Goal: Task Accomplishment & Management: Manage account settings

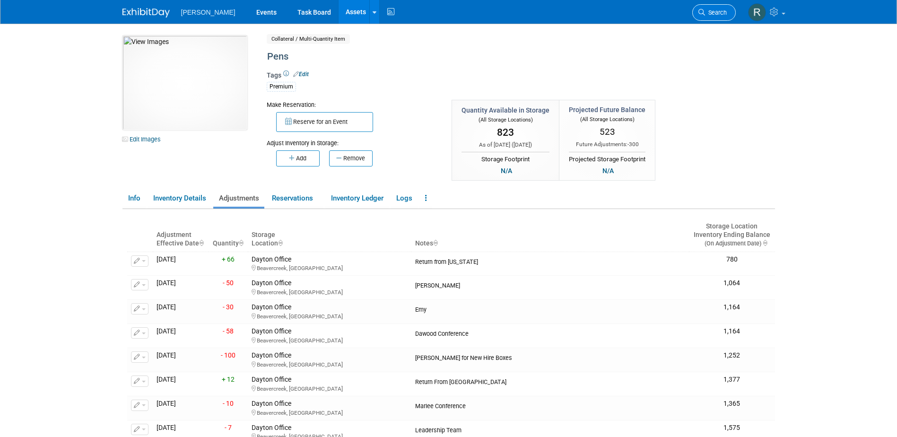
click at [594, 16] on span "Search" at bounding box center [716, 12] width 22 height 7
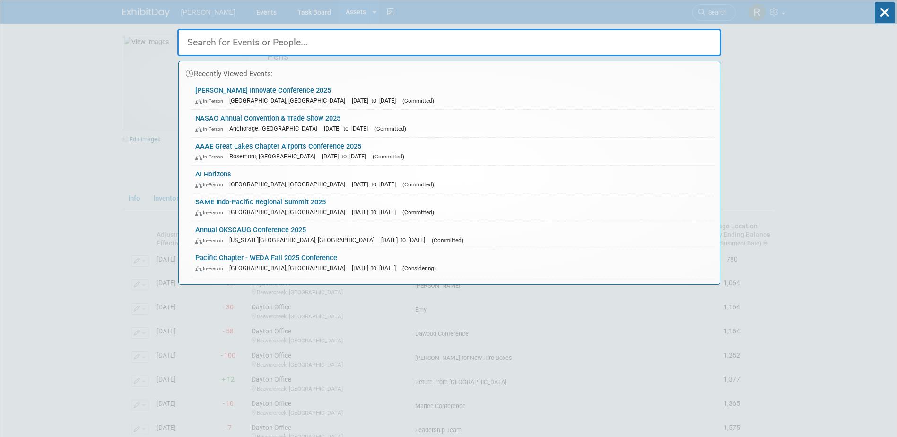
click at [594, 41] on input "text" at bounding box center [449, 42] width 544 height 27
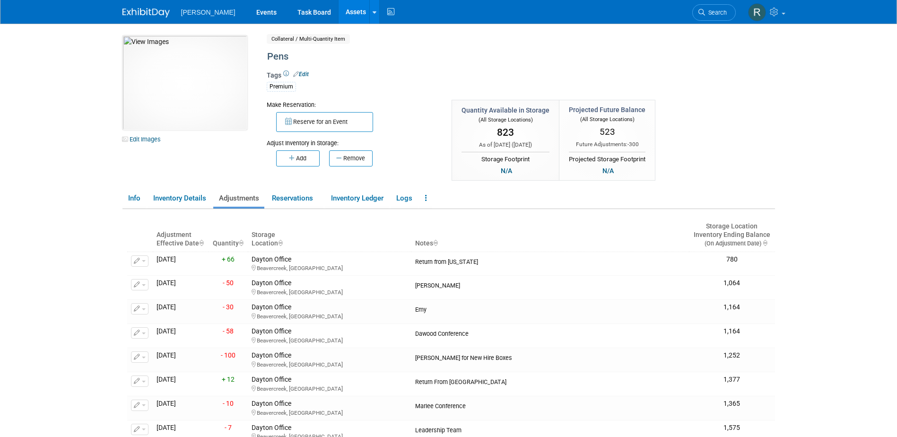
click at [339, 10] on link "Assets" at bounding box center [356, 12] width 35 height 24
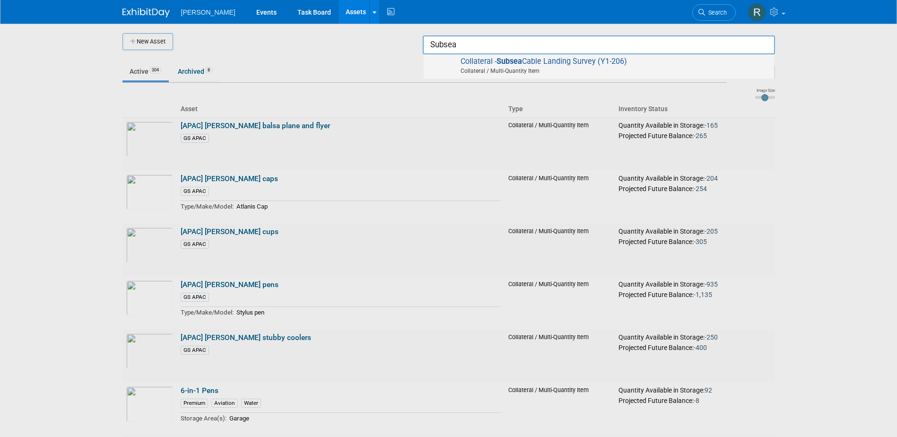
click at [633, 63] on span "Collateral - Subsea Cable Landing Survey (Y1-206) Collateral / Multi-Quantity I…" at bounding box center [598, 66] width 341 height 19
type input "Collateral - Subsea Cable Landing Survey (Y1-206)"
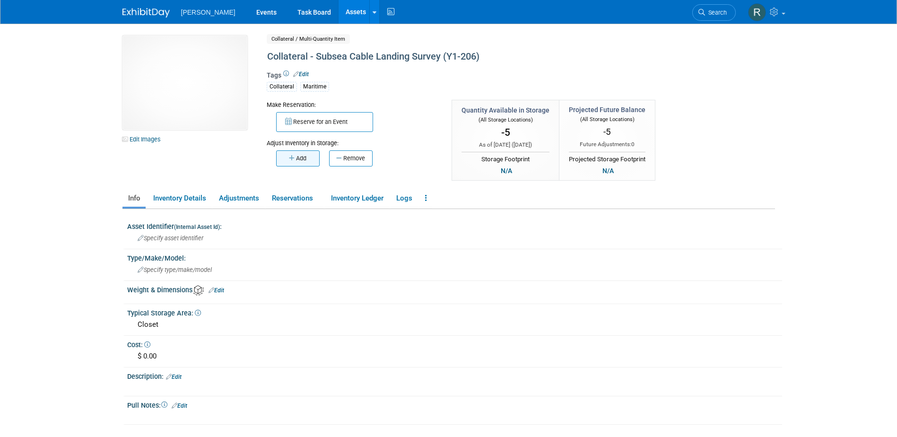
click at [305, 158] on button "Add" at bounding box center [297, 158] width 43 height 16
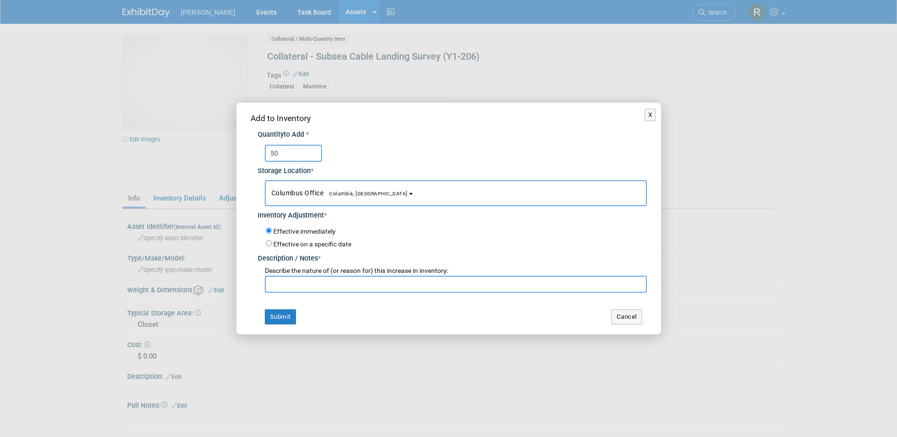
type input "50"
click at [316, 186] on button "Columbus Office Columbia, SC" at bounding box center [456, 193] width 382 height 26
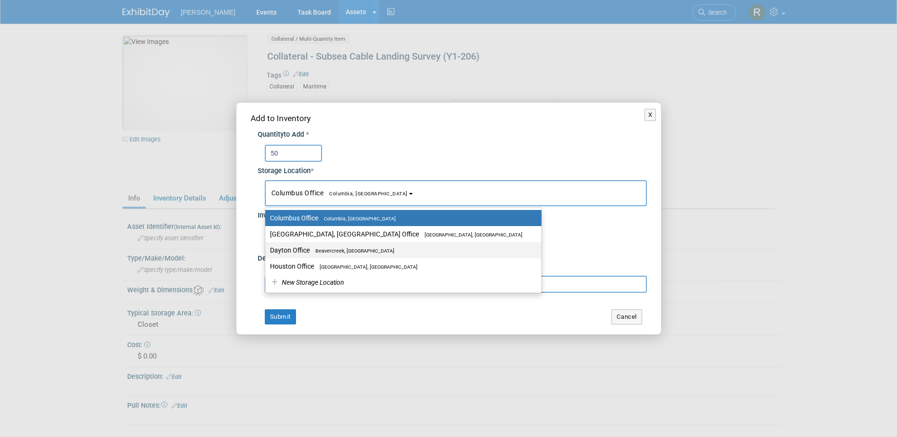
click at [302, 249] on label "Dayton Office Beavercreek, OH" at bounding box center [401, 250] width 262 height 12
click at [267, 249] on input "Dayton Office Beavercreek, OH" at bounding box center [263, 250] width 6 height 6
select select "11223930"
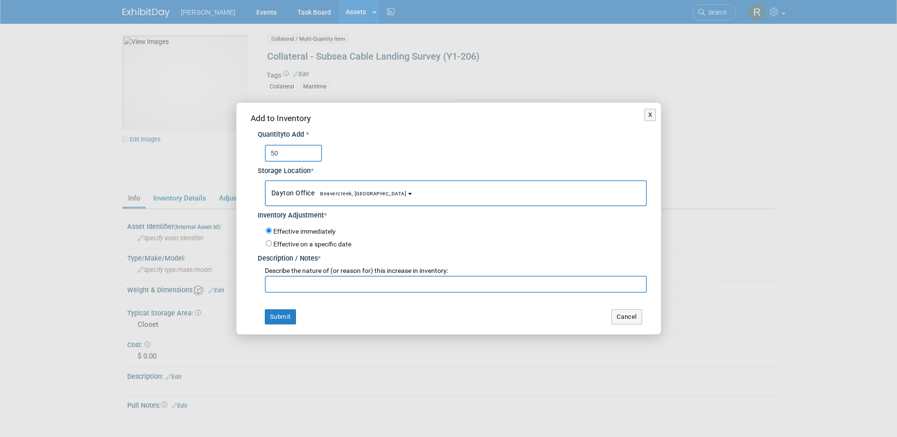
click at [302, 277] on input "text" at bounding box center [456, 284] width 382 height 17
type input "Return from Texas"
click at [287, 318] on button "Submit" at bounding box center [280, 316] width 31 height 15
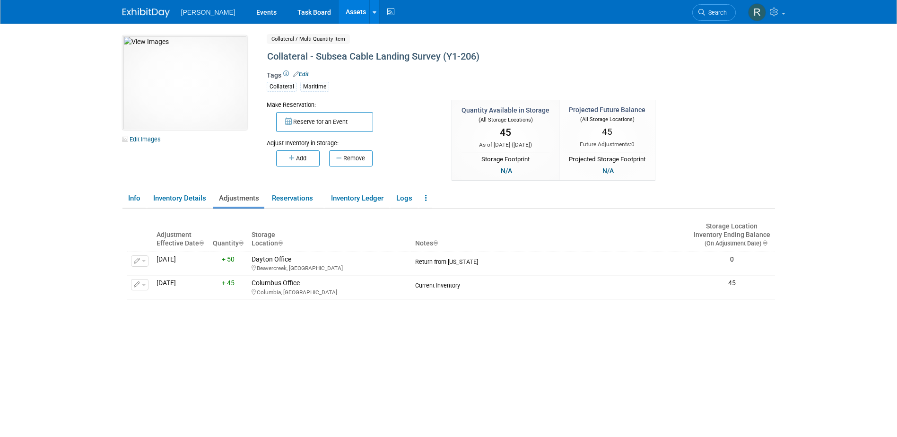
click at [339, 11] on link "Assets" at bounding box center [356, 12] width 35 height 24
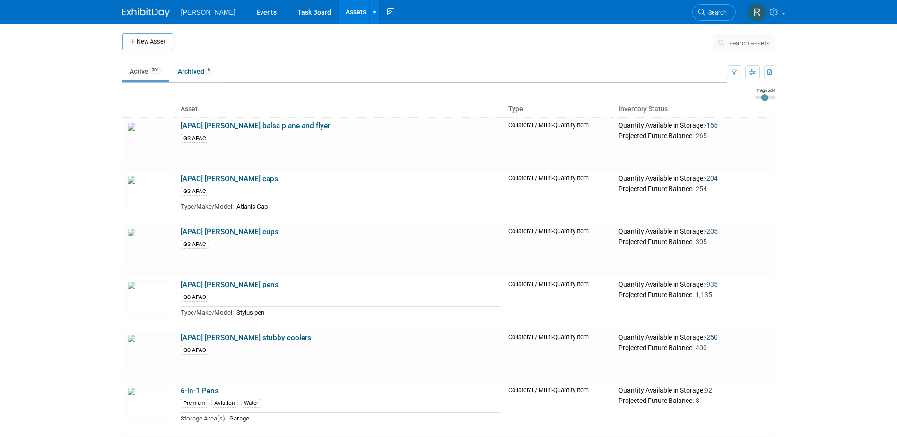
click at [734, 41] on span "search assets" at bounding box center [749, 43] width 41 height 8
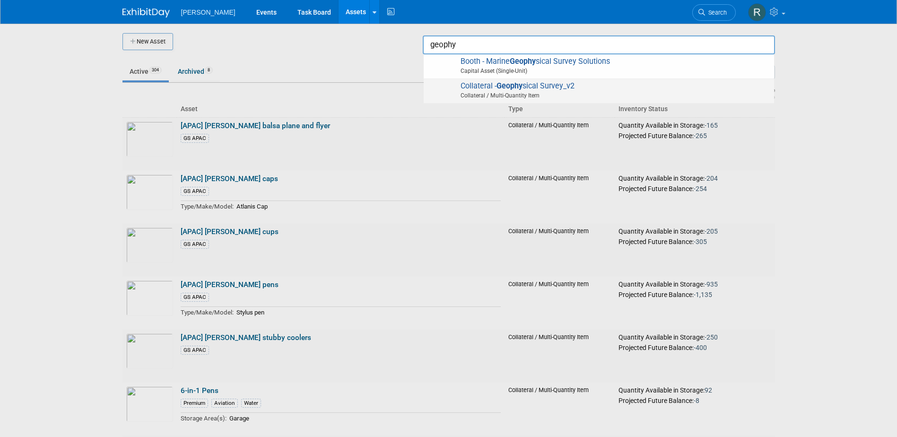
click at [553, 89] on span "Collateral - Geophy sical Survey_v2 Collateral / Multi-Quantity Item" at bounding box center [598, 90] width 341 height 19
type input "Collateral - Geophysical Survey_v2"
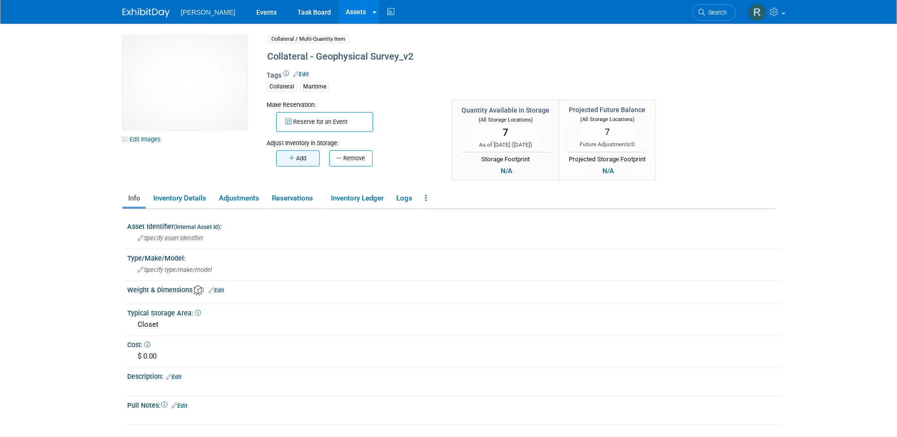
click at [306, 156] on button "Add" at bounding box center [297, 158] width 43 height 16
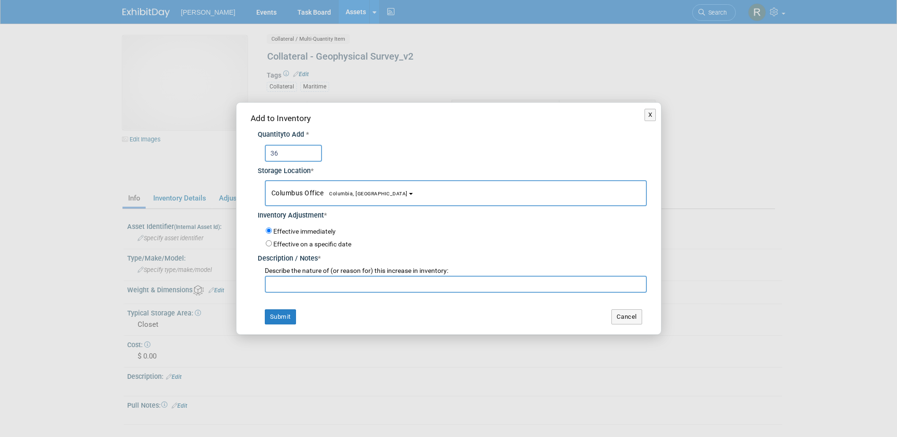
type input "36"
click at [292, 190] on span "Columbus Office [GEOGRAPHIC_DATA], [GEOGRAPHIC_DATA]" at bounding box center [339, 193] width 136 height 8
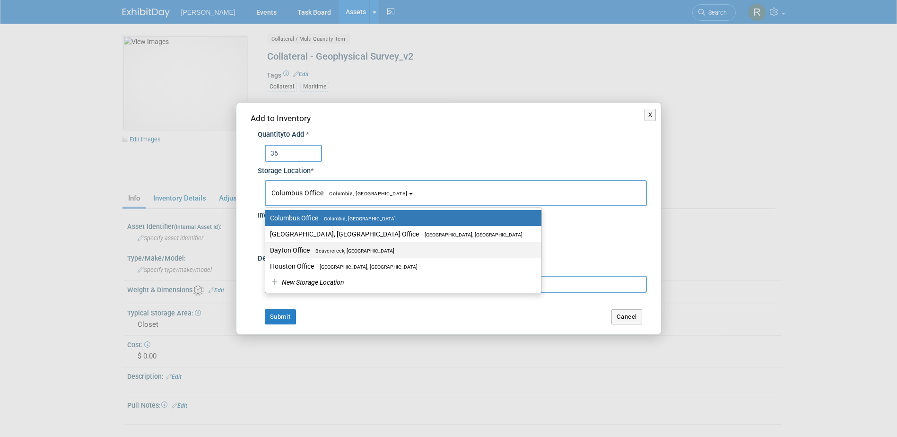
click at [296, 244] on label "Dayton Office [GEOGRAPHIC_DATA], [GEOGRAPHIC_DATA]" at bounding box center [401, 250] width 262 height 12
click at [267, 247] on input "Dayton Office [GEOGRAPHIC_DATA], [GEOGRAPHIC_DATA]" at bounding box center [263, 250] width 6 height 6
select select "11223930"
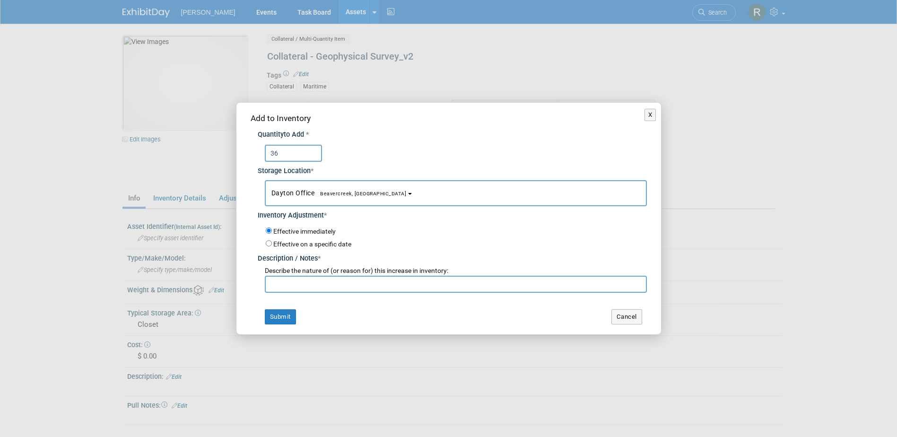
click at [297, 279] on input "text" at bounding box center [456, 284] width 382 height 17
type input "Return from Texas"
click at [288, 312] on button "Submit" at bounding box center [280, 316] width 31 height 15
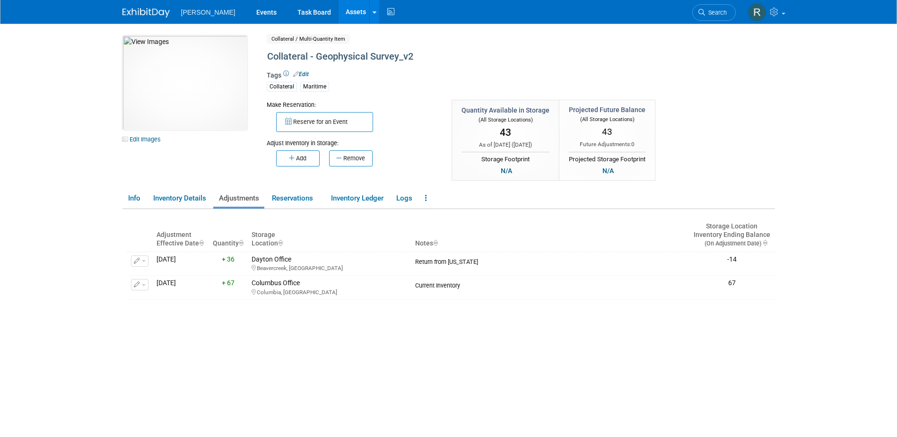
click at [339, 10] on link "Assets" at bounding box center [356, 12] width 35 height 24
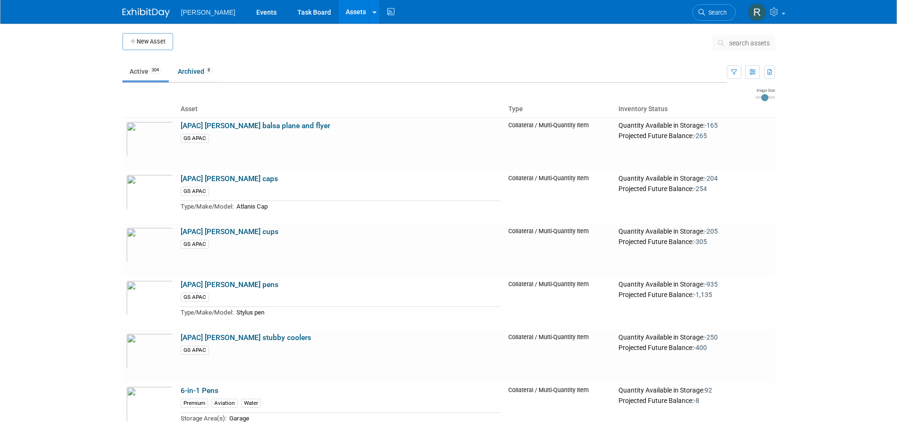
click at [730, 43] on span "search assets" at bounding box center [749, 43] width 41 height 8
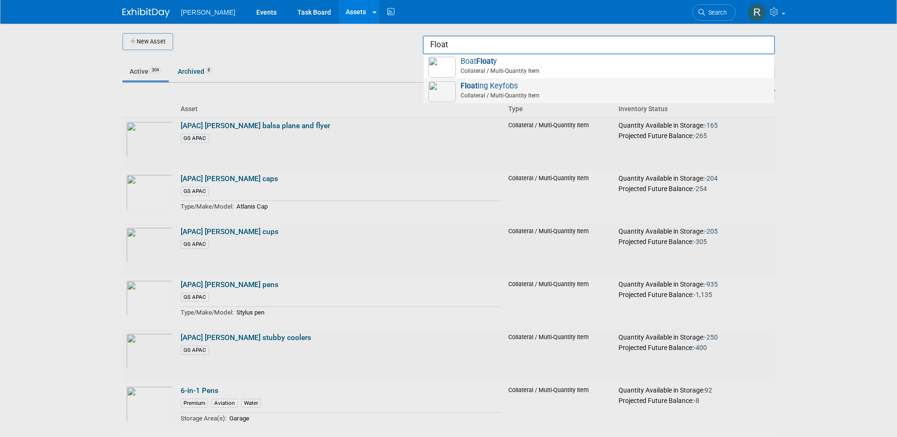
click at [515, 80] on div "Float ing Keyfobs Collateral / Multi-Quantity Item" at bounding box center [599, 91] width 350 height 25
type input "Floating Keyfobs"
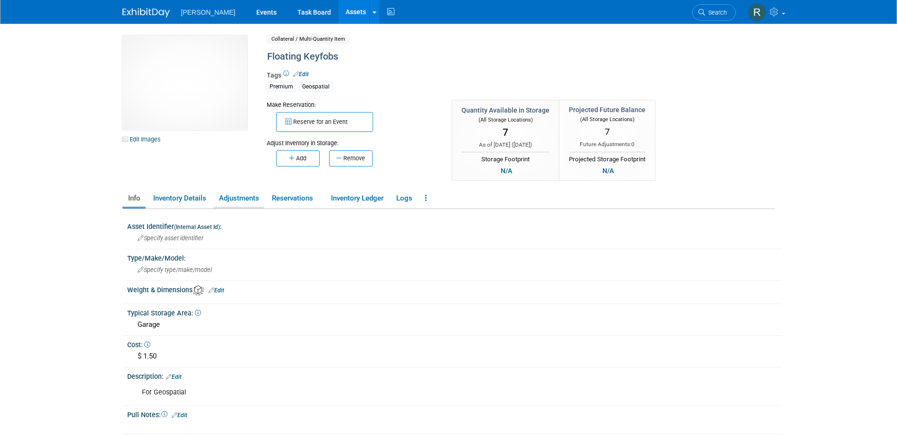
click at [239, 198] on link "Adjustments" at bounding box center [238, 198] width 51 height 17
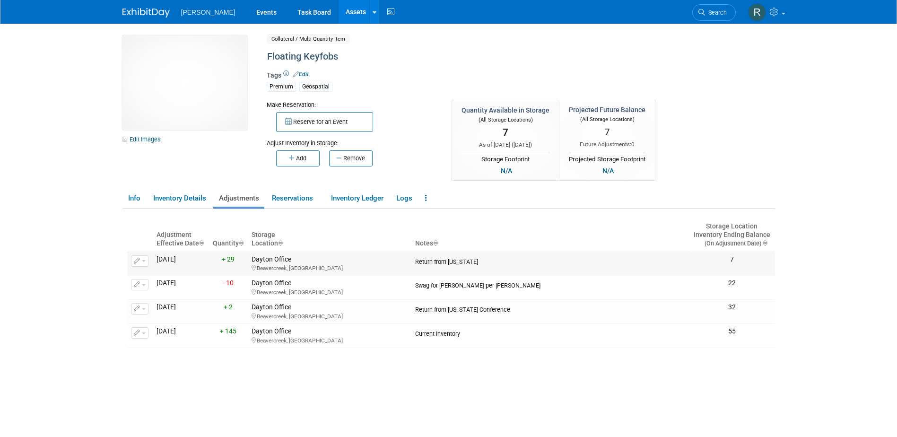
click at [142, 261] on span "button" at bounding box center [144, 261] width 4 height 2
click at [159, 276] on button "Change Adjustment" at bounding box center [175, 276] width 78 height 13
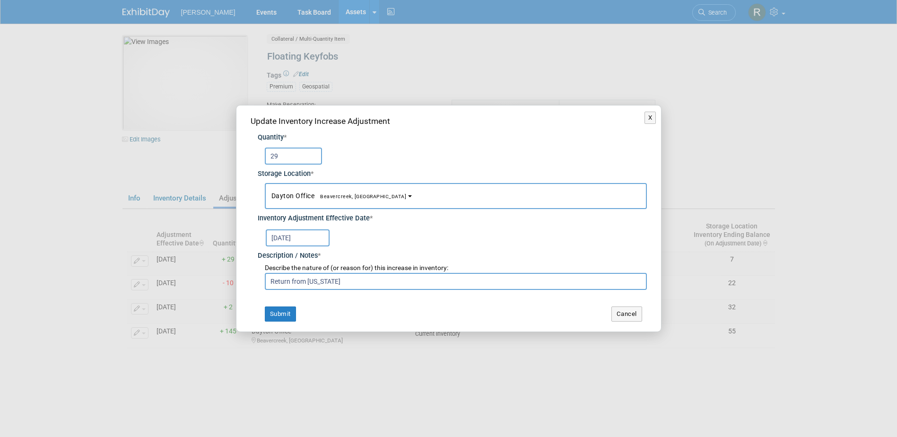
drag, startPoint x: 281, startPoint y: 156, endPoint x: 260, endPoint y: 157, distance: 21.3
click at [260, 157] on div "29" at bounding box center [452, 154] width 389 height 22
type input "41"
click at [285, 311] on button "Submit" at bounding box center [280, 313] width 31 height 15
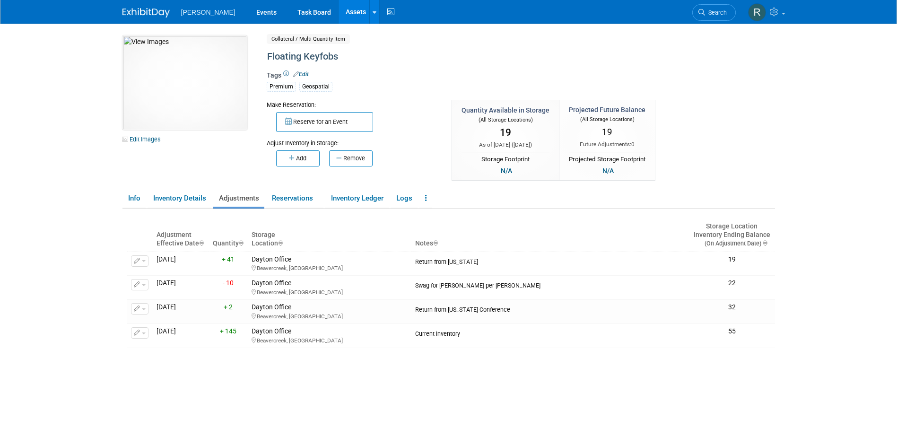
click at [339, 14] on link "Assets" at bounding box center [356, 12] width 35 height 24
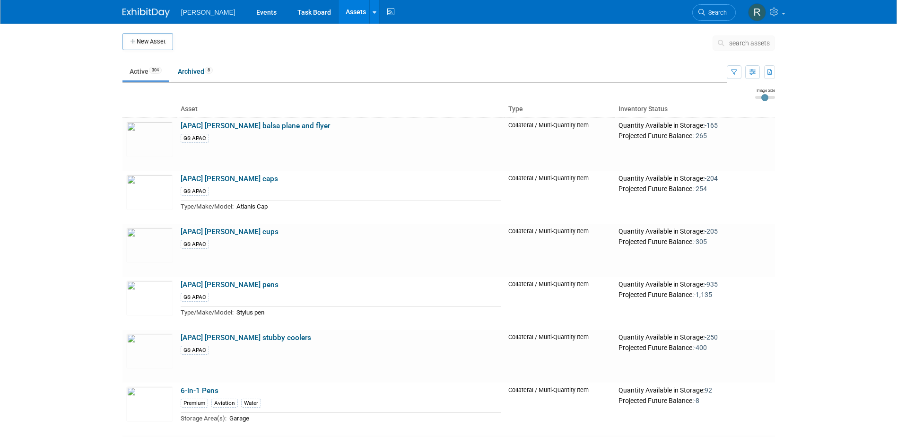
click at [744, 41] on span "search assets" at bounding box center [749, 43] width 41 height 8
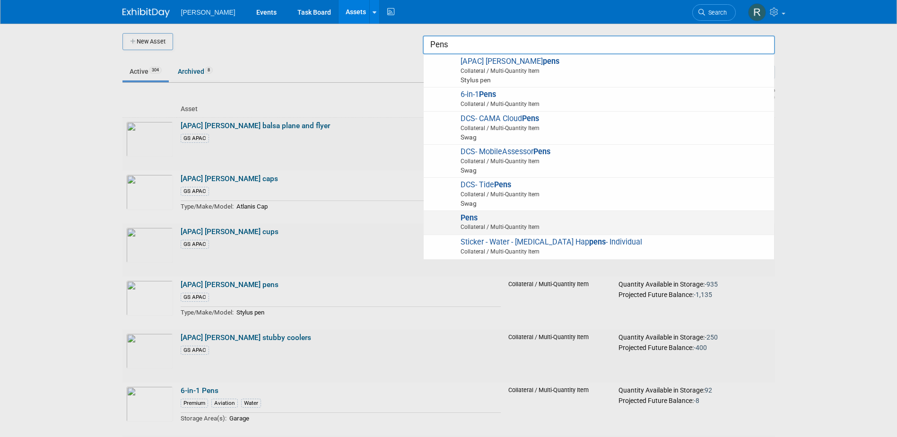
type input "Pens"
click at [465, 222] on strong "Pens" at bounding box center [468, 217] width 17 height 9
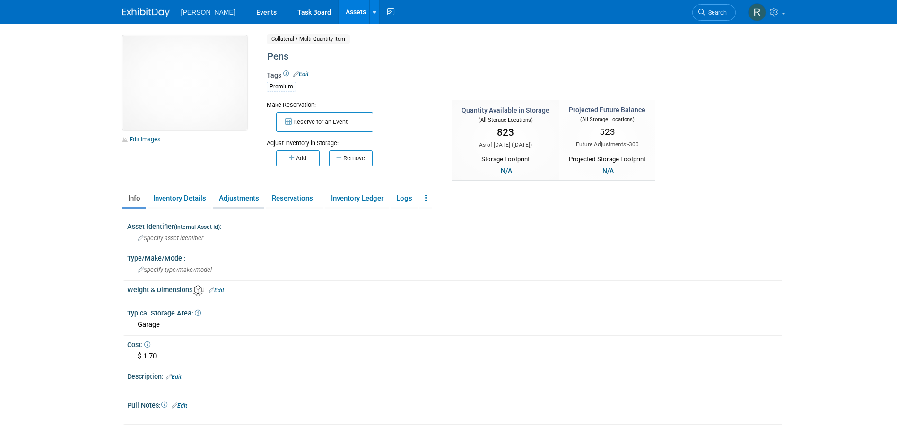
click at [242, 200] on link "Adjustments" at bounding box center [238, 198] width 51 height 17
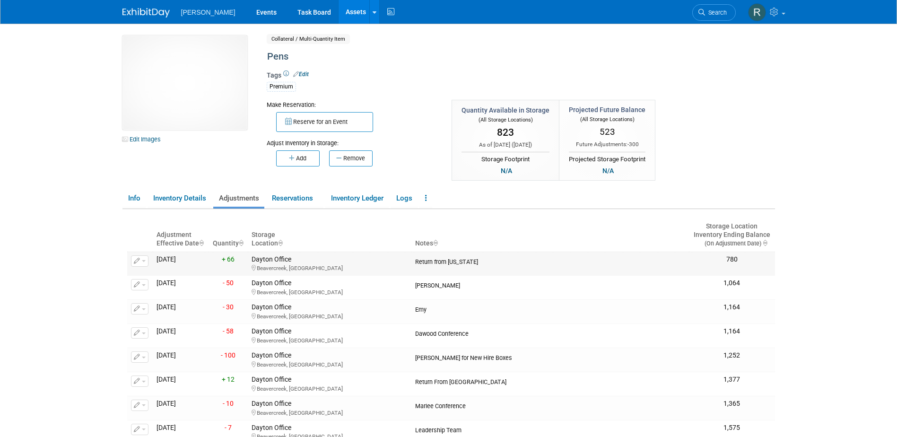
click at [141, 262] on button "button" at bounding box center [139, 260] width 17 height 11
click at [150, 273] on button "Change Adjustment" at bounding box center [175, 276] width 78 height 13
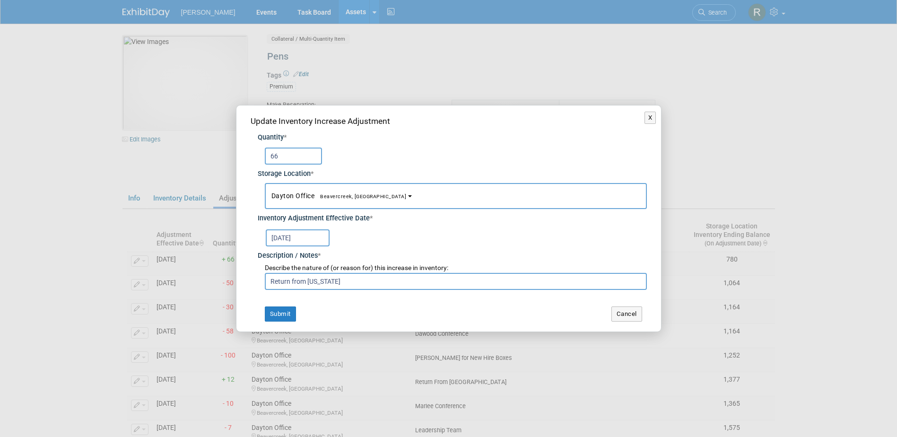
click at [244, 161] on div "Update Inventory Increase Adjustment Quantity * 66 Storage Location * Columbus …" at bounding box center [448, 218] width 425 height 226
type input "70"
click at [271, 311] on button "Submit" at bounding box center [280, 313] width 31 height 15
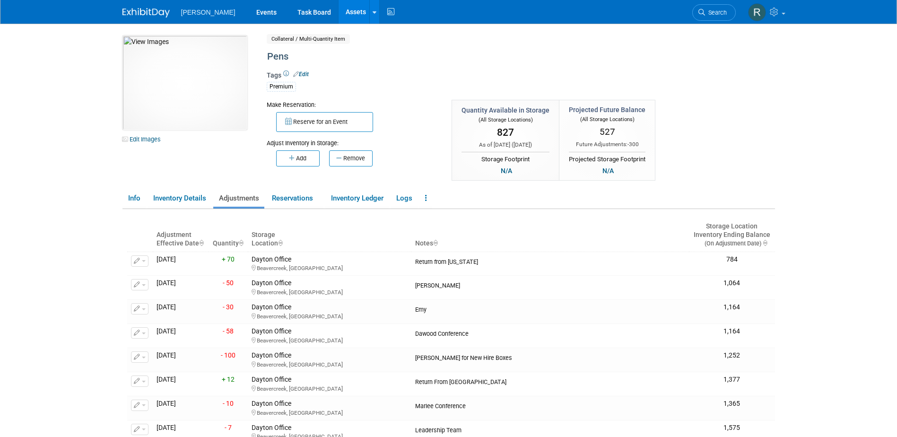
click at [339, 17] on link "Assets" at bounding box center [356, 12] width 35 height 24
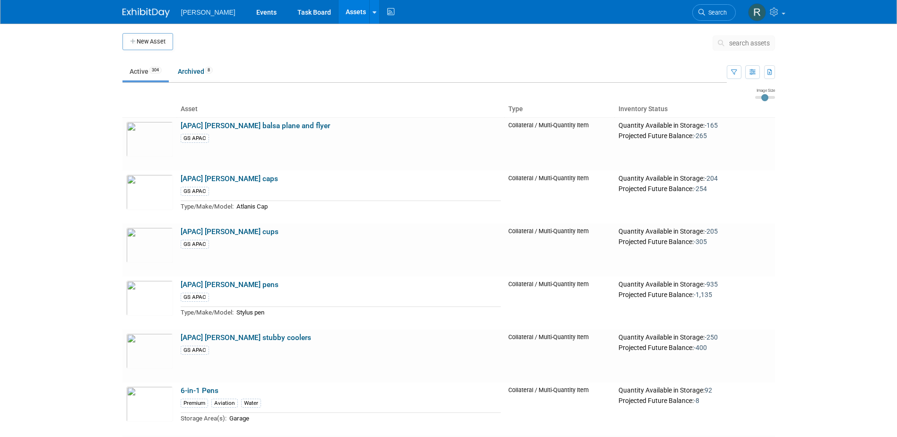
click at [737, 43] on span "search assets" at bounding box center [749, 43] width 41 height 8
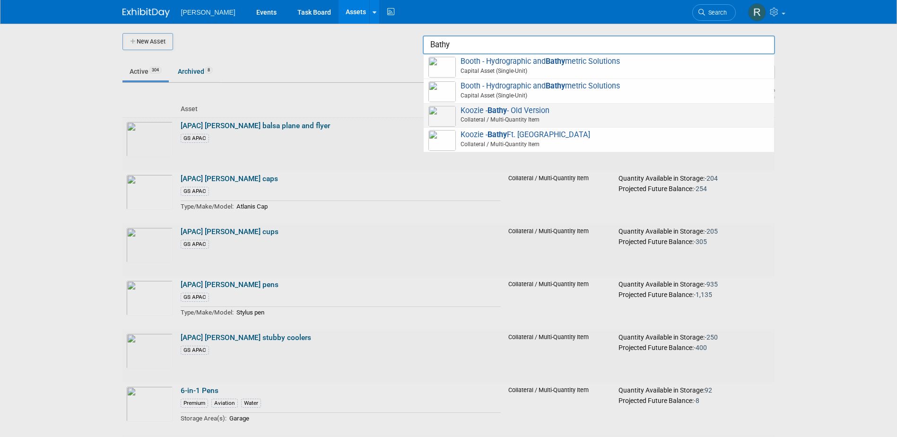
click at [491, 111] on strong "Bathy" at bounding box center [496, 110] width 19 height 9
type input "Koozie - Bathy - Old Version"
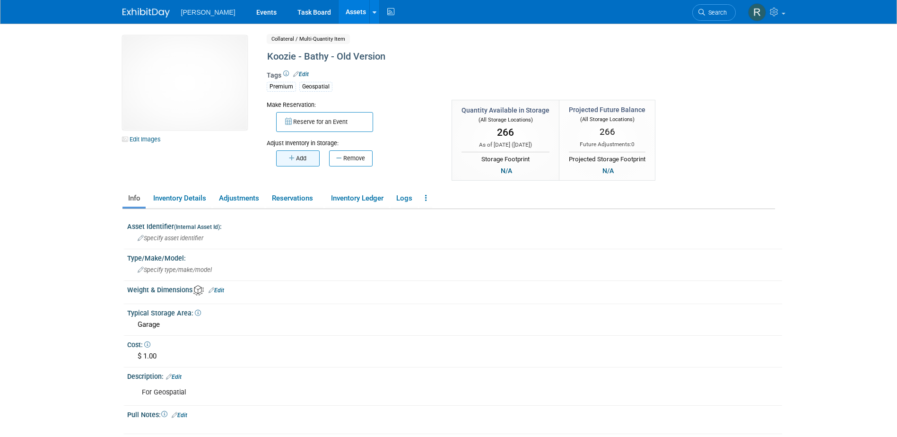
click at [309, 157] on button "Add" at bounding box center [297, 158] width 43 height 16
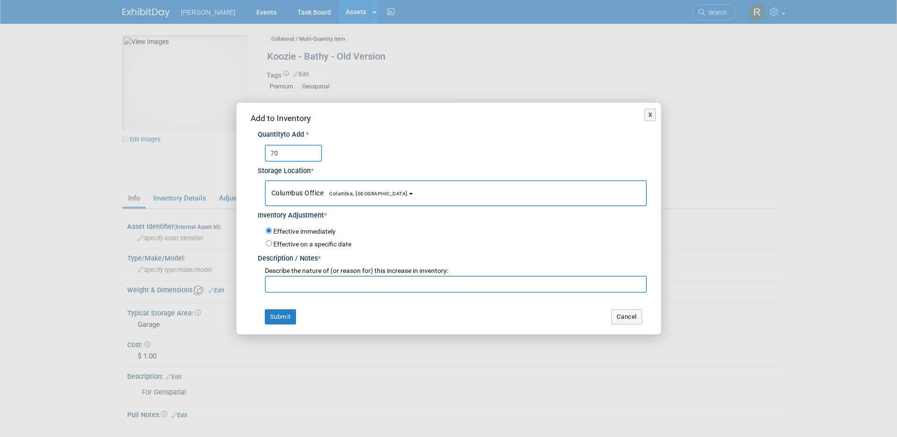
type input "70"
click at [300, 186] on button "Columbus Office [GEOGRAPHIC_DATA], [GEOGRAPHIC_DATA]" at bounding box center [456, 193] width 382 height 26
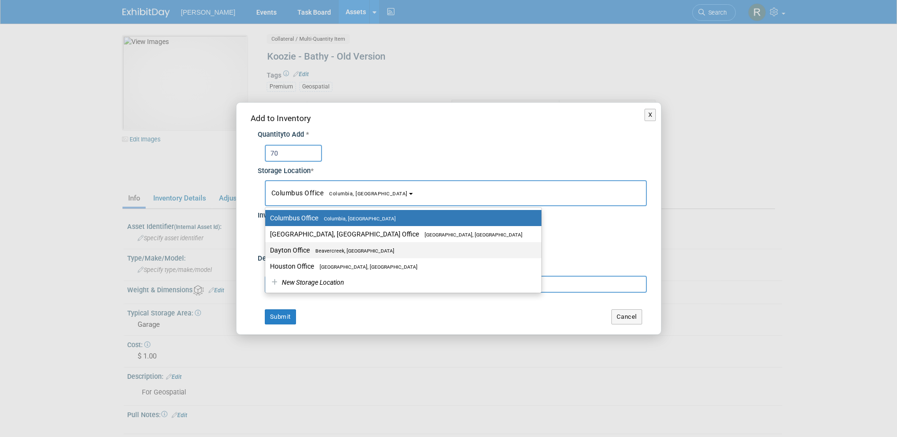
click at [301, 251] on label "Dayton Office [GEOGRAPHIC_DATA], [GEOGRAPHIC_DATA]" at bounding box center [401, 250] width 262 height 12
click at [267, 251] on input "Dayton Office [GEOGRAPHIC_DATA], [GEOGRAPHIC_DATA]" at bounding box center [263, 250] width 6 height 6
select select "11223930"
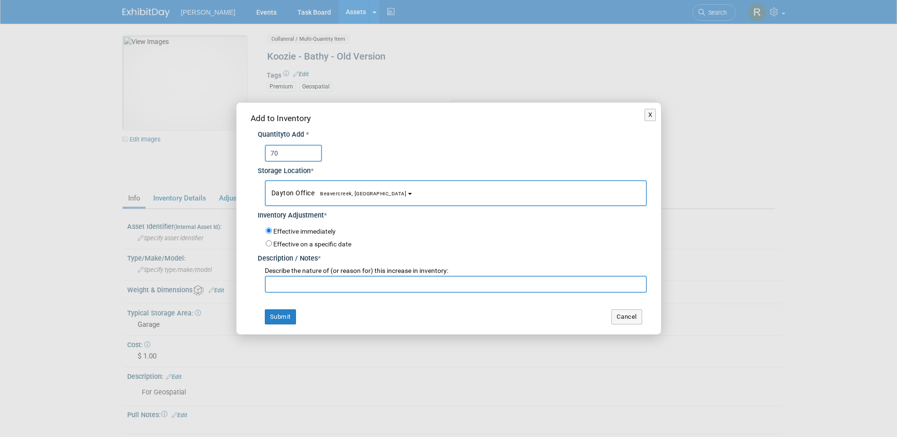
click at [302, 286] on input "text" at bounding box center [456, 284] width 382 height 17
type input "t"
type input "Return from Texas"
click at [285, 317] on button "Submit" at bounding box center [280, 316] width 31 height 15
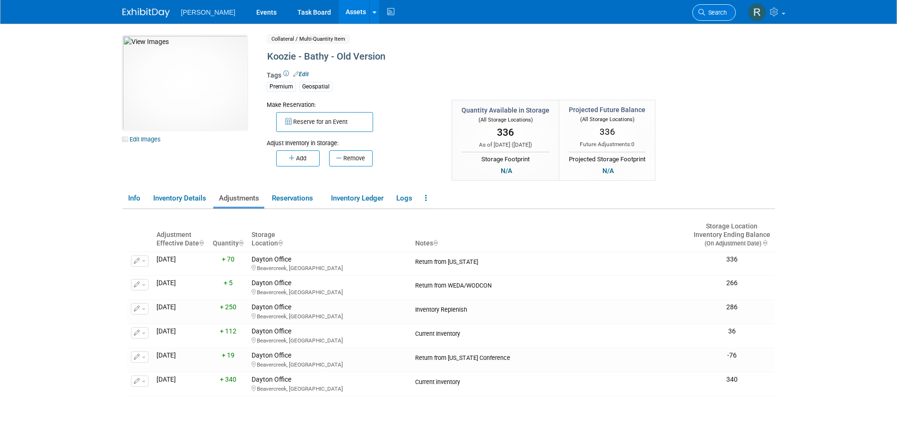
click at [718, 16] on link "Search" at bounding box center [713, 12] width 43 height 17
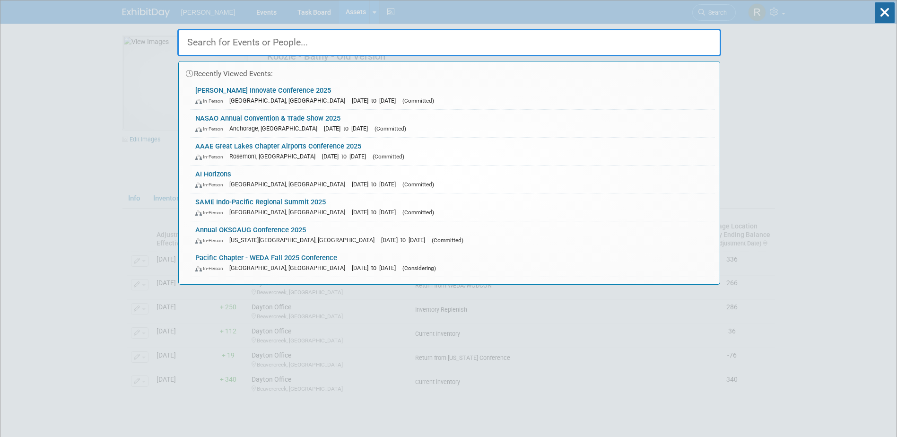
click at [641, 44] on input "text" at bounding box center [449, 42] width 544 height 27
drag, startPoint x: 893, startPoint y: 97, endPoint x: 875, endPoint y: 84, distance: 21.9
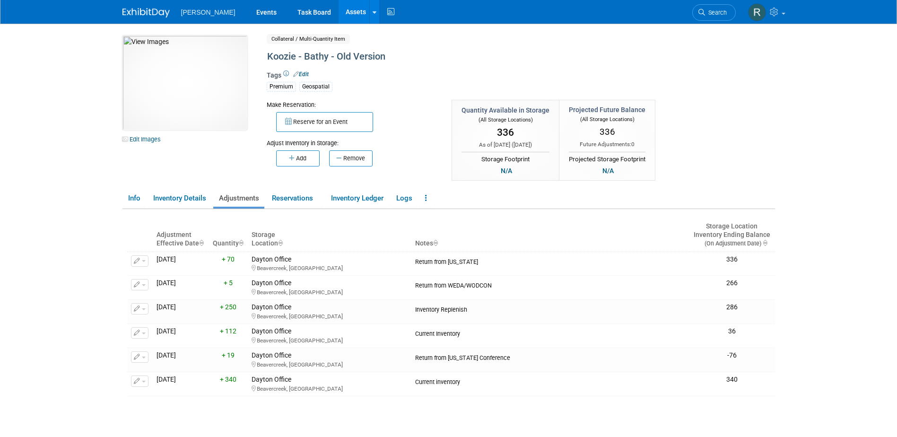
click at [339, 11] on link "Assets" at bounding box center [356, 12] width 35 height 24
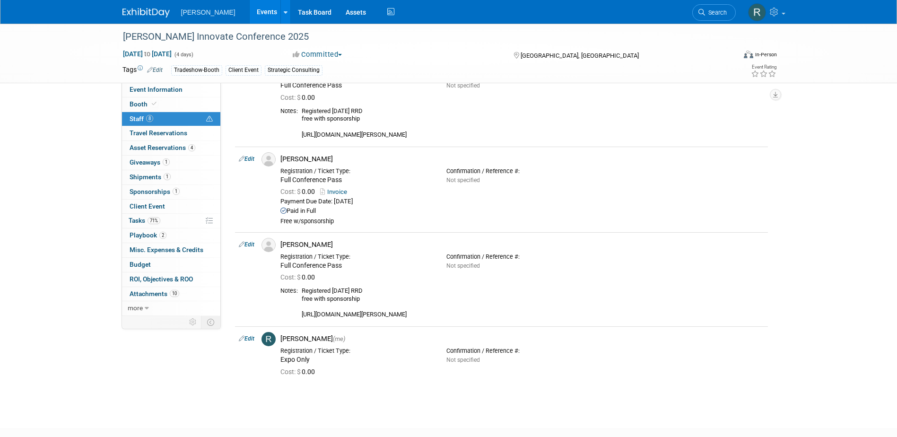
drag, startPoint x: 713, startPoint y: 14, endPoint x: 697, endPoint y: 20, distance: 17.0
click at [713, 14] on span "Search" at bounding box center [716, 12] width 22 height 7
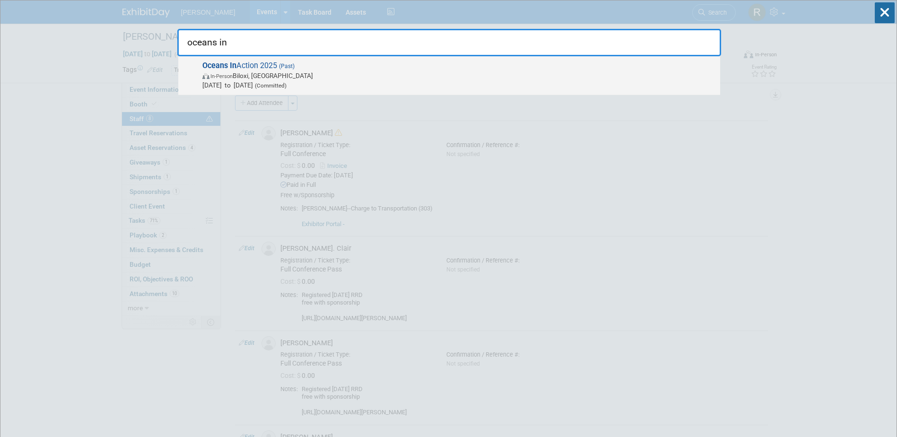
type input "oceans in"
click at [323, 67] on span "Oceans In Action 2025 (Past) In-Person Biloxi, MS Aug 26, 2025 to Aug 28, 2025 …" at bounding box center [458, 75] width 516 height 29
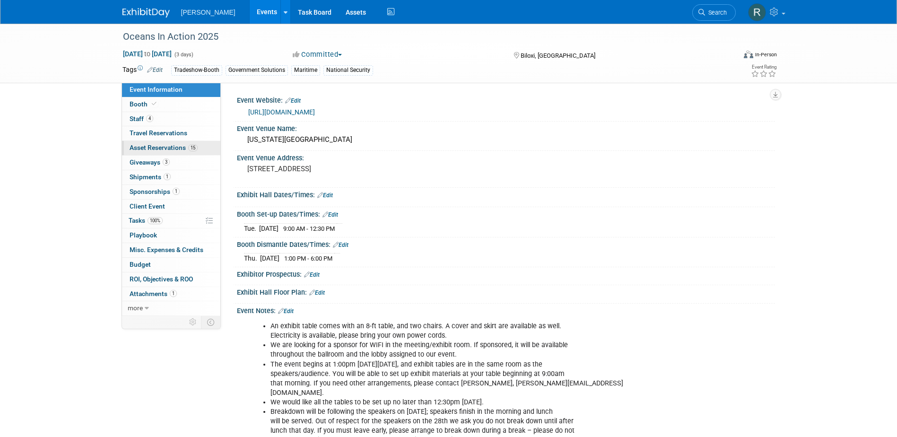
click at [156, 146] on span "Asset Reservations 15" at bounding box center [164, 148] width 68 height 8
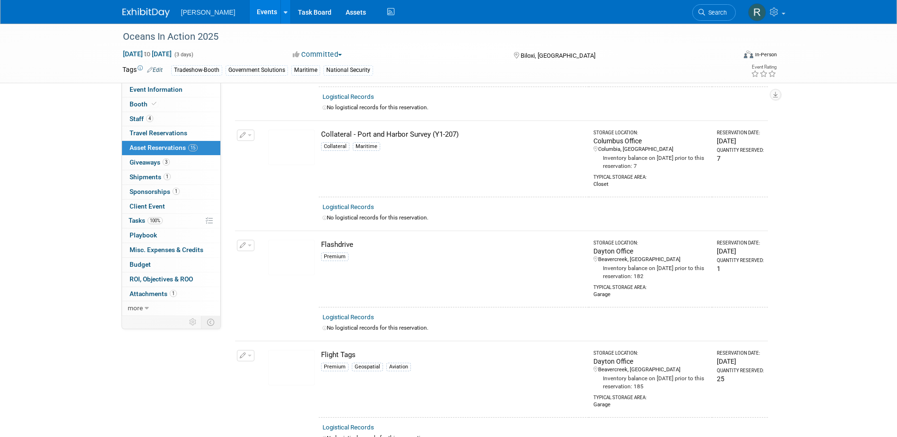
scroll to position [662, 0]
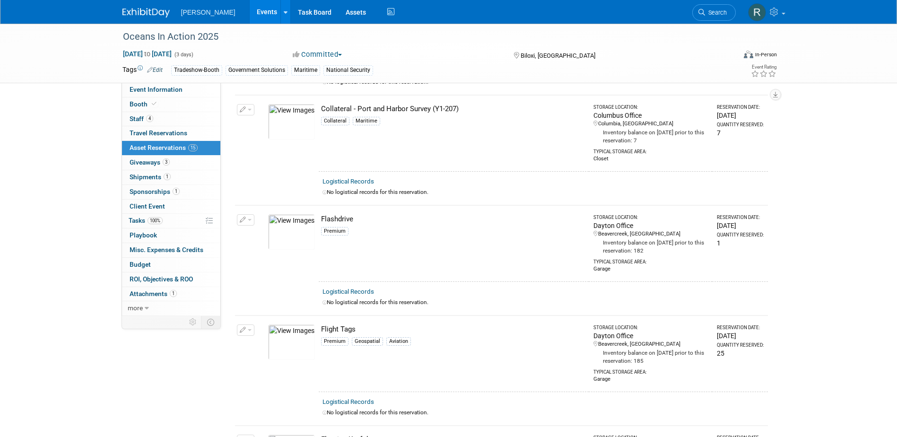
click at [356, 180] on link "Logistical Records" at bounding box center [348, 181] width 52 height 7
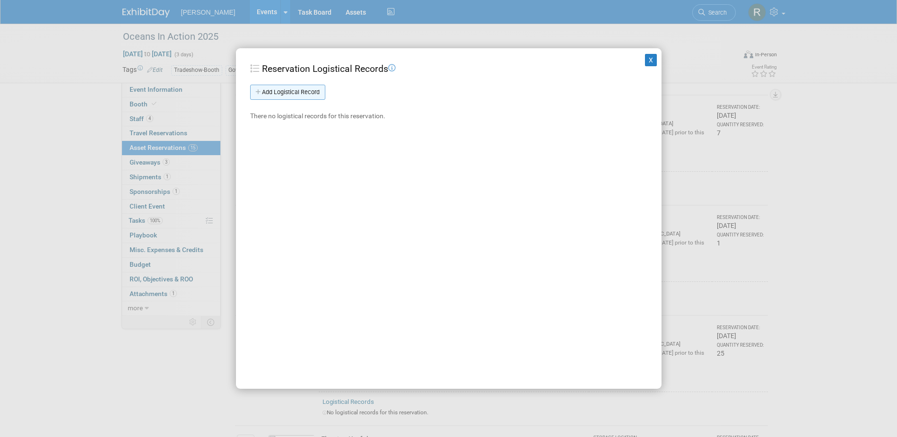
click at [309, 96] on link "Add Logistical Record" at bounding box center [287, 92] width 75 height 15
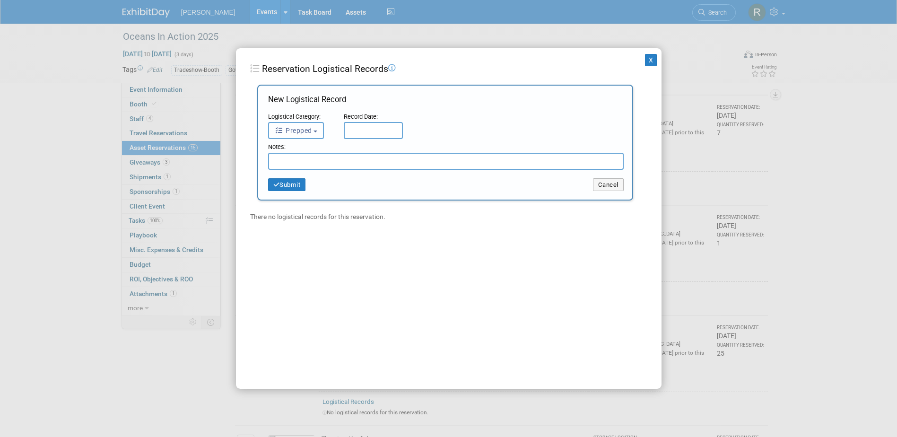
click at [312, 134] on span "Prepped" at bounding box center [293, 131] width 37 height 8
click at [308, 194] on label "Received" at bounding box center [298, 189] width 51 height 15
click at [270, 192] on input "Received" at bounding box center [267, 189] width 6 height 6
select select "3"
click at [362, 131] on input "text" at bounding box center [373, 130] width 59 height 17
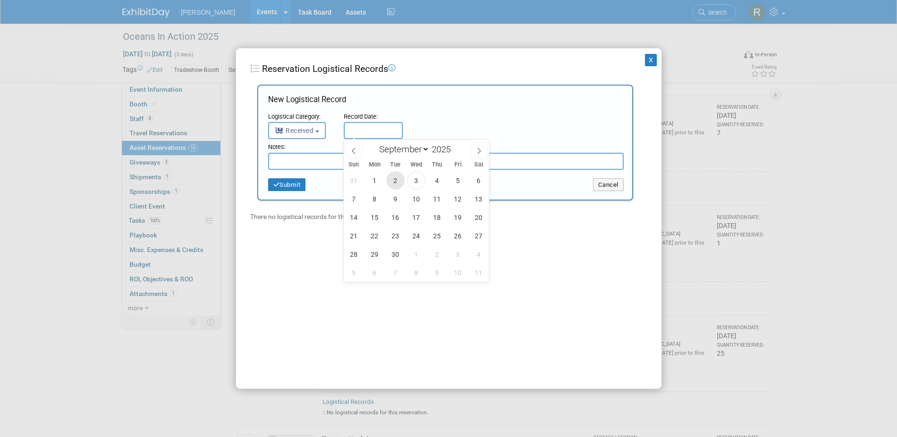
click at [394, 180] on span "2" at bounding box center [395, 180] width 18 height 18
type input "Sep 2, 2025"
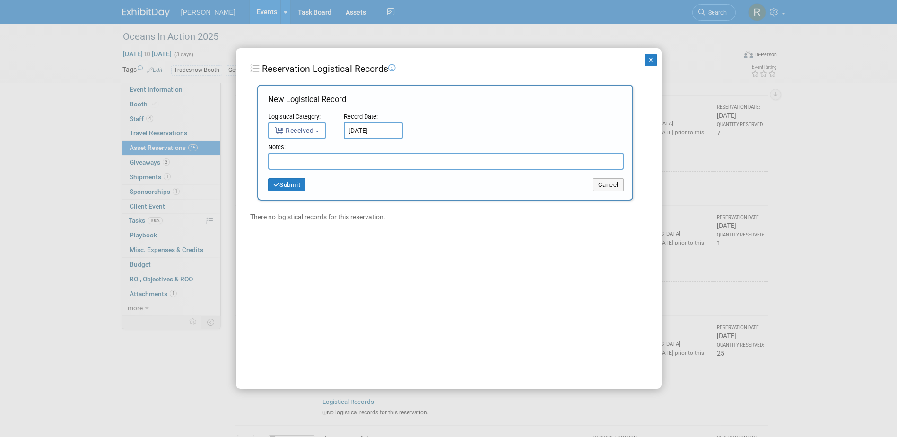
click at [365, 159] on input "text" at bounding box center [446, 161] width 356 height 17
type input "6 Returned"
click at [294, 178] on button "Submit" at bounding box center [287, 184] width 38 height 13
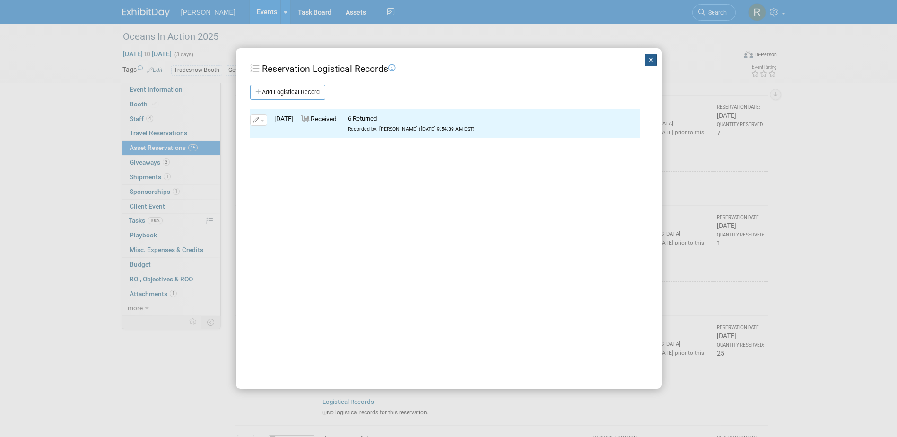
click at [645, 59] on button "X" at bounding box center [651, 60] width 12 height 12
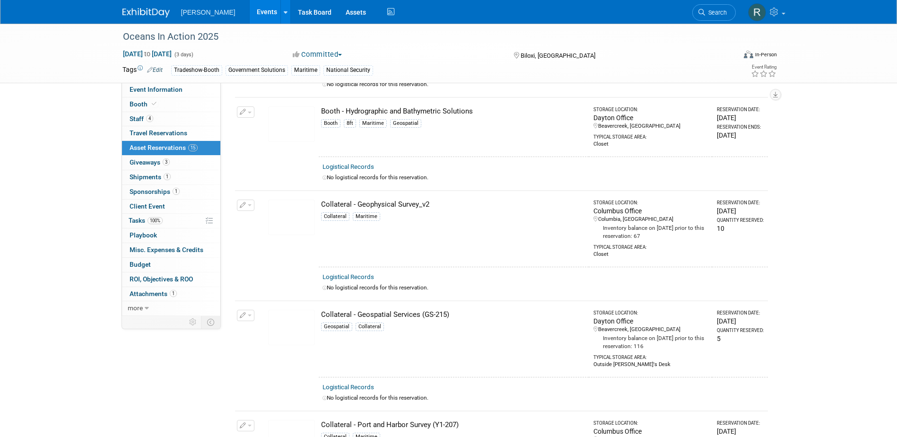
scroll to position [330, 0]
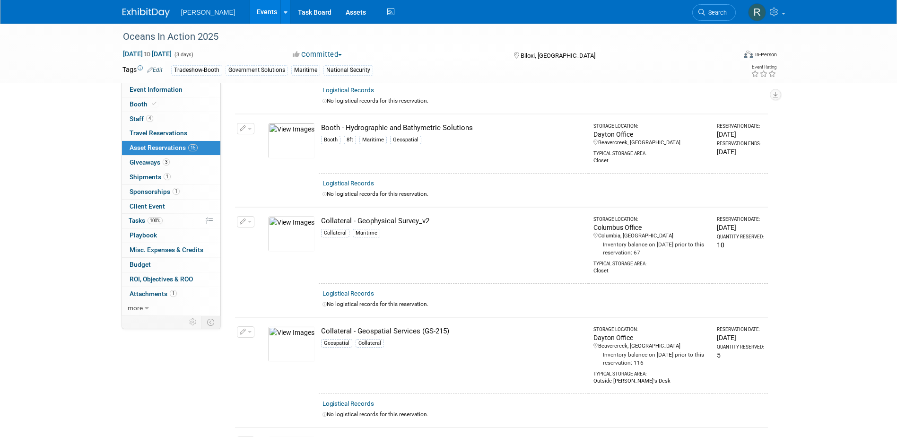
click at [350, 290] on link "Logistical Records" at bounding box center [348, 293] width 52 height 7
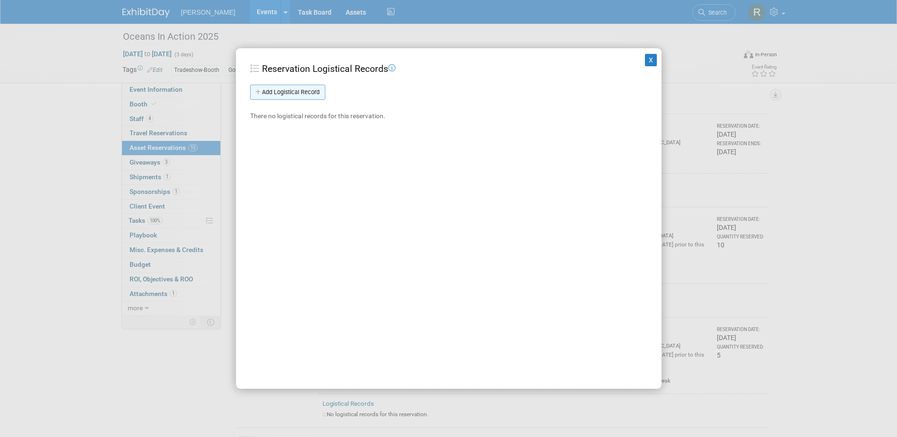
click at [293, 90] on link "Add Logistical Record" at bounding box center [287, 92] width 75 height 15
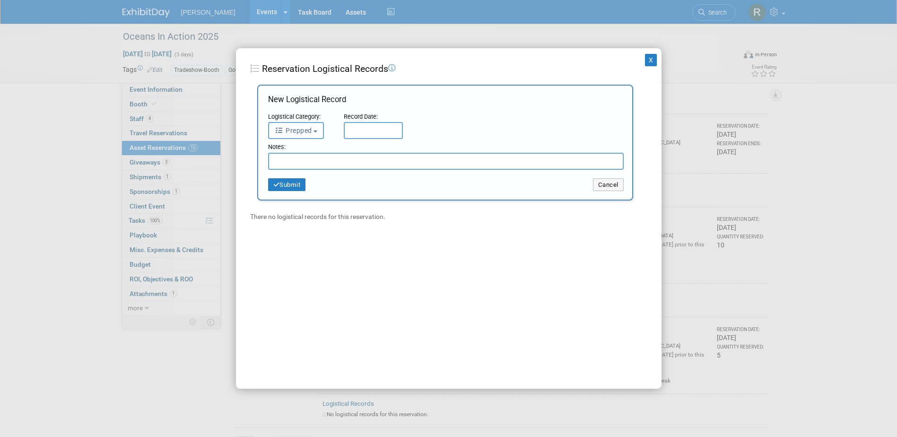
drag, startPoint x: 302, startPoint y: 132, endPoint x: 303, endPoint y: 139, distance: 6.7
click at [302, 132] on span "Prepped" at bounding box center [293, 131] width 37 height 8
drag, startPoint x: 304, startPoint y: 190, endPoint x: 325, endPoint y: 153, distance: 42.3
click at [305, 189] on label "Received" at bounding box center [298, 189] width 51 height 15
click at [270, 189] on input "Received" at bounding box center [267, 189] width 6 height 6
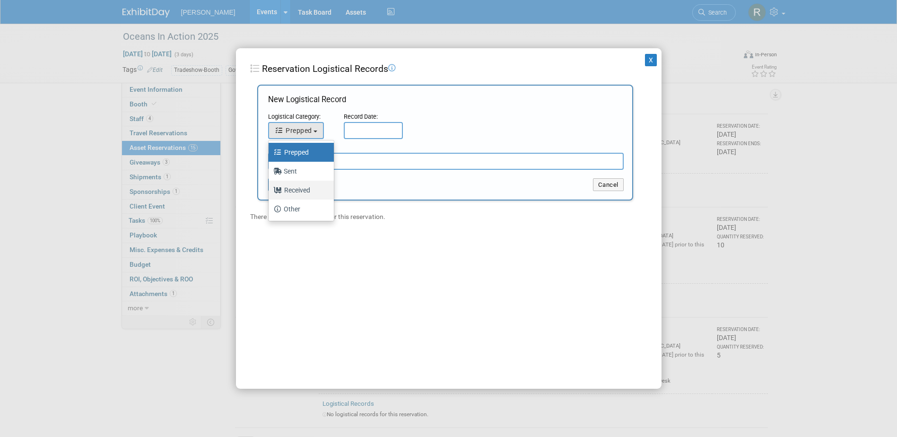
select select "3"
click at [363, 130] on input "text" at bounding box center [373, 130] width 59 height 17
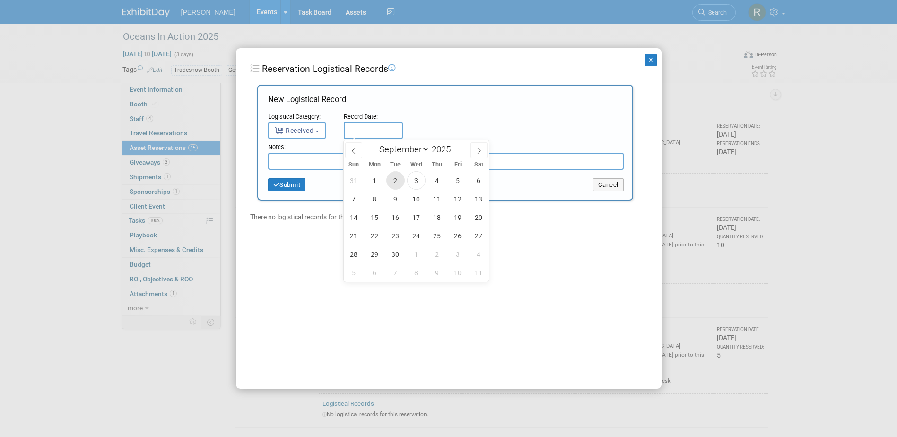
drag, startPoint x: 393, startPoint y: 184, endPoint x: 373, endPoint y: 182, distance: 19.6
click at [393, 184] on span "2" at bounding box center [395, 180] width 18 height 18
type input "Sep 2, 2025"
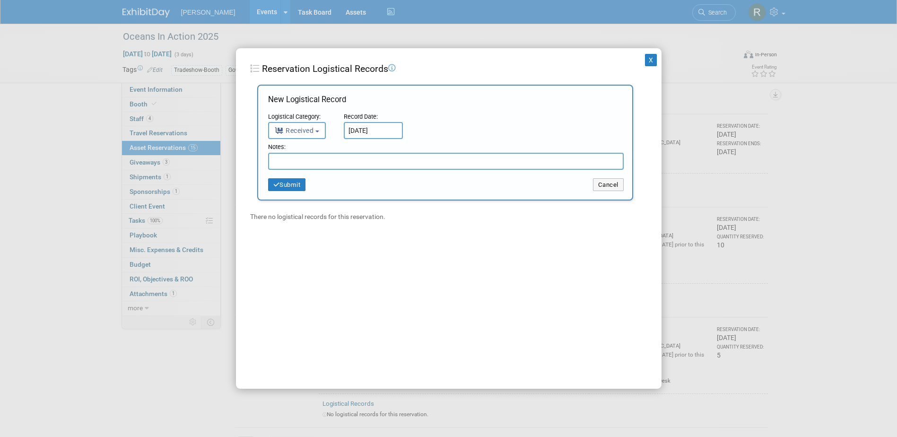
click at [341, 164] on input "text" at bounding box center [446, 161] width 356 height 17
type input "10 Returned"
click at [295, 183] on button "Submit" at bounding box center [287, 184] width 38 height 13
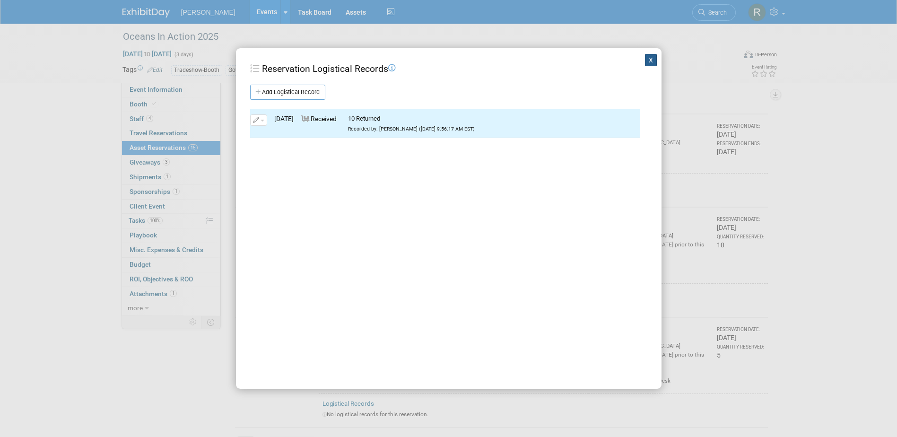
click at [645, 56] on button "X" at bounding box center [651, 60] width 12 height 12
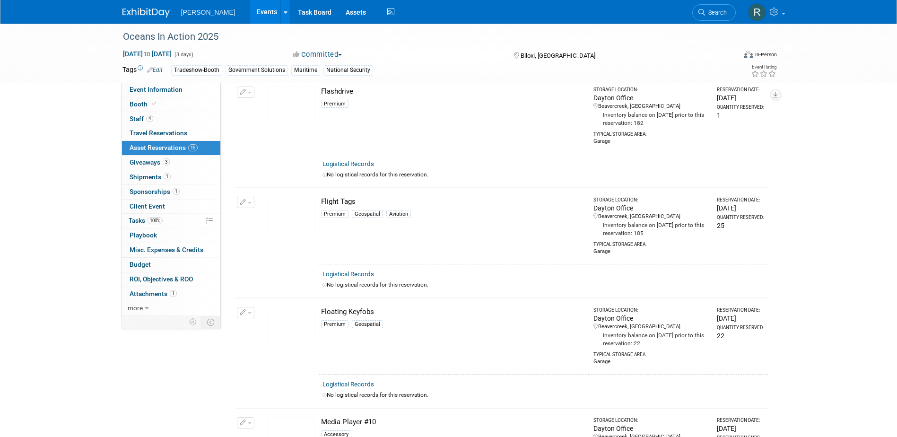
scroll to position [709, 0]
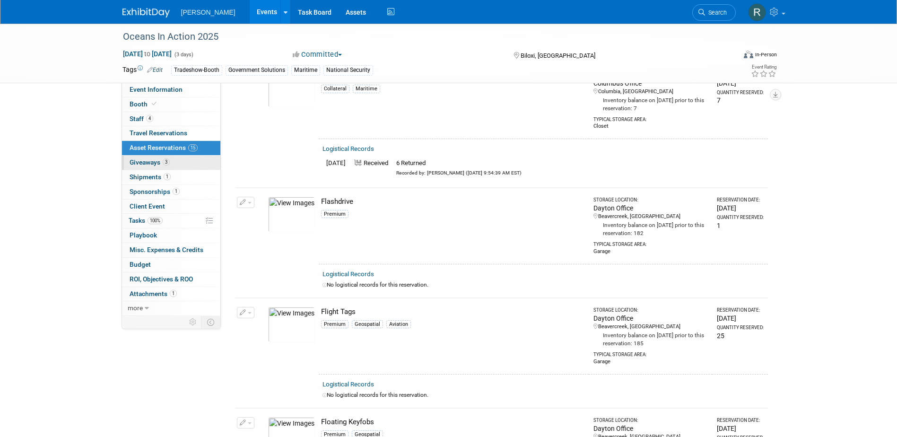
click at [183, 165] on link "3 Giveaways 3" at bounding box center [171, 163] width 98 height 14
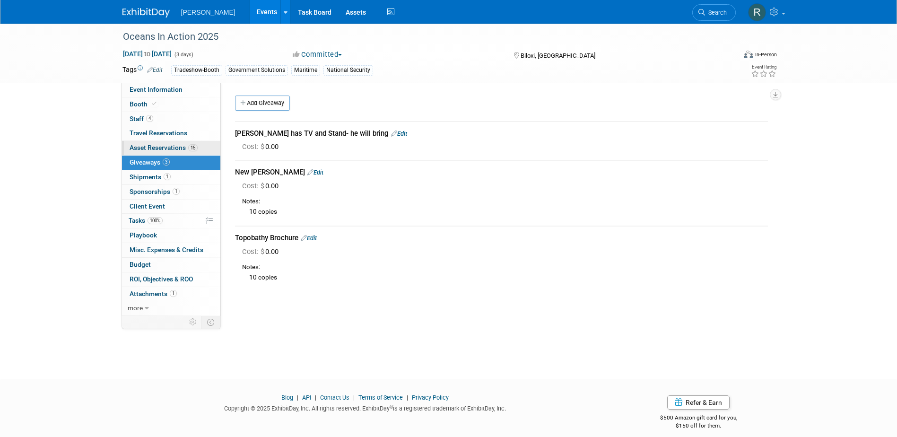
click at [163, 147] on span "Asset Reservations 15" at bounding box center [164, 148] width 68 height 8
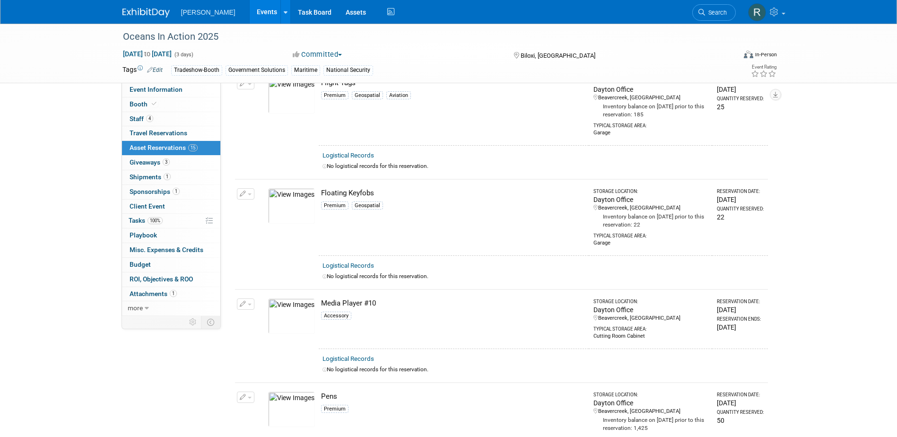
scroll to position [946, 0]
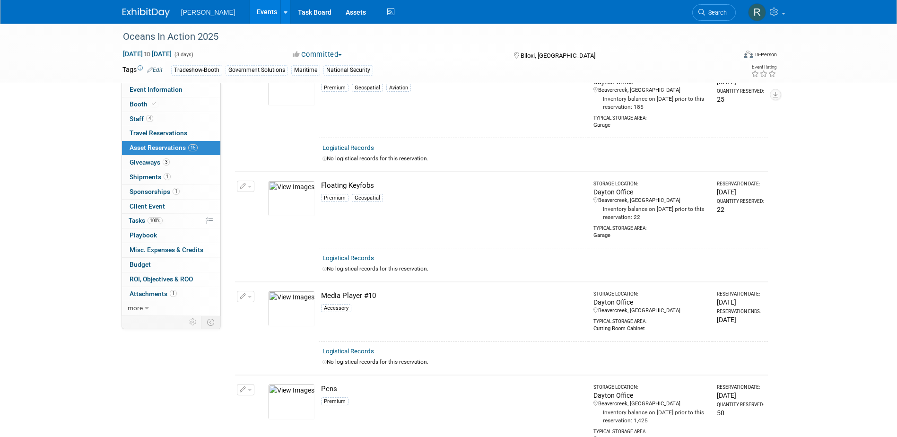
click at [355, 254] on link "Logistical Records" at bounding box center [348, 257] width 52 height 7
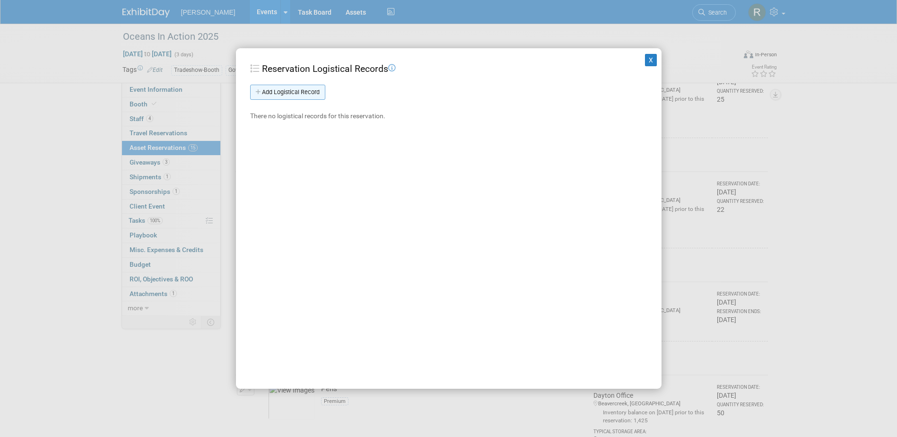
click at [282, 89] on link "Add Logistical Record" at bounding box center [287, 92] width 75 height 15
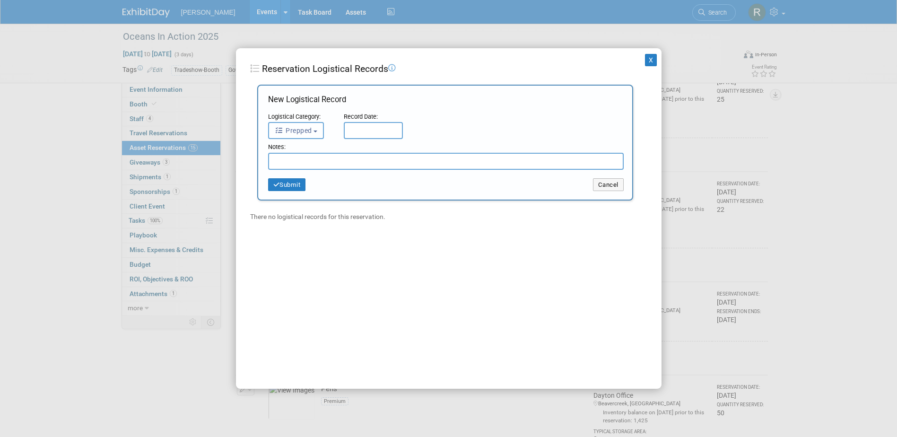
drag, startPoint x: 293, startPoint y: 132, endPoint x: 293, endPoint y: 139, distance: 6.6
click at [293, 133] on span "Prepped" at bounding box center [293, 131] width 37 height 8
click at [299, 187] on label "Received" at bounding box center [298, 189] width 51 height 15
click at [270, 187] on input "Received" at bounding box center [267, 189] width 6 height 6
select select "3"
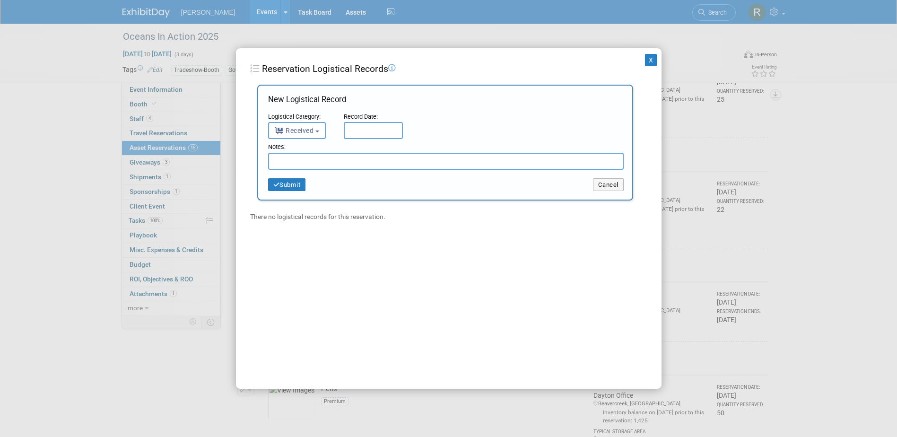
click at [360, 126] on input "text" at bounding box center [373, 130] width 59 height 17
click at [394, 180] on span "2" at bounding box center [395, 180] width 18 height 18
type input "[DATE]"
click at [371, 165] on input "text" at bounding box center [446, 161] width 356 height 17
paste input "Return from Oceans in Action"
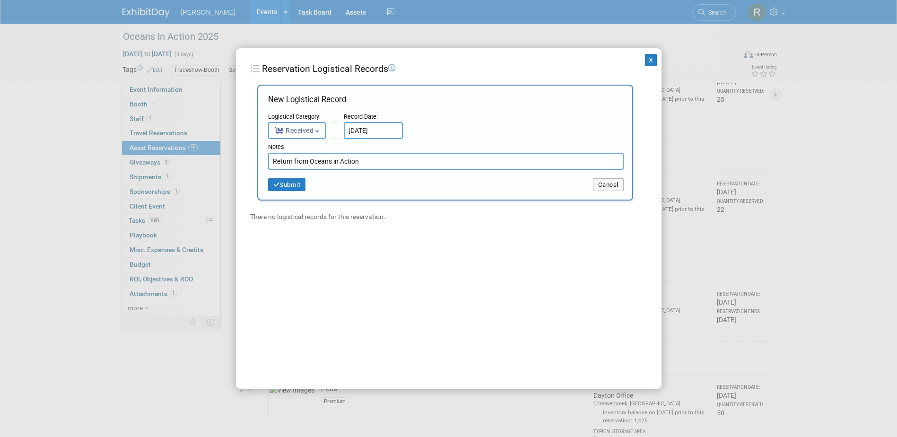
drag, startPoint x: 366, startPoint y: 164, endPoint x: 227, endPoint y: 153, distance: 139.5
click at [227, 161] on div "X Reservation Logistical Records Add Logistical Record New Logistical Record Lo…" at bounding box center [448, 218] width 897 height 437
type input "12 Returned"
click at [295, 186] on button "Submit" at bounding box center [287, 184] width 38 height 13
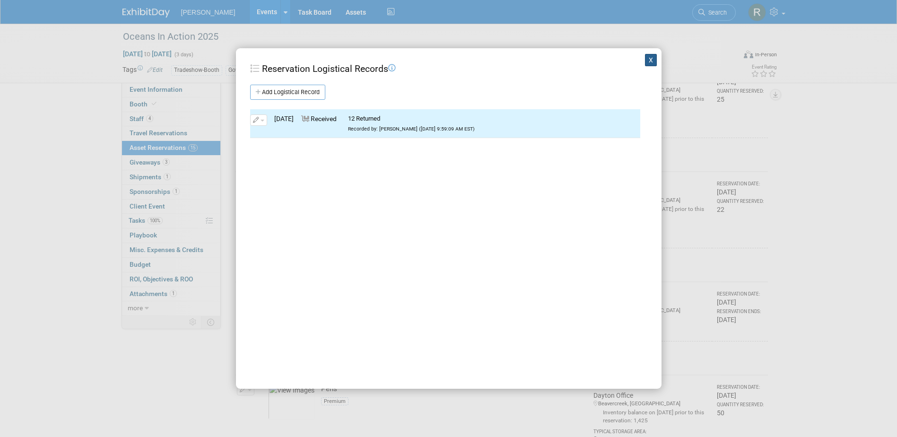
click at [645, 61] on button "X" at bounding box center [651, 60] width 12 height 12
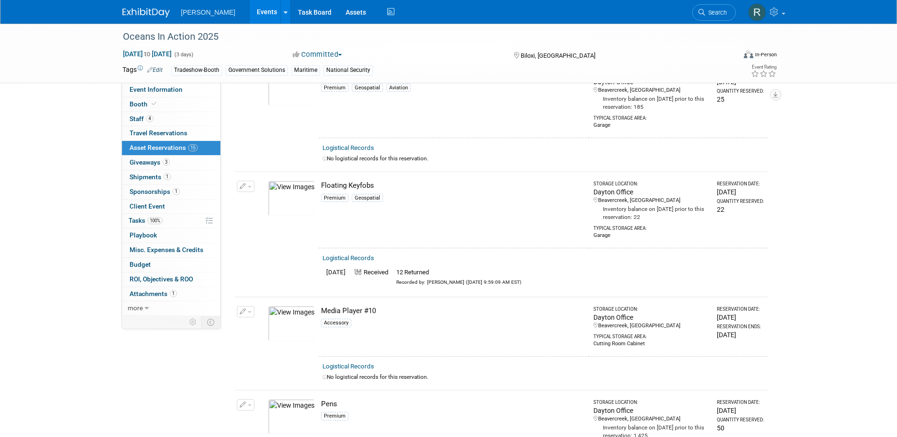
click at [349, 144] on link "Logistical Records" at bounding box center [348, 147] width 52 height 7
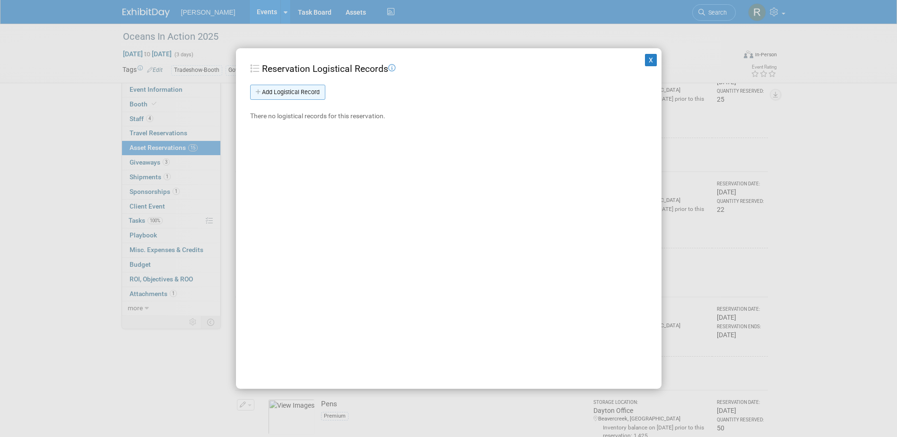
click at [305, 97] on link "Add Logistical Record" at bounding box center [287, 92] width 75 height 15
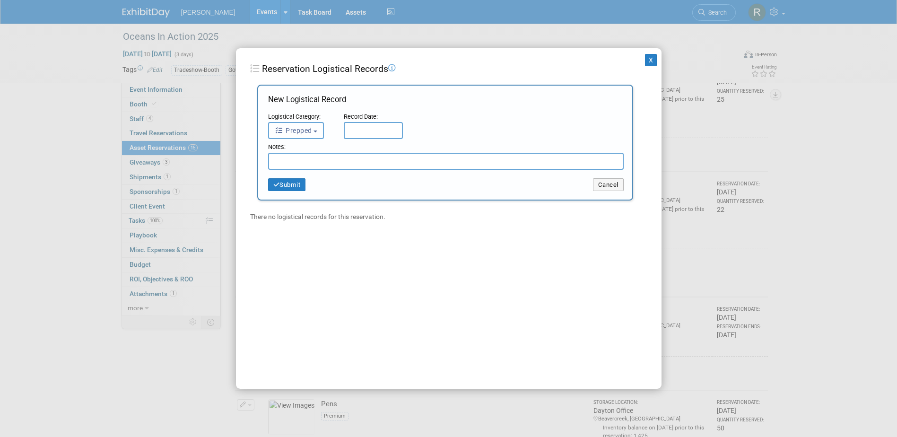
click at [311, 128] on span "Prepped" at bounding box center [293, 131] width 37 height 8
click at [312, 185] on label "Received" at bounding box center [298, 189] width 51 height 15
click at [270, 186] on input "Received" at bounding box center [267, 189] width 6 height 6
select select "3"
click at [351, 131] on input "text" at bounding box center [373, 130] width 59 height 17
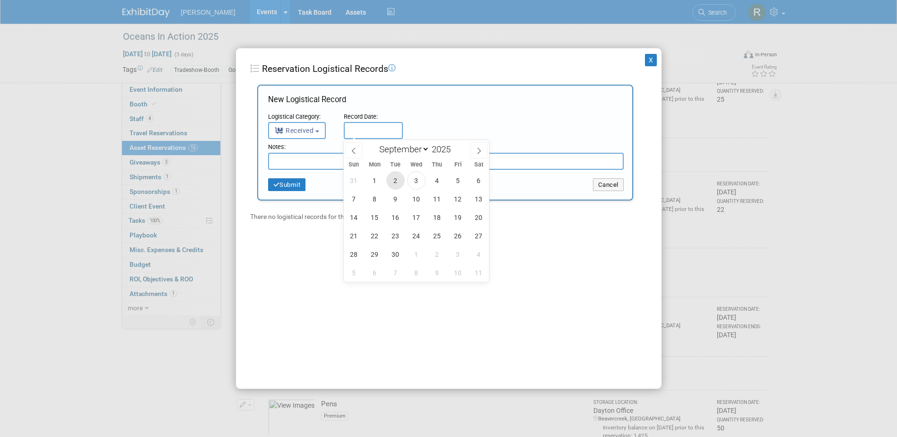
drag, startPoint x: 395, startPoint y: 177, endPoint x: 387, endPoint y: 174, distance: 8.5
click at [396, 177] on span "2" at bounding box center [395, 180] width 18 height 18
type input "[DATE]"
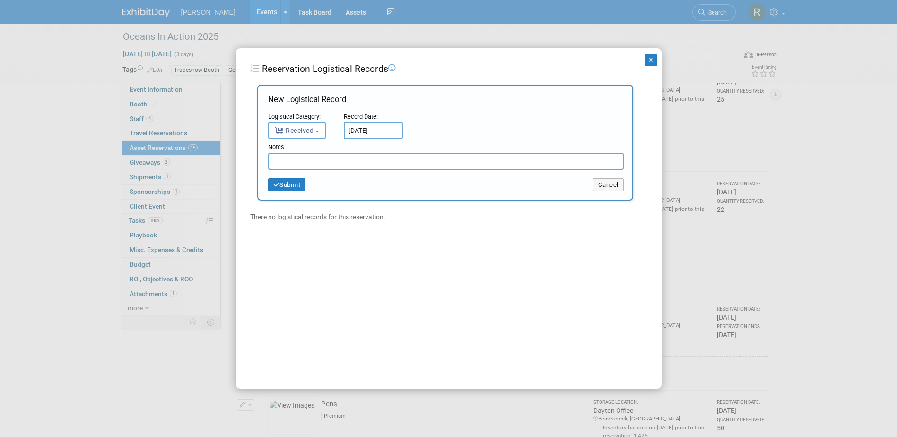
click at [367, 156] on input "text" at bounding box center [446, 161] width 356 height 17
type input "12 Returned"
click at [289, 184] on button "Submit" at bounding box center [287, 184] width 38 height 13
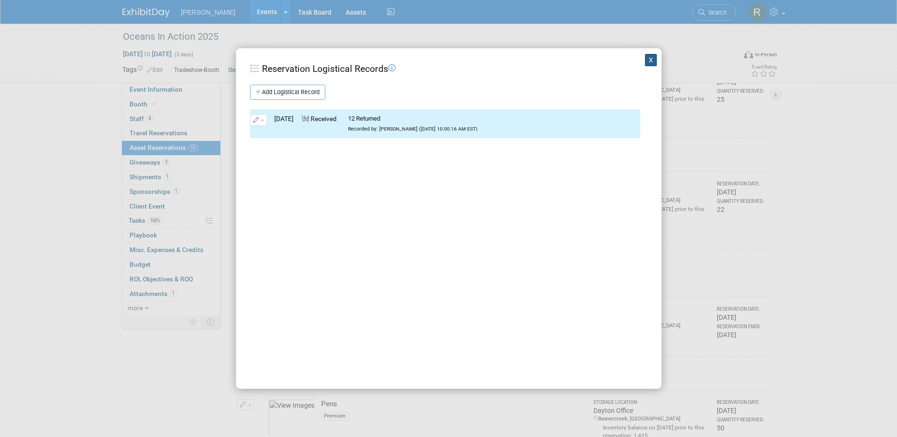
click at [646, 60] on button "X" at bounding box center [651, 60] width 12 height 12
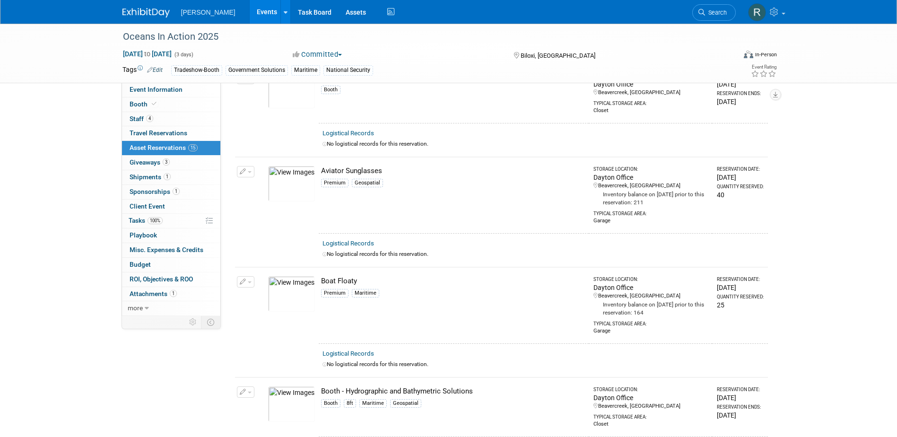
scroll to position [44, 0]
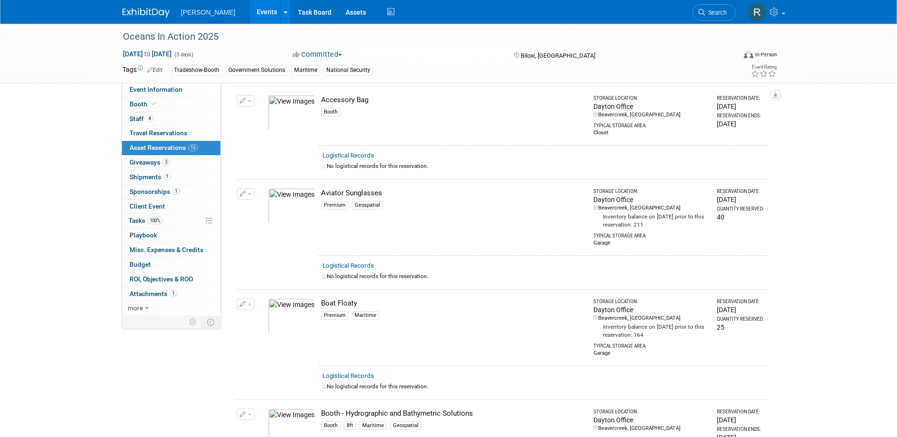
click at [339, 264] on link "Logistical Records" at bounding box center [348, 265] width 52 height 7
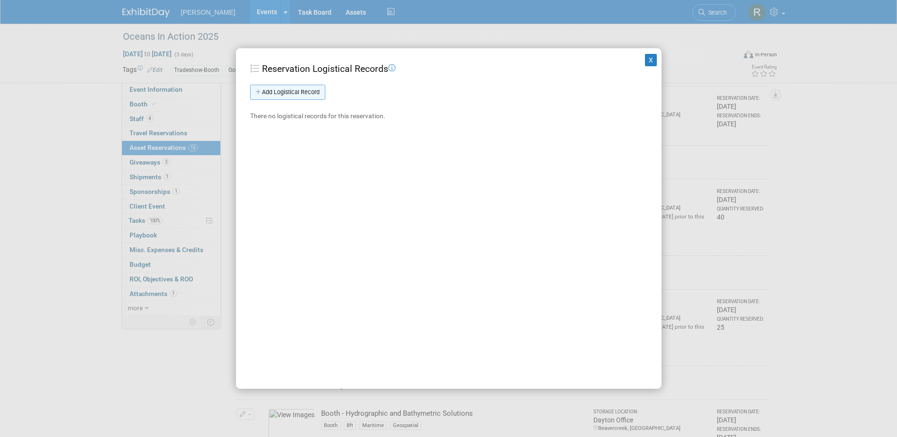
click at [287, 94] on link "Add Logistical Record" at bounding box center [287, 92] width 75 height 15
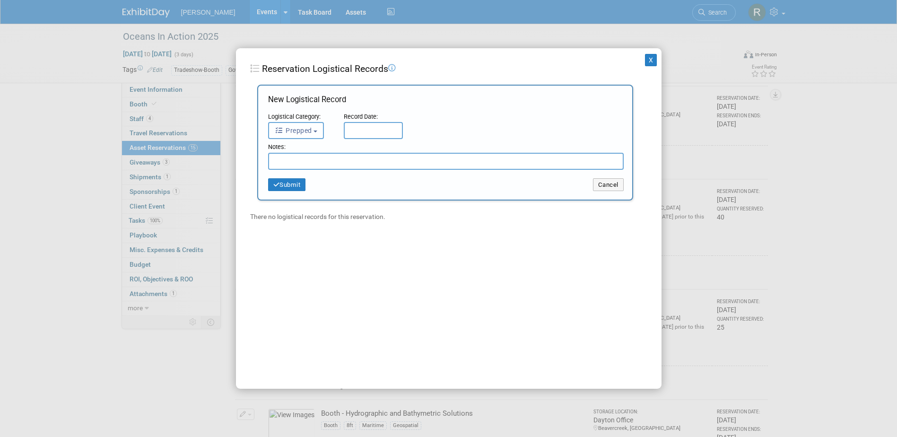
click at [294, 131] on span "Prepped" at bounding box center [293, 131] width 37 height 8
drag, startPoint x: 295, startPoint y: 191, endPoint x: 300, endPoint y: 183, distance: 8.5
click at [296, 188] on label "Received" at bounding box center [298, 189] width 51 height 15
click at [270, 188] on input "Received" at bounding box center [267, 189] width 6 height 6
select select "3"
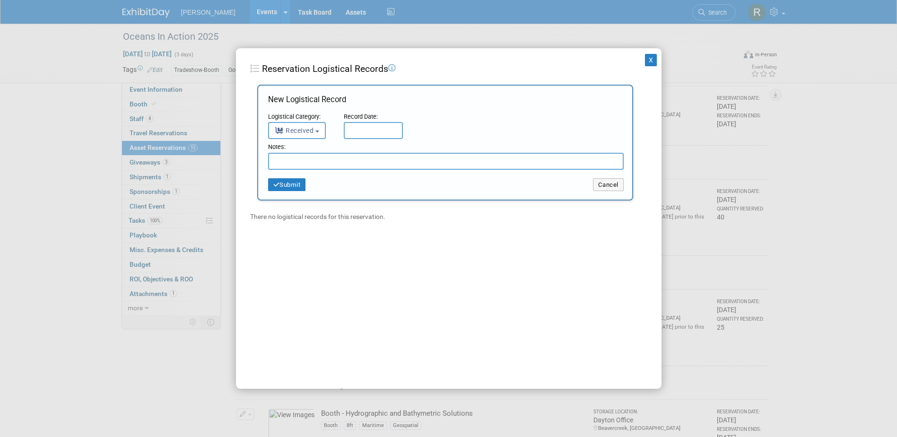
click at [387, 133] on input "text" at bounding box center [373, 130] width 59 height 17
click at [397, 183] on span "2" at bounding box center [395, 180] width 18 height 18
type input "[DATE]"
click at [379, 163] on input "text" at bounding box center [446, 161] width 356 height 17
type input "2 Returned"
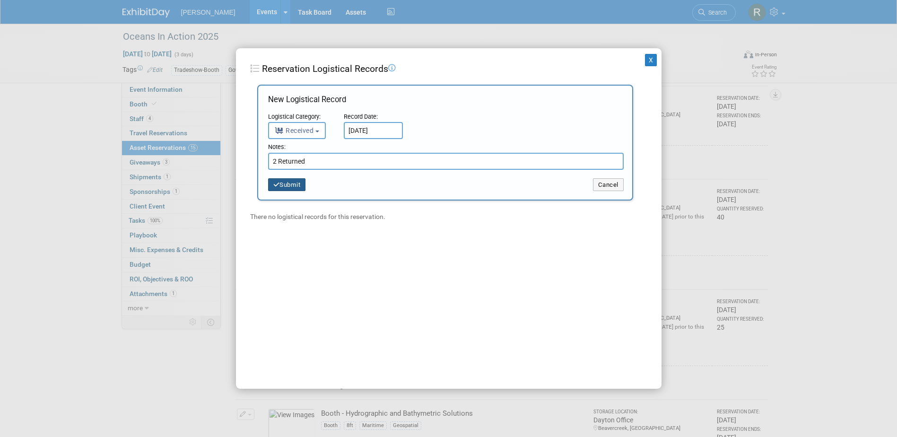
click at [295, 189] on button "Submit" at bounding box center [287, 184] width 38 height 13
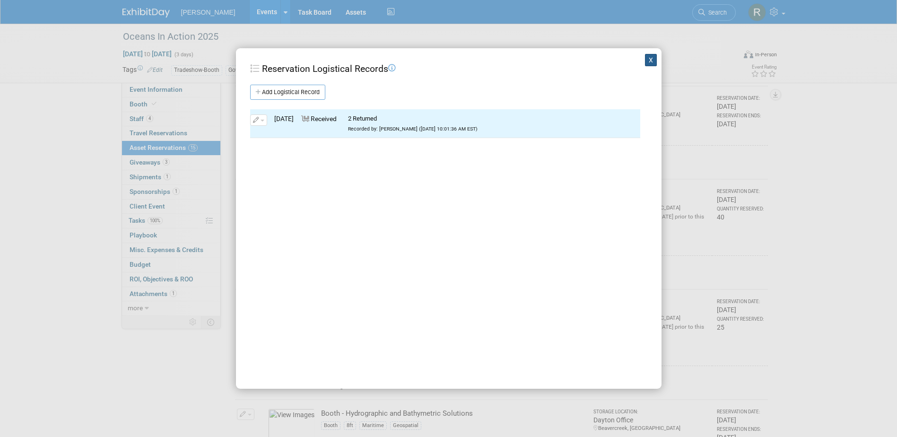
click at [645, 58] on button "X" at bounding box center [651, 60] width 12 height 12
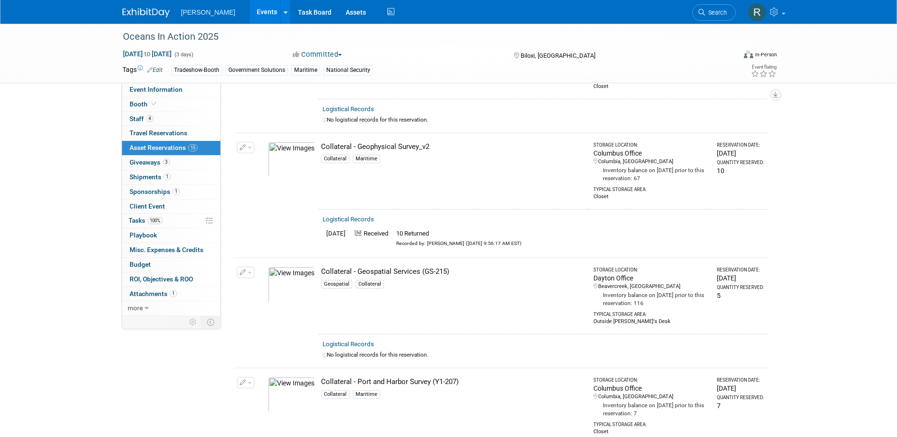
scroll to position [517, 0]
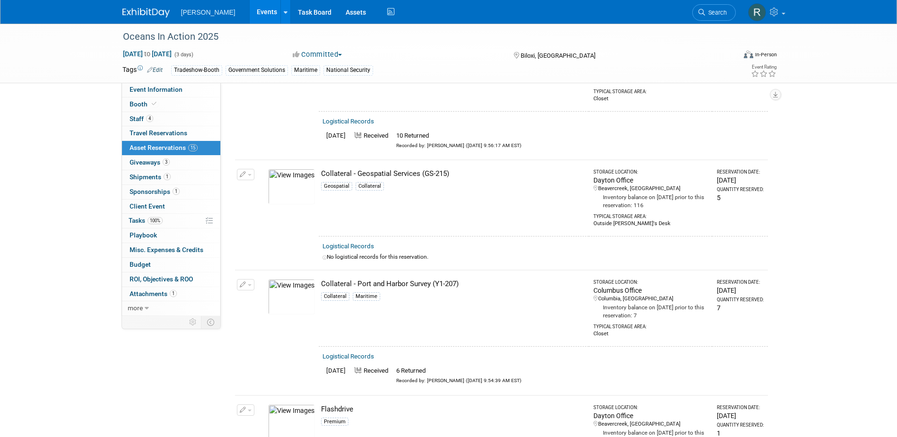
click at [351, 243] on link "Logistical Records" at bounding box center [348, 246] width 52 height 7
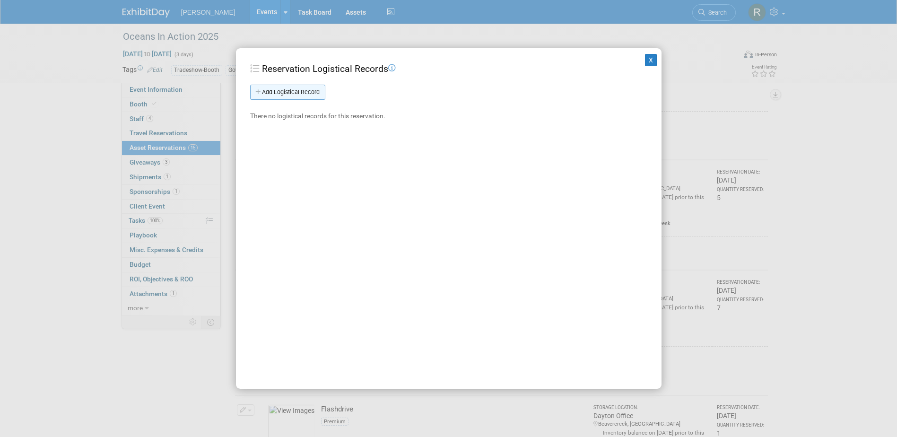
click at [300, 94] on link "Add Logistical Record" at bounding box center [287, 92] width 75 height 15
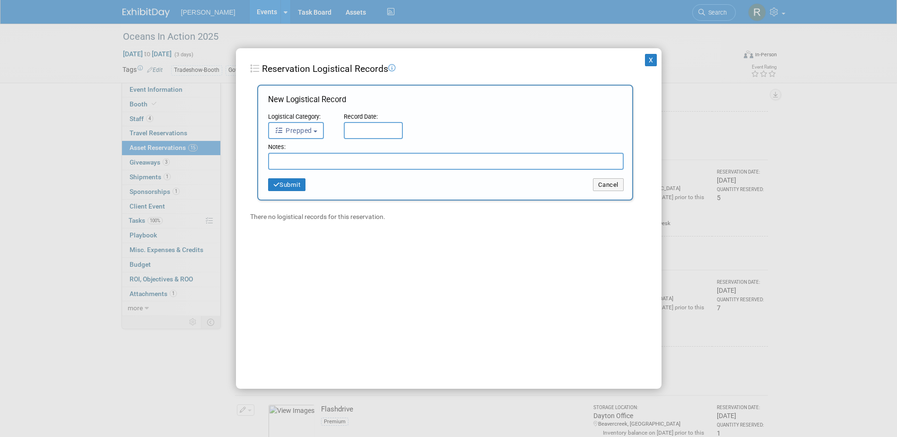
click at [305, 134] on span "Prepped" at bounding box center [293, 131] width 37 height 8
click at [310, 187] on label "Received" at bounding box center [298, 189] width 51 height 15
click at [270, 187] on input "Received" at bounding box center [267, 189] width 6 height 6
select select "3"
click at [366, 130] on input "text" at bounding box center [373, 130] width 59 height 17
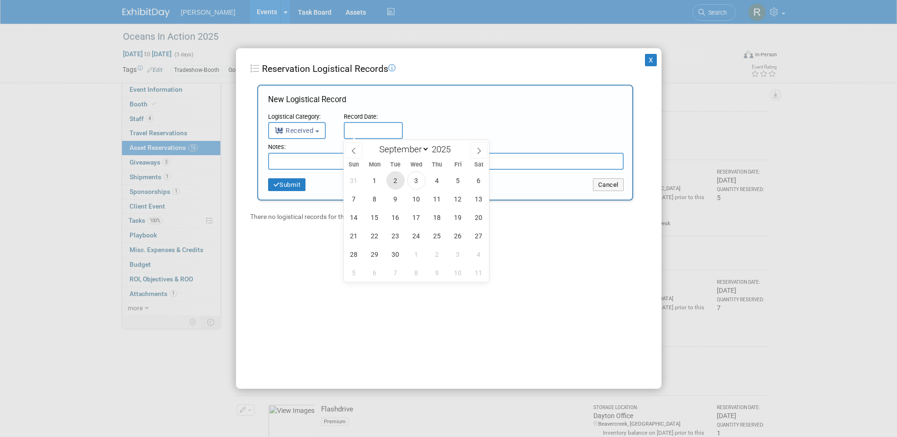
click at [398, 181] on span "2" at bounding box center [395, 180] width 18 height 18
type input "[DATE]"
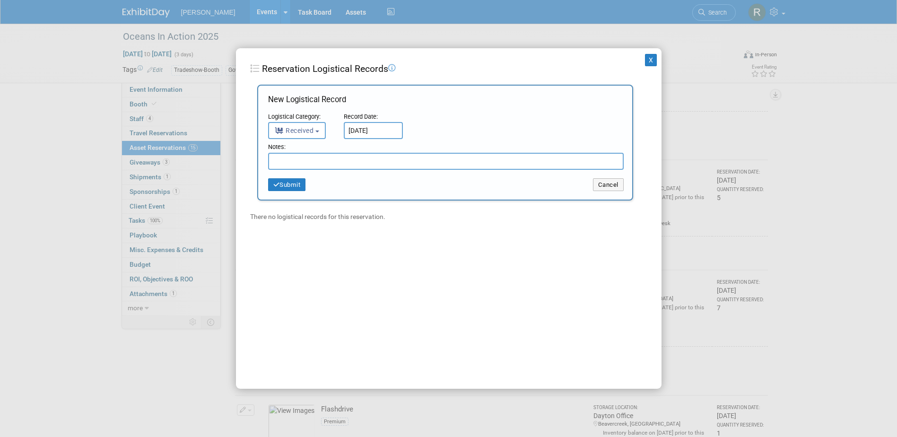
click at [375, 164] on input "text" at bounding box center [446, 161] width 356 height 17
type input "2"
type input "3 Returned"
click at [299, 187] on button "Submit" at bounding box center [287, 184] width 38 height 13
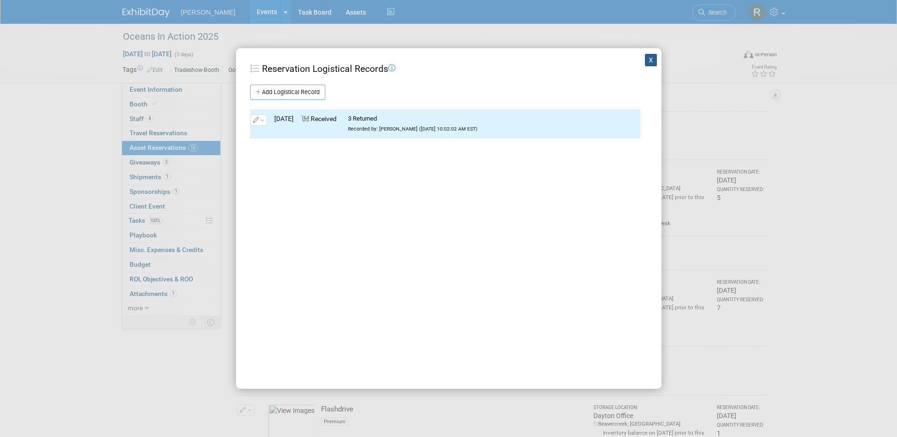
drag, startPoint x: 645, startPoint y: 60, endPoint x: 473, endPoint y: 26, distance: 175.3
click at [645, 60] on button "X" at bounding box center [651, 60] width 12 height 12
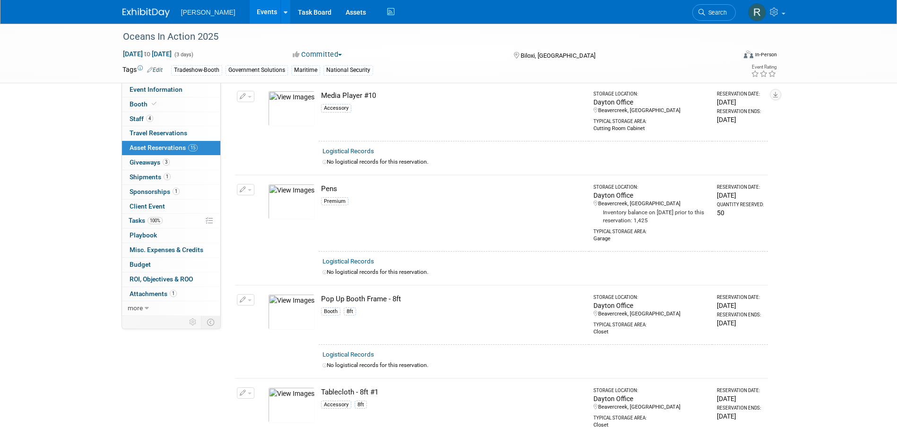
scroll to position [1226, 0]
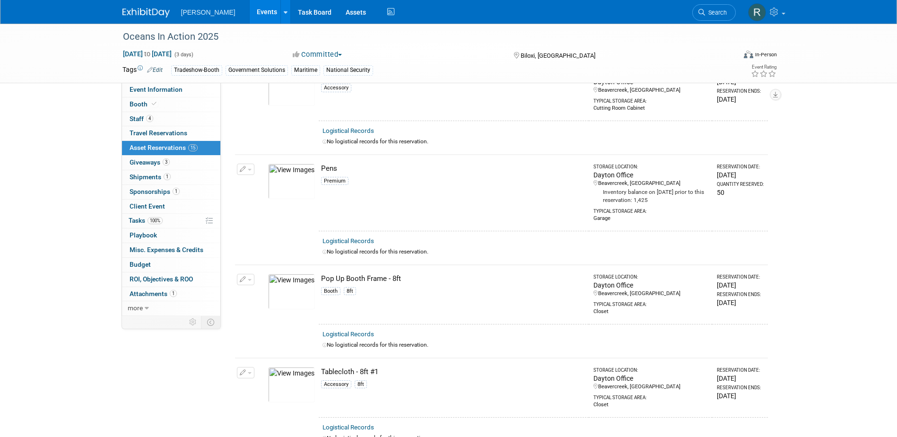
click at [330, 237] on link "Logistical Records" at bounding box center [348, 240] width 52 height 7
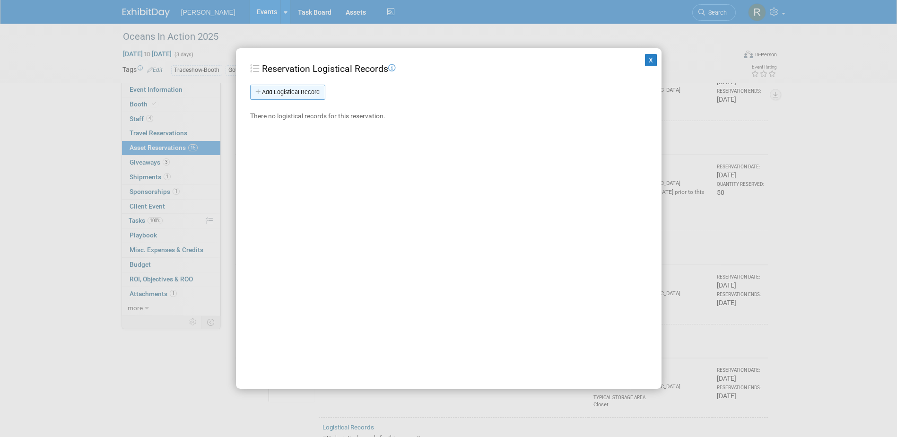
click at [291, 93] on link "Add Logistical Record" at bounding box center [287, 92] width 75 height 15
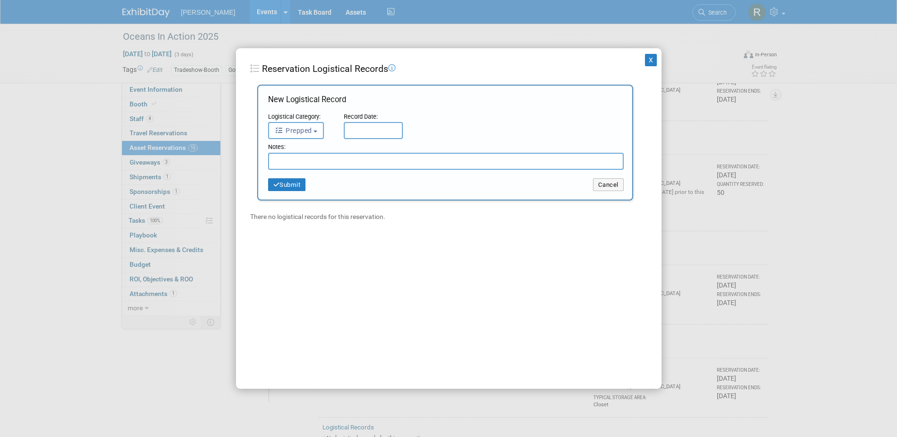
click at [303, 135] on button "Prepped" at bounding box center [296, 130] width 56 height 17
drag, startPoint x: 309, startPoint y: 188, endPoint x: 343, endPoint y: 157, distance: 45.9
click at [310, 188] on label "Received" at bounding box center [298, 189] width 51 height 15
click at [270, 188] on input "Received" at bounding box center [267, 189] width 6 height 6
select select "3"
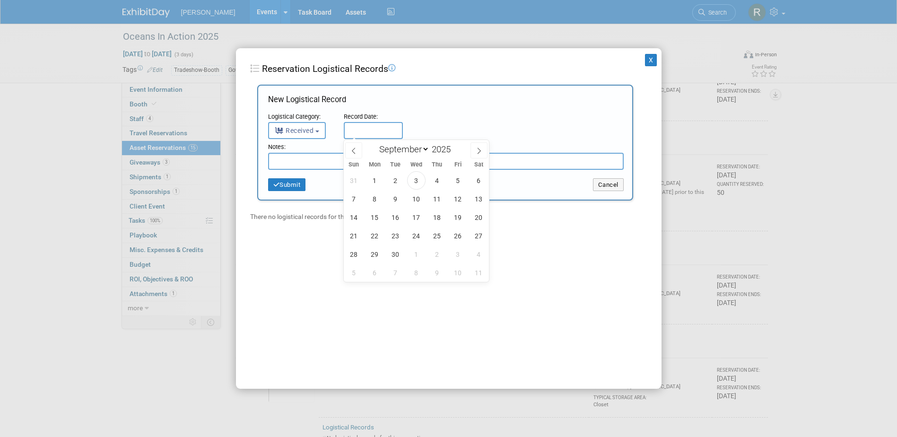
drag, startPoint x: 356, startPoint y: 132, endPoint x: 360, endPoint y: 166, distance: 33.7
click at [356, 132] on input "text" at bounding box center [373, 130] width 59 height 17
click at [398, 181] on span "2" at bounding box center [395, 180] width 18 height 18
type input "[DATE]"
click at [358, 160] on input "text" at bounding box center [446, 161] width 356 height 17
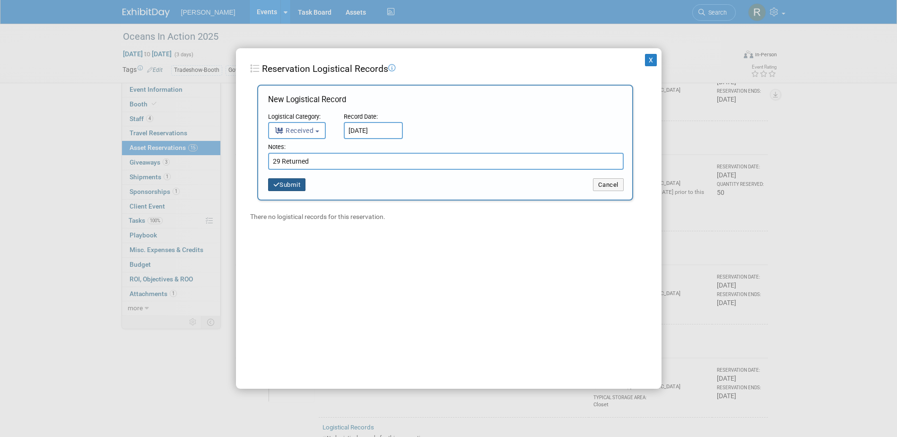
type input "29 Returned"
click at [286, 179] on button "Submit" at bounding box center [287, 184] width 38 height 13
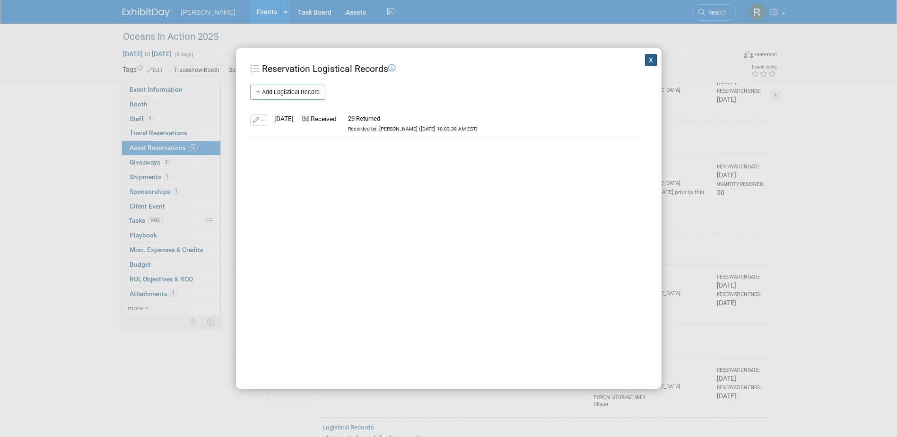
click at [645, 61] on button "X" at bounding box center [651, 60] width 12 height 12
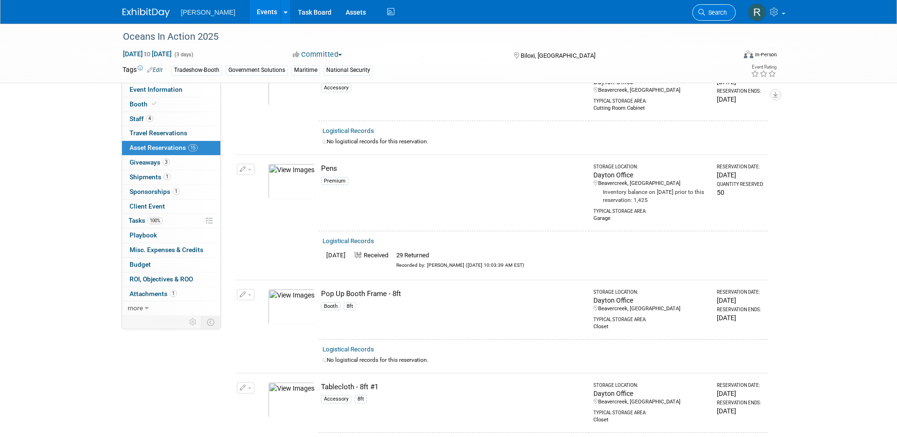
click at [704, 9] on link "Search" at bounding box center [713, 12] width 43 height 17
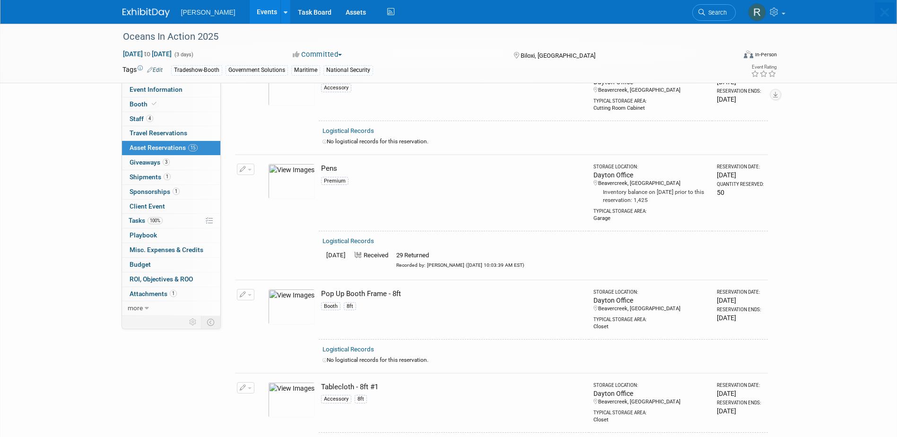
scroll to position [0, 0]
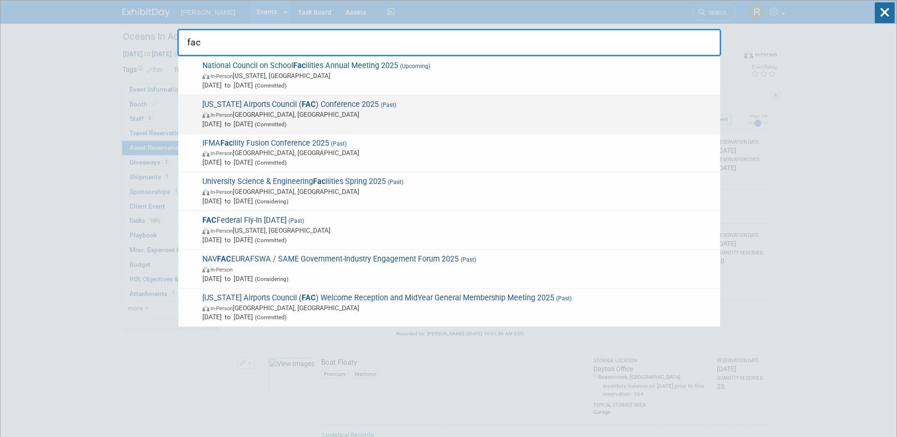
type input "fac"
click at [302, 107] on strong "FAC" at bounding box center [309, 104] width 14 height 9
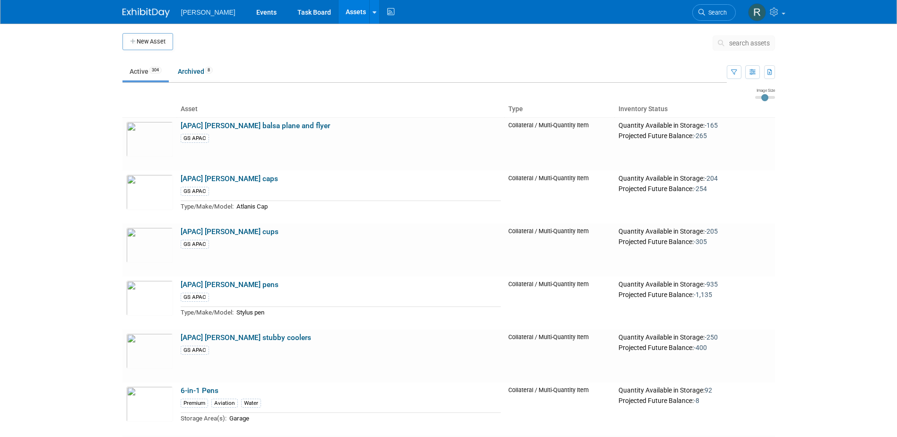
drag, startPoint x: 0, startPoint y: 0, endPoint x: 738, endPoint y: 43, distance: 739.7
click at [738, 43] on span "search assets" at bounding box center [749, 43] width 41 height 8
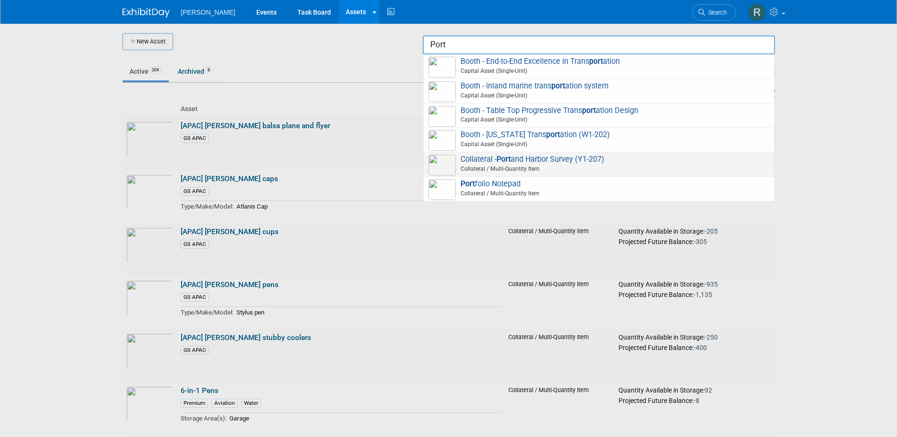
click at [533, 159] on span "Collateral - Port and Harbor Survey (Y1-207) Collateral / Multi-Quantity Item" at bounding box center [598, 164] width 341 height 19
type input "Collateral - Port and Harbor Survey (Y1-207)"
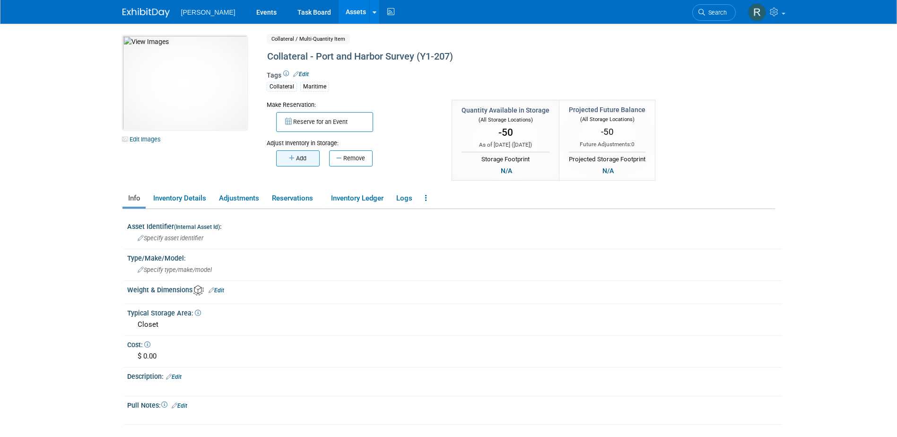
click at [304, 159] on button "Add" at bounding box center [297, 158] width 43 height 16
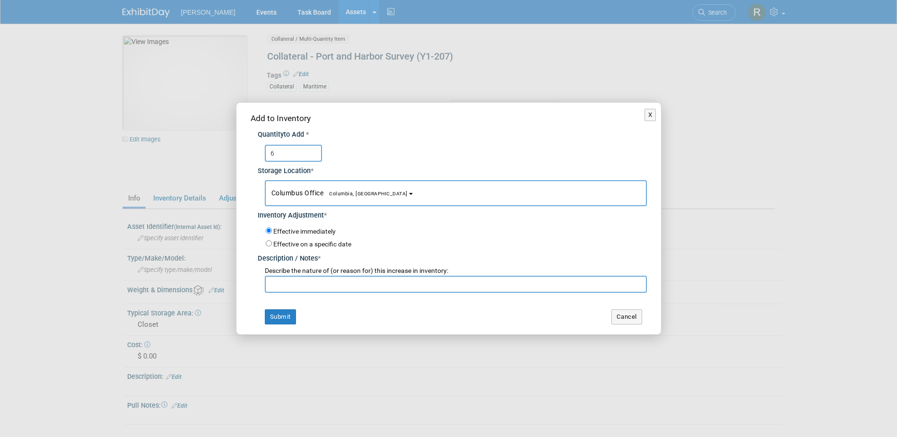
type input "6"
click at [312, 192] on span "Columbus Office Columbia, SC" at bounding box center [339, 193] width 136 height 8
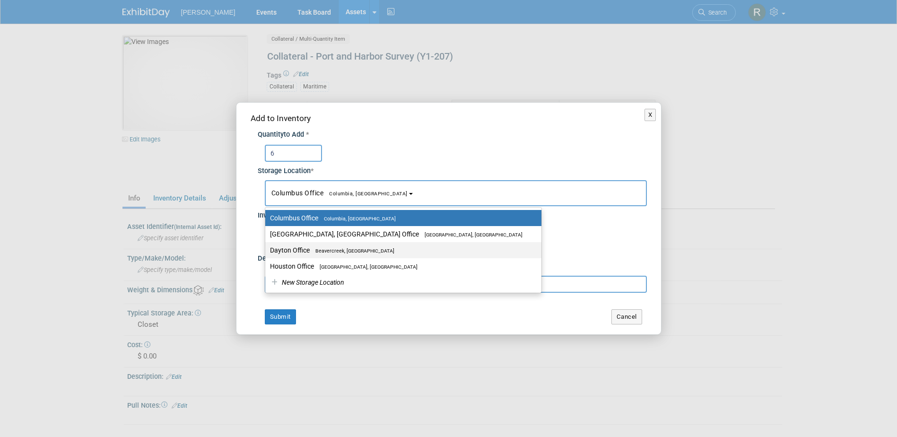
click at [315, 246] on label "Dayton Office Beavercreek, OH" at bounding box center [401, 250] width 262 height 12
click at [267, 247] on input "Dayton Office Beavercreek, OH" at bounding box center [263, 250] width 6 height 6
select select "11223930"
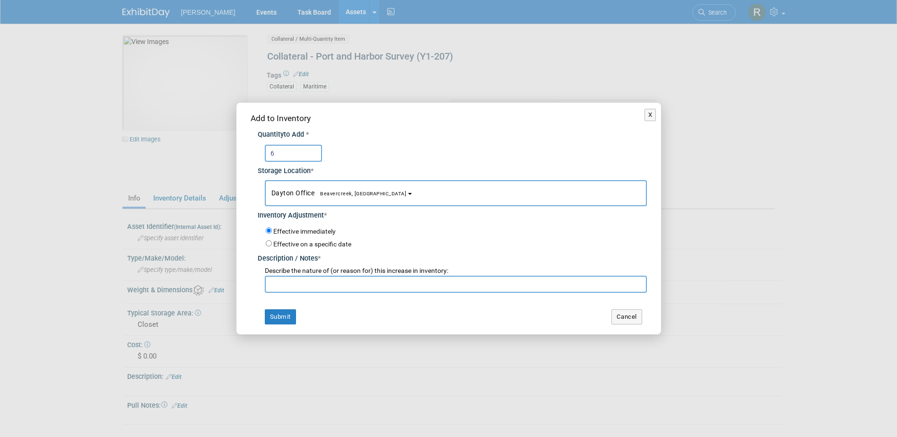
click at [314, 279] on input "text" at bounding box center [456, 284] width 382 height 17
type input "Return from Oceans in Action"
click at [265, 309] on button "Submit" at bounding box center [280, 316] width 31 height 15
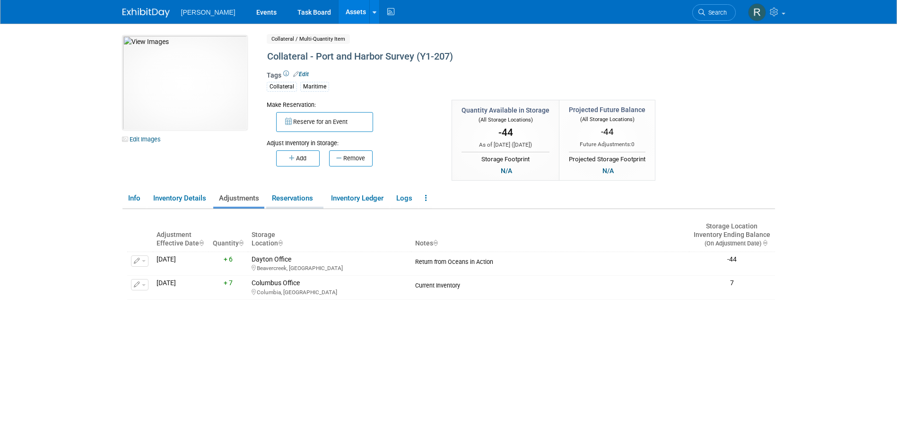
click at [277, 200] on link "Reservations" at bounding box center [294, 198] width 57 height 17
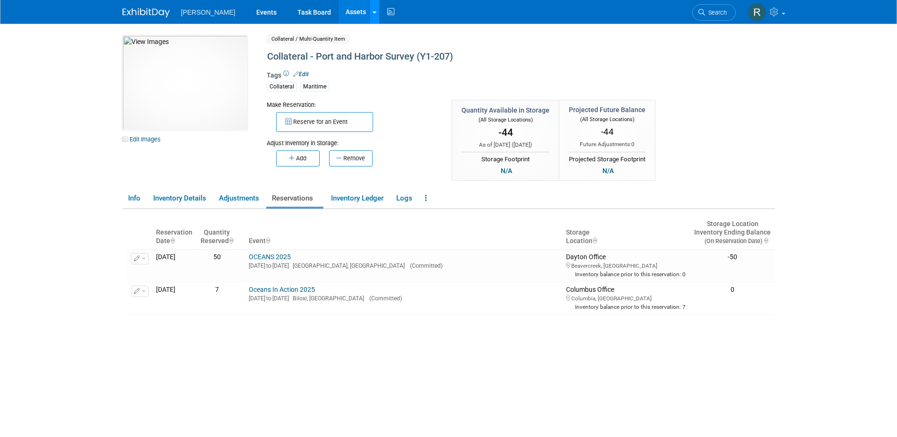
drag, startPoint x: 330, startPoint y: 8, endPoint x: 342, endPoint y: 22, distance: 18.5
click at [339, 8] on link "Assets" at bounding box center [356, 12] width 35 height 24
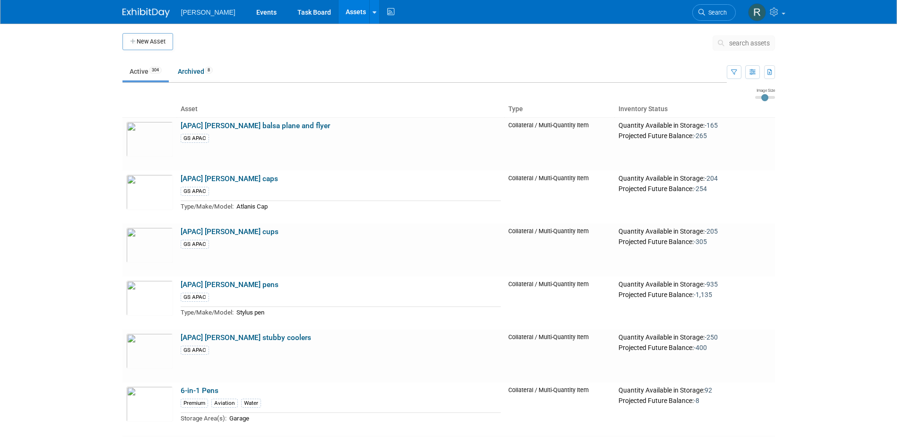
click at [747, 43] on span "search assets" at bounding box center [749, 43] width 41 height 8
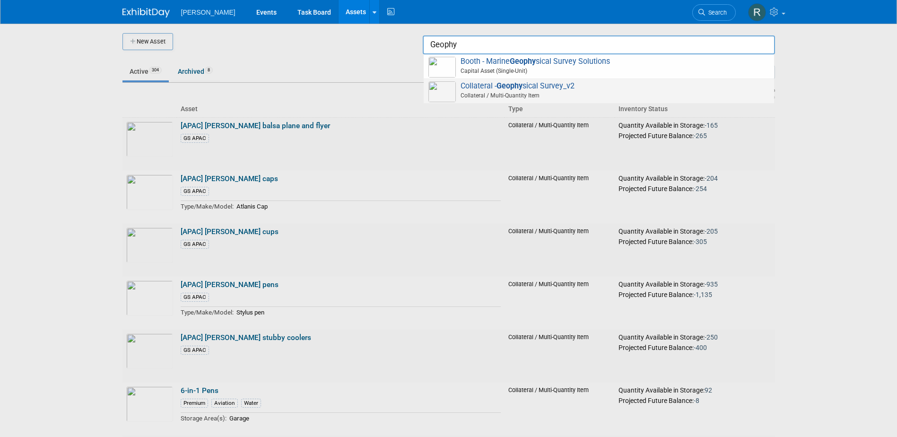
click at [544, 83] on span "Collateral - Geophy sical Survey_v2 Collateral / Multi-Quantity Item" at bounding box center [598, 90] width 341 height 19
type input "Collateral - Geophysical Survey_v2"
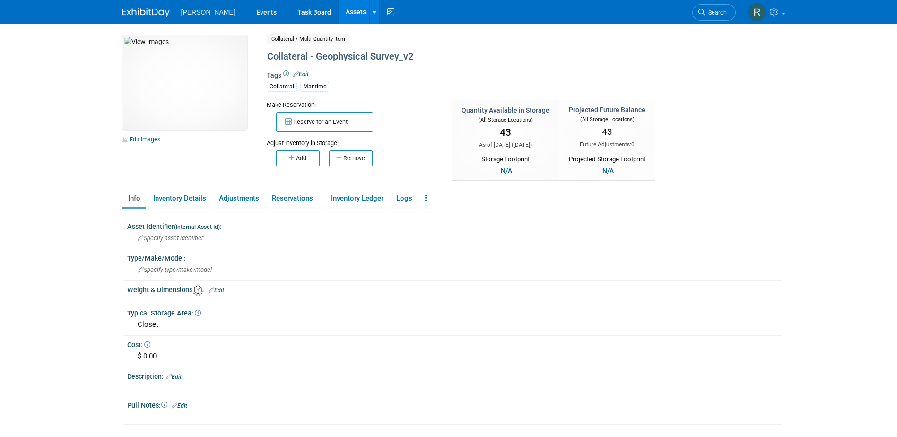
click at [293, 157] on icon "button" at bounding box center [292, 158] width 7 height 6
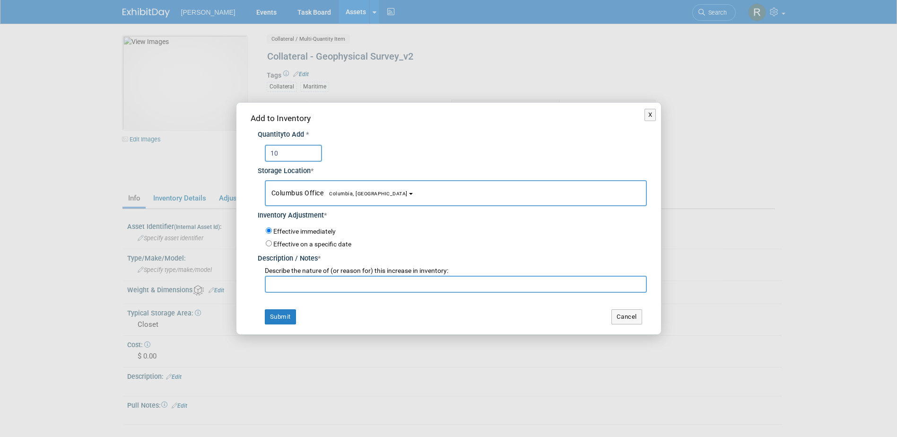
type input "10"
click at [301, 189] on span "Columbus Office [GEOGRAPHIC_DATA], [GEOGRAPHIC_DATA]" at bounding box center [339, 193] width 136 height 8
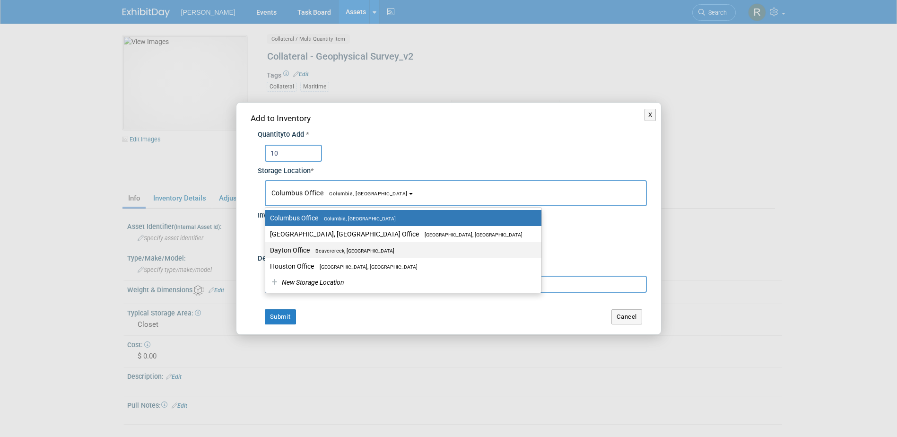
click at [304, 253] on label "Dayton Office [GEOGRAPHIC_DATA], [GEOGRAPHIC_DATA]" at bounding box center [401, 250] width 262 height 12
click at [267, 253] on input "Dayton Office [GEOGRAPHIC_DATA], [GEOGRAPHIC_DATA]" at bounding box center [263, 250] width 6 height 6
select select "11223930"
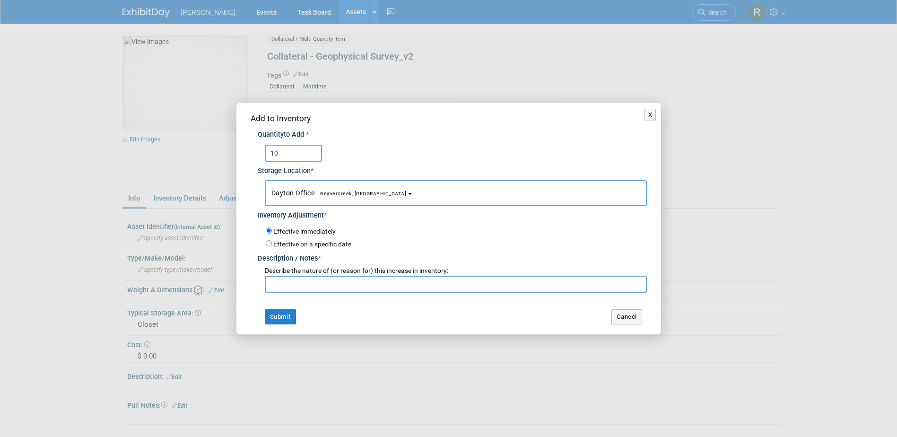
click at [297, 288] on input "text" at bounding box center [456, 284] width 382 height 17
type input "Return from Oceans in Action"
click at [277, 318] on button "Submit" at bounding box center [280, 316] width 31 height 15
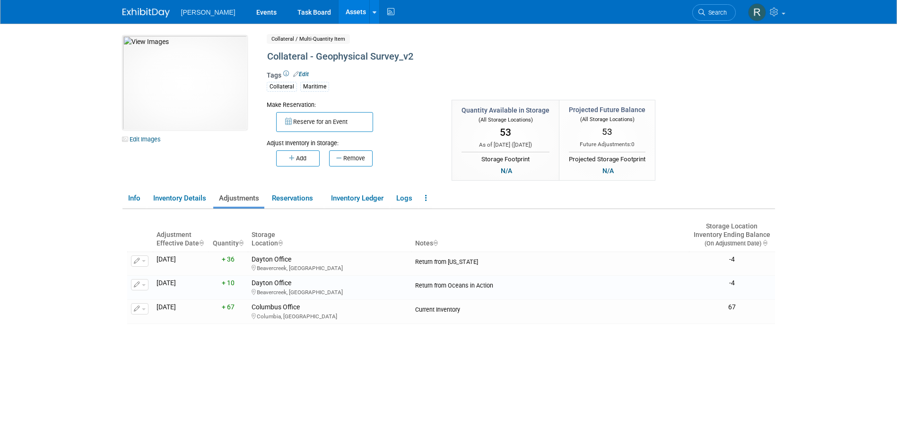
drag, startPoint x: 326, startPoint y: 9, endPoint x: 336, endPoint y: 11, distance: 10.6
click at [339, 9] on link "Assets" at bounding box center [356, 12] width 35 height 24
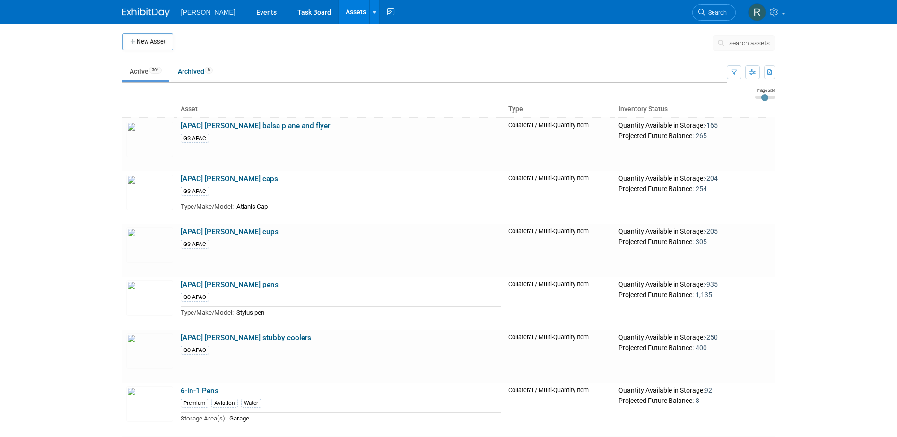
click at [728, 44] on button "search assets" at bounding box center [743, 42] width 62 height 15
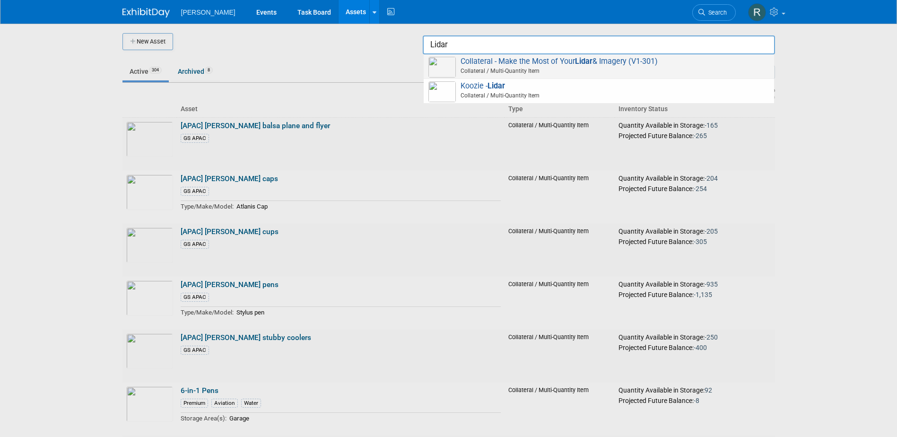
click at [596, 62] on span "Collateral - Make the Most of Your Lidar & Imagery (V1-301) Collateral / Multi-…" at bounding box center [598, 66] width 341 height 19
type input "Collateral - Make the Most of Your Lidar & Imagery (V1-301)"
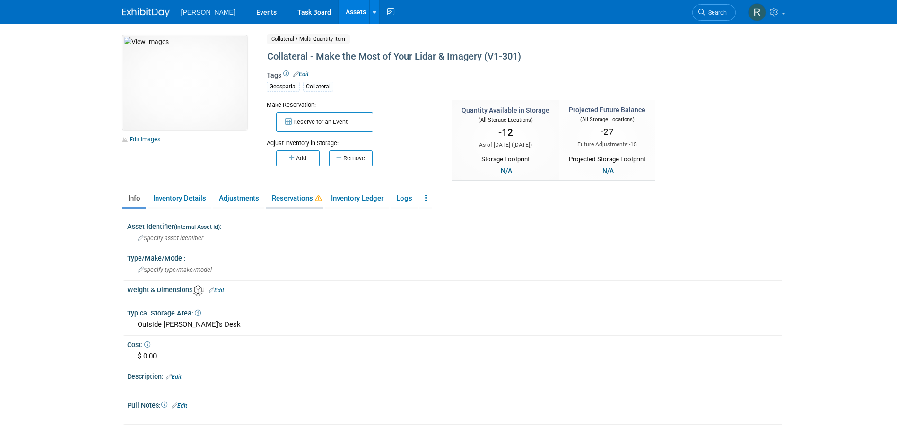
click at [307, 199] on link "Reservations" at bounding box center [294, 198] width 57 height 17
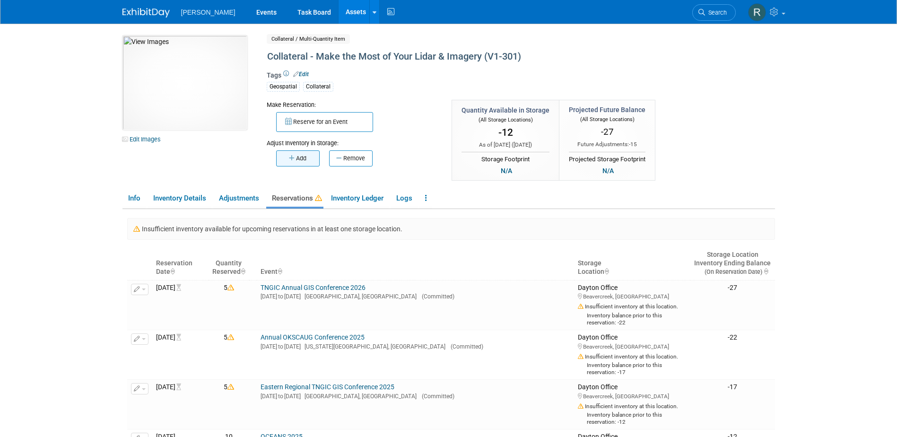
click at [297, 156] on button "Add" at bounding box center [297, 158] width 43 height 16
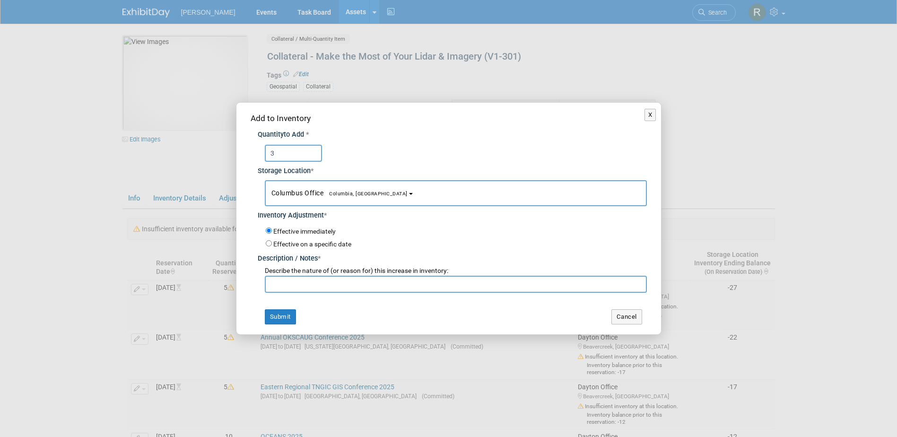
type input "3"
click at [318, 188] on button "Columbus Office [GEOGRAPHIC_DATA], [GEOGRAPHIC_DATA]" at bounding box center [456, 193] width 382 height 26
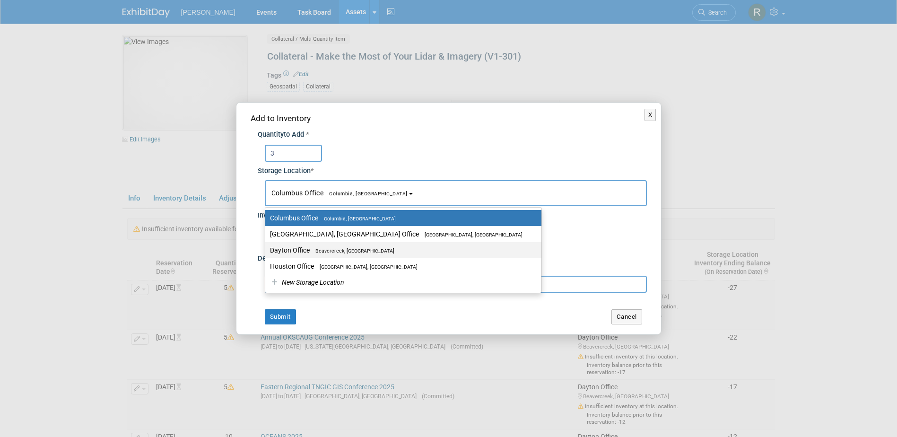
click at [304, 249] on label "Dayton Office Beavercreek, OH" at bounding box center [401, 250] width 262 height 12
click at [267, 249] on input "Dayton Office Beavercreek, OH" at bounding box center [263, 250] width 6 height 6
select select "11223930"
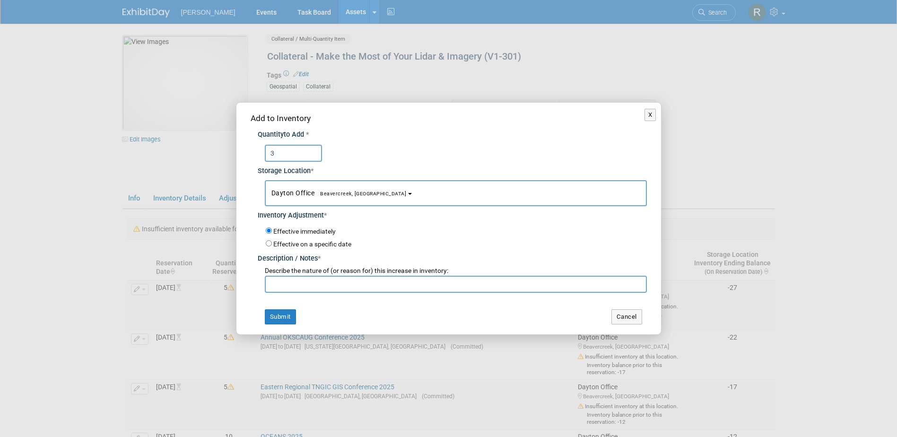
click at [315, 276] on input "text" at bounding box center [456, 284] width 382 height 17
type input "R"
paste input "Return from Oceans in Action"
type input "Return from Oceans in Action"
click at [283, 315] on button "Submit" at bounding box center [280, 316] width 31 height 15
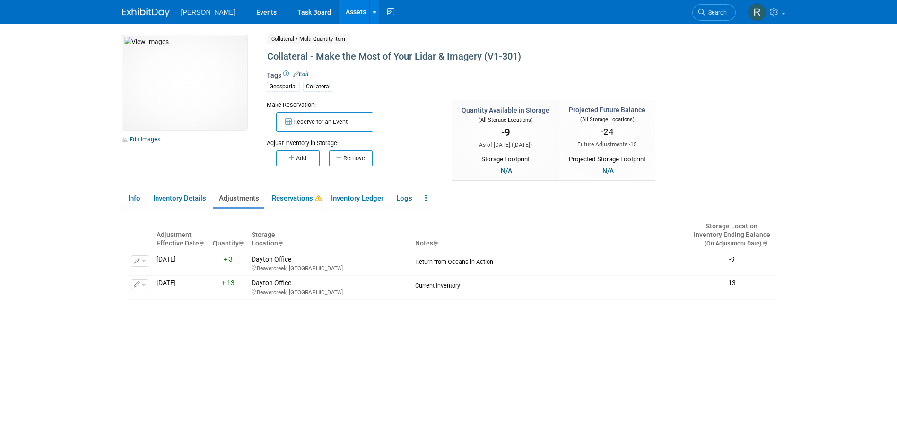
drag, startPoint x: 311, startPoint y: 10, endPoint x: 318, endPoint y: 11, distance: 7.1
click at [339, 10] on link "Assets" at bounding box center [356, 12] width 35 height 24
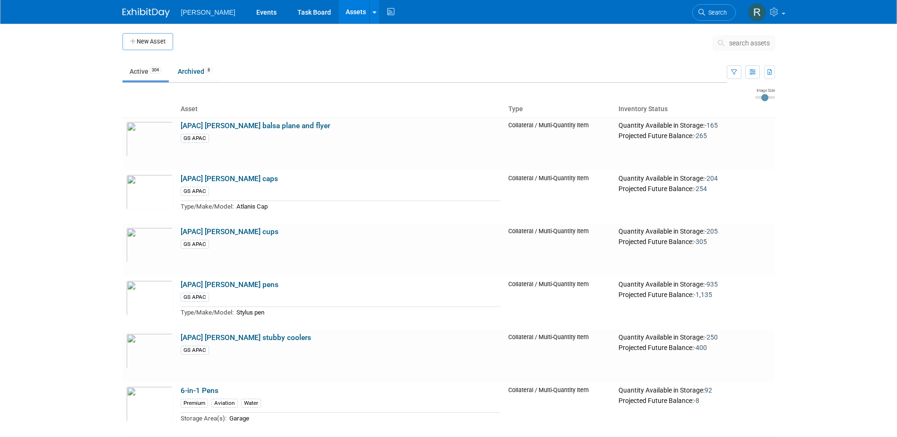
click at [737, 42] on span "search assets" at bounding box center [749, 43] width 41 height 8
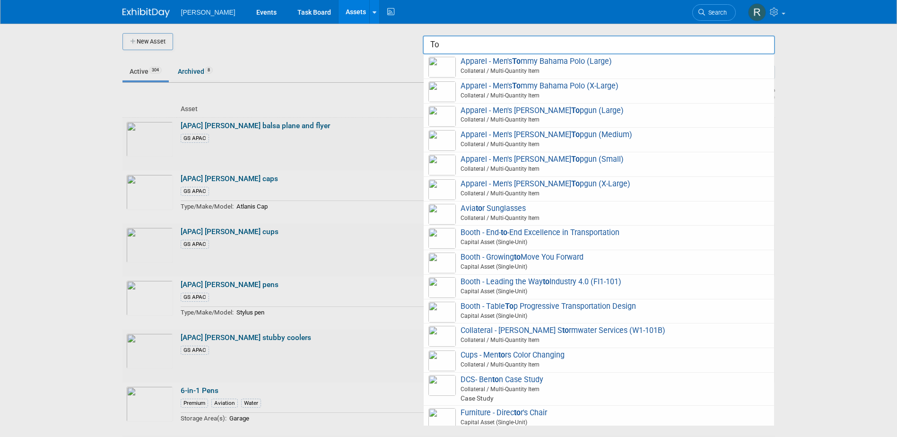
type input "T"
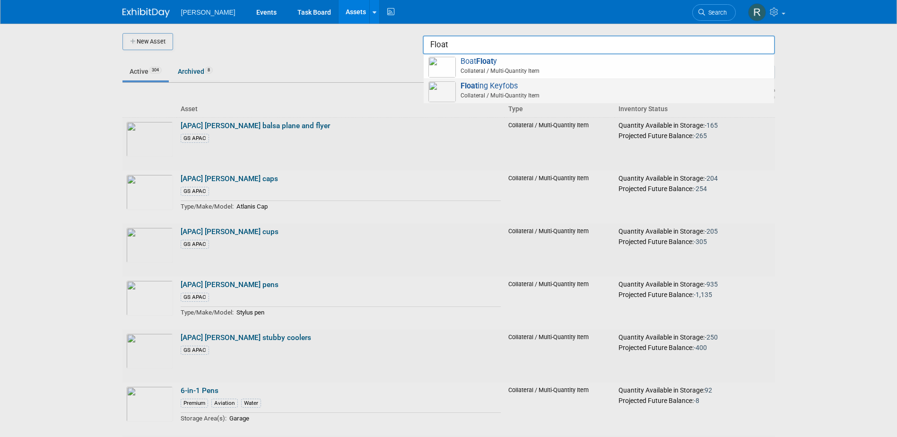
click at [504, 82] on span "Float ing Keyfobs Collateral / Multi-Quantity Item" at bounding box center [598, 90] width 341 height 19
type input "Floating Keyfobs"
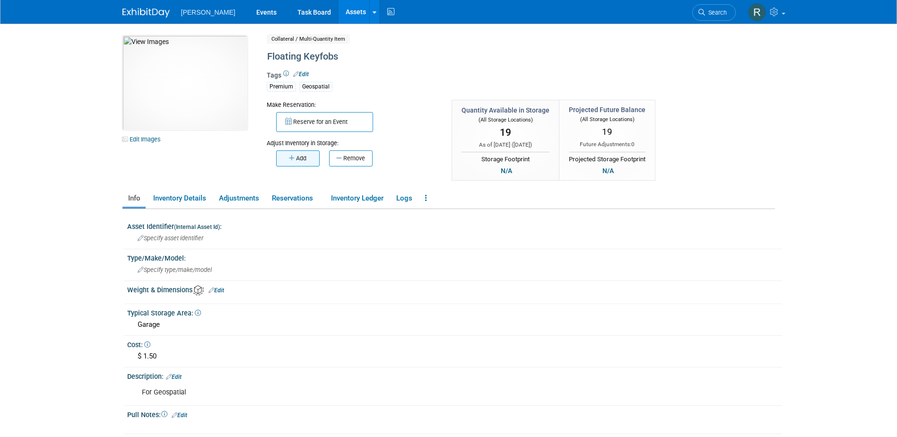
click at [304, 155] on button "Add" at bounding box center [297, 158] width 43 height 16
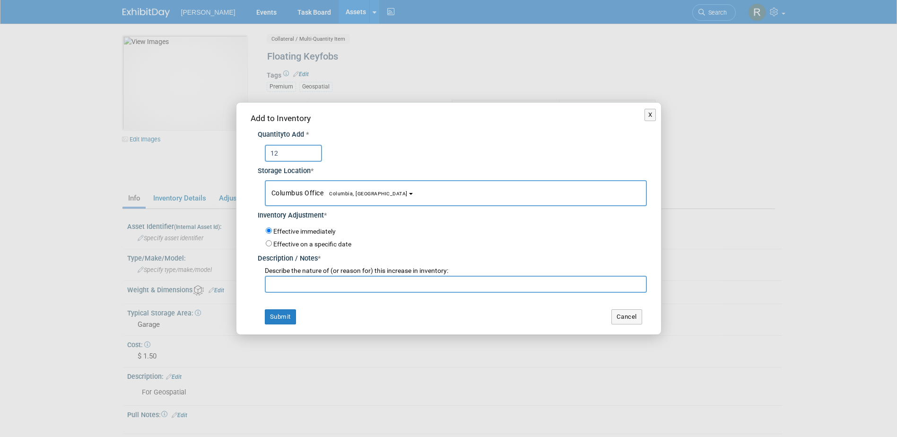
type input "12"
click at [305, 193] on span "Columbus Office Columbia, SC" at bounding box center [339, 193] width 136 height 8
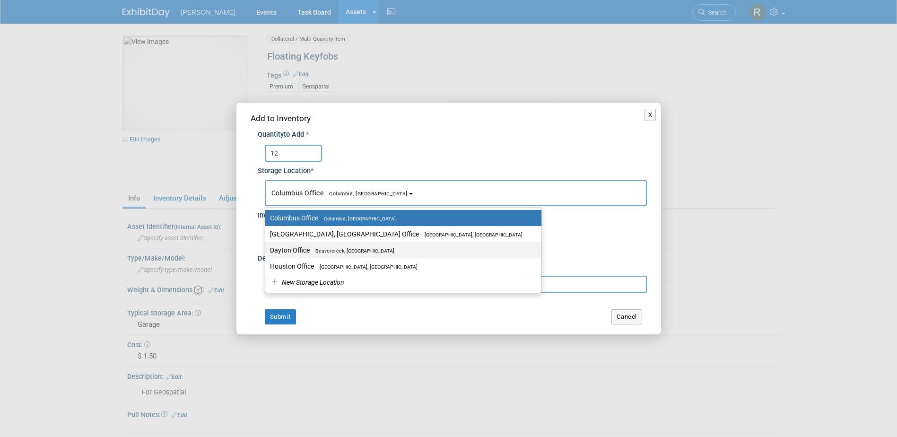
click at [315, 248] on span "Beavercreek, [GEOGRAPHIC_DATA]" at bounding box center [352, 251] width 85 height 6
click at [267, 248] on input "Dayton Office Beavercreek, OH" at bounding box center [263, 250] width 6 height 6
select select "11223930"
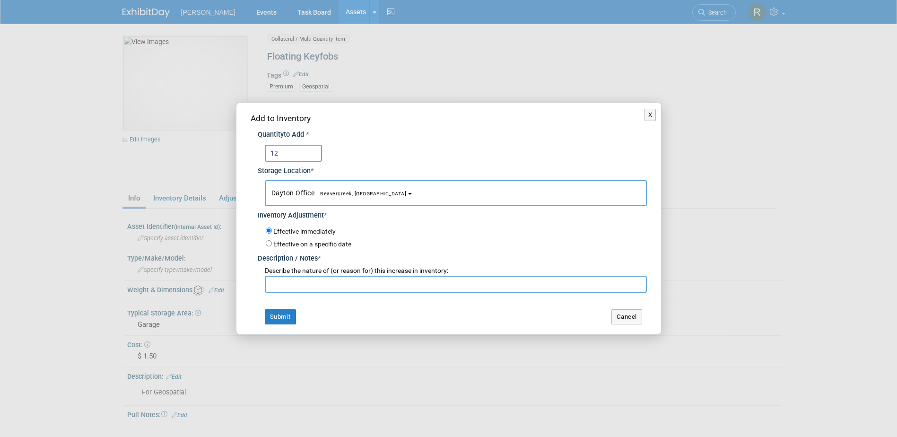
click at [317, 282] on input "text" at bounding box center [456, 284] width 382 height 17
paste input "Return from Oceans in Action"
type input "Return from Oceans in Action"
drag, startPoint x: 290, startPoint y: 317, endPoint x: 288, endPoint y: 283, distance: 34.1
click at [291, 316] on button "Submit" at bounding box center [280, 316] width 31 height 15
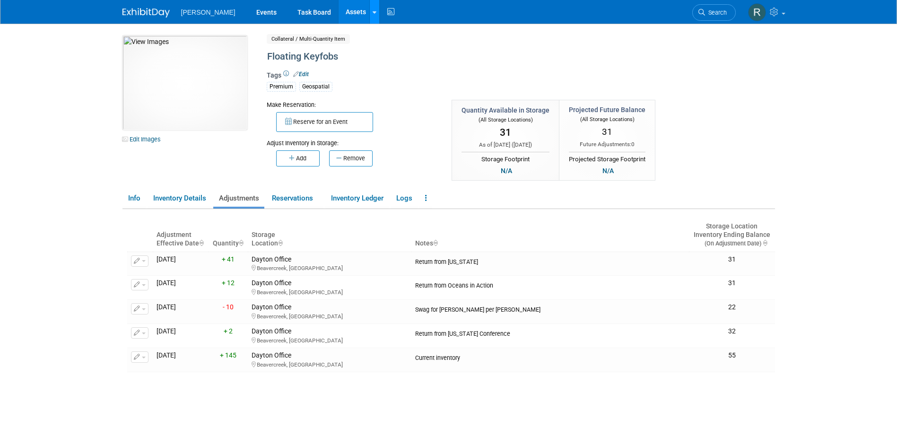
drag, startPoint x: 320, startPoint y: 11, endPoint x: 342, endPoint y: 9, distance: 22.7
click at [339, 11] on link "Assets" at bounding box center [356, 12] width 35 height 24
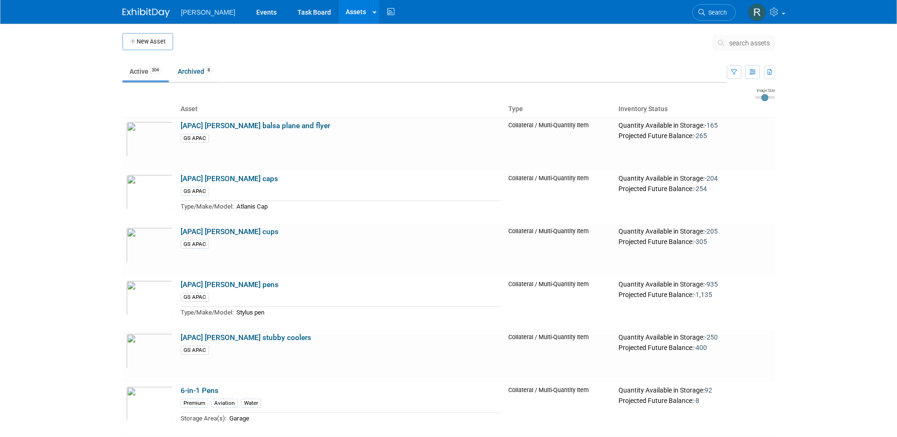
click at [728, 42] on button "search assets" at bounding box center [743, 42] width 62 height 15
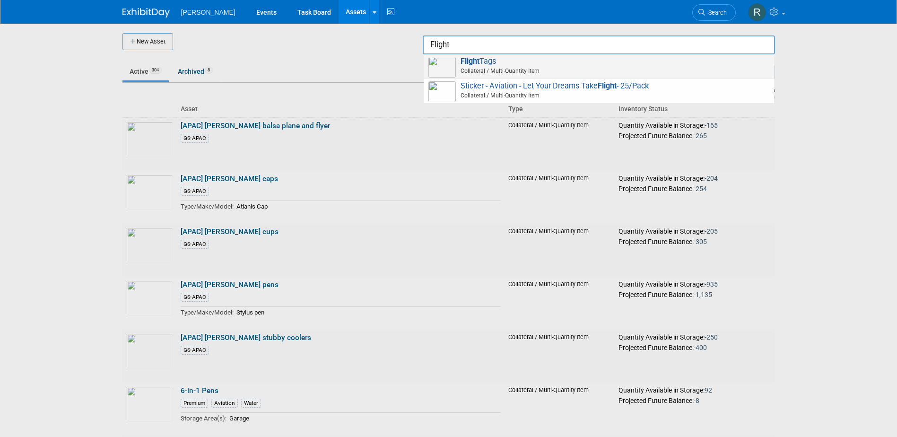
click at [495, 65] on span "Flight Tags Collateral / Multi-Quantity Item" at bounding box center [598, 66] width 341 height 19
type input "Flight Tags"
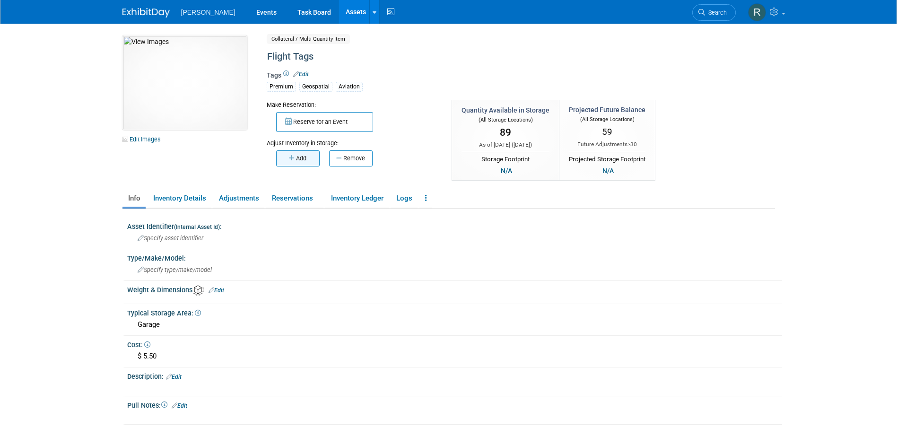
click at [311, 163] on button "Add" at bounding box center [297, 158] width 43 height 16
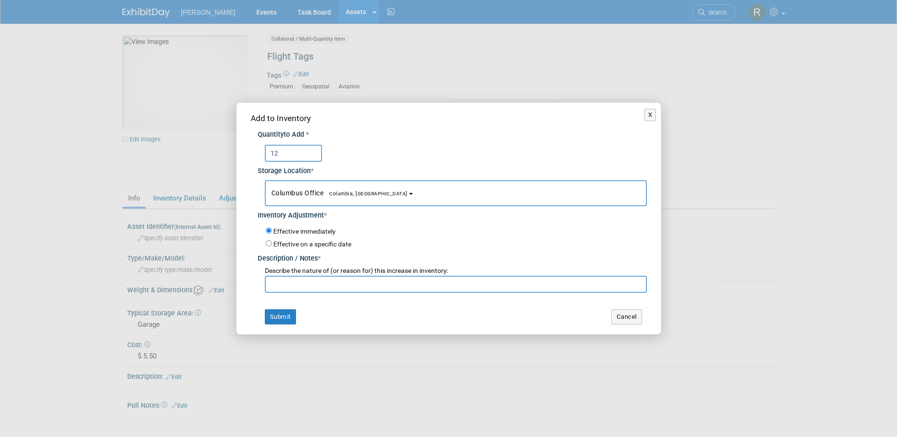
type input "12"
click at [318, 188] on button "Columbus Office Columbia, SC" at bounding box center [456, 193] width 382 height 26
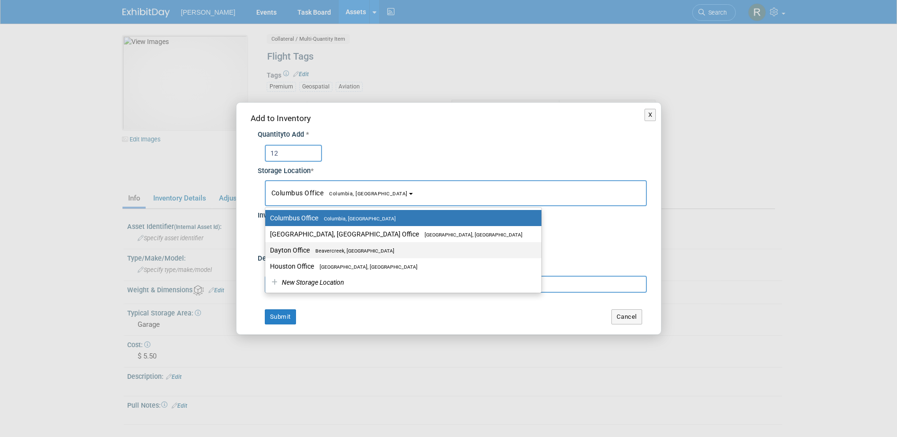
click at [321, 252] on span "Beavercreek, [GEOGRAPHIC_DATA]" at bounding box center [352, 251] width 85 height 6
click at [267, 252] on input "Dayton Office [GEOGRAPHIC_DATA], [GEOGRAPHIC_DATA]" at bounding box center [263, 250] width 6 height 6
select select "11223930"
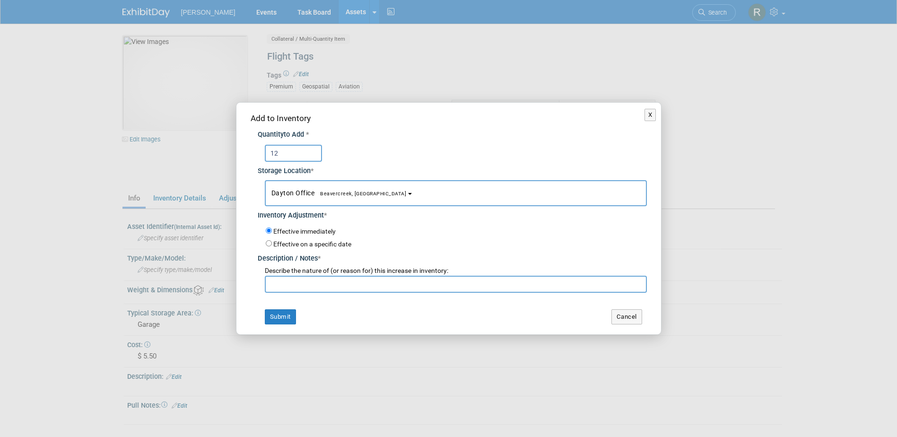
paste input "Return from Oceans in Action"
click at [329, 285] on input "text" at bounding box center [456, 284] width 382 height 17
type input "Return from Oceans in Action"
click at [294, 315] on button "Submit" at bounding box center [280, 316] width 31 height 15
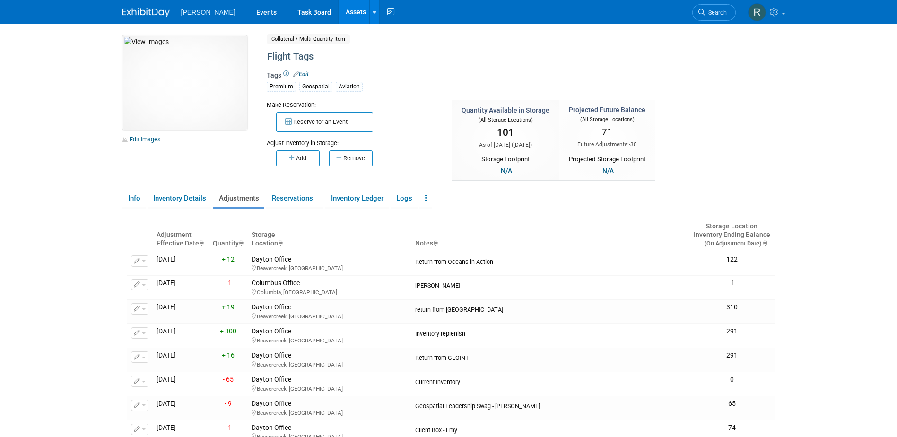
click at [339, 10] on link "Assets" at bounding box center [356, 12] width 35 height 24
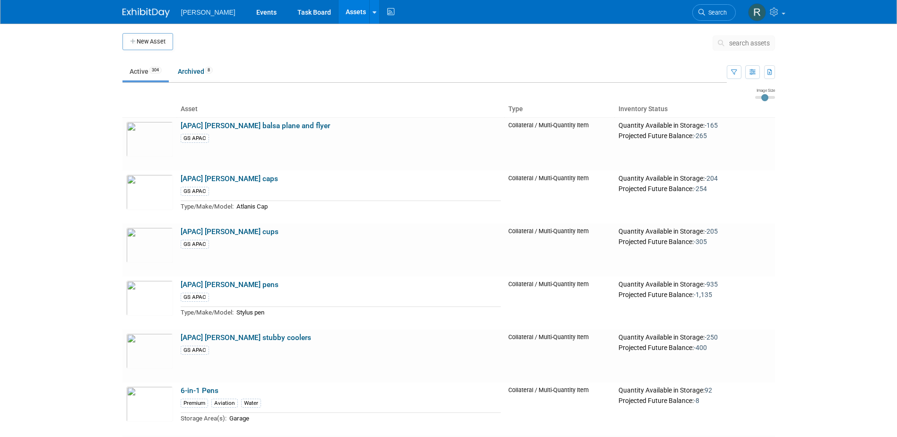
click at [734, 43] on span "search assets" at bounding box center [749, 43] width 41 height 8
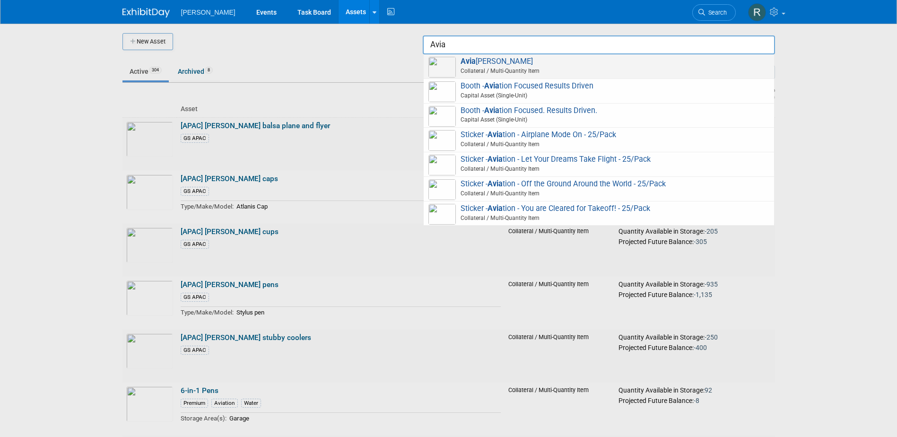
click at [495, 63] on span "Avia tor Sunglasses Collateral / Multi-Quantity Item" at bounding box center [598, 66] width 341 height 19
type input "Aviator Sunglasses"
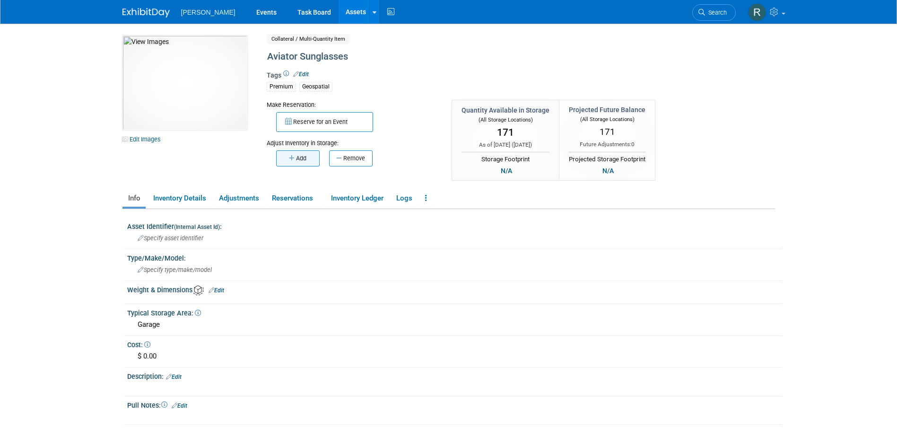
click at [309, 162] on button "Add" at bounding box center [297, 158] width 43 height 16
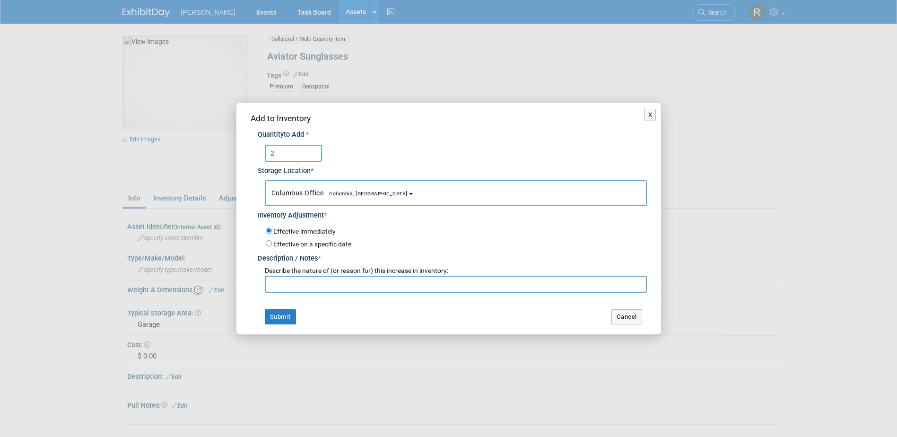
type input "2"
click at [306, 186] on button "Columbus Office [GEOGRAPHIC_DATA], [GEOGRAPHIC_DATA]" at bounding box center [456, 193] width 382 height 26
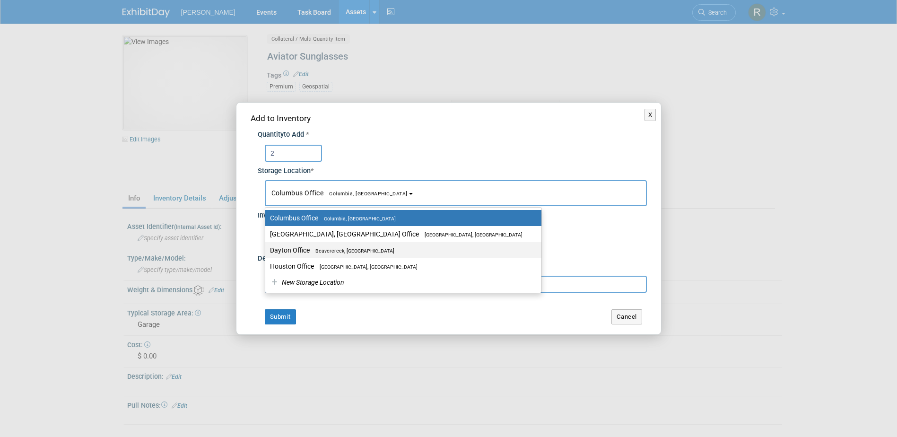
click at [304, 250] on label "Dayton Office [GEOGRAPHIC_DATA], [GEOGRAPHIC_DATA]" at bounding box center [401, 250] width 262 height 12
click at [267, 250] on input "Dayton Office [GEOGRAPHIC_DATA], [GEOGRAPHIC_DATA]" at bounding box center [263, 250] width 6 height 6
select select "11223930"
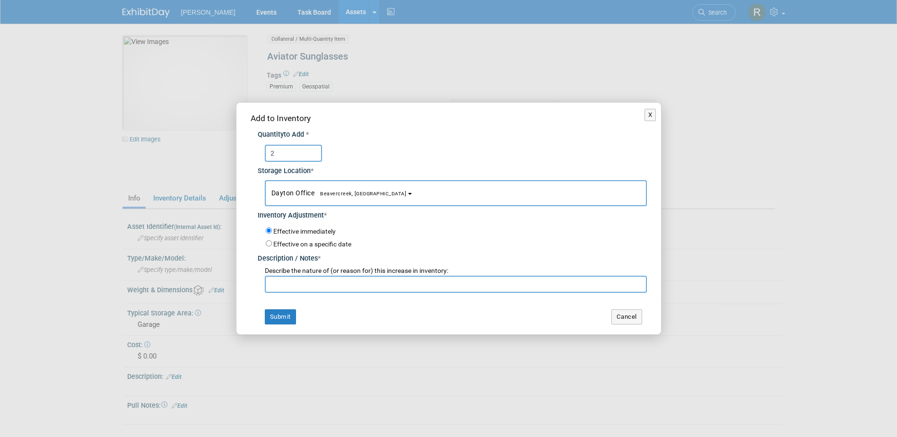
click at [305, 287] on input "text" at bounding box center [456, 284] width 382 height 17
paste input "Return from Oceans in Action"
type input "Return from Oceans in Action"
click at [287, 313] on button "Submit" at bounding box center [280, 316] width 31 height 15
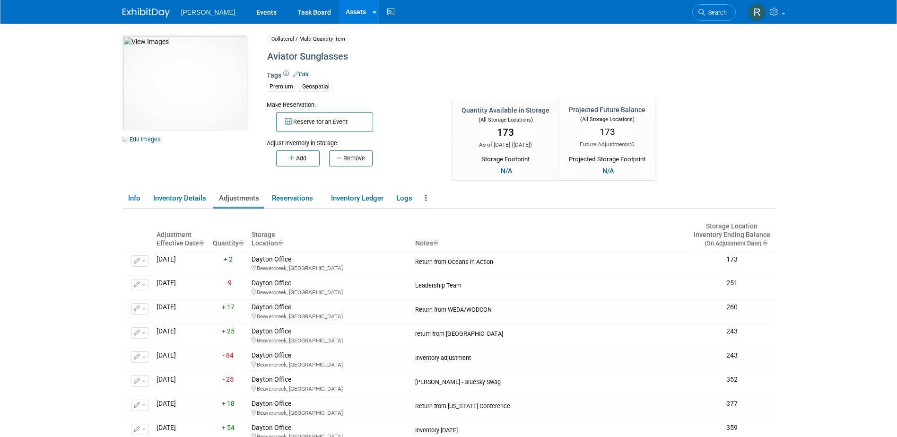
click at [339, 9] on link "Assets" at bounding box center [356, 12] width 35 height 24
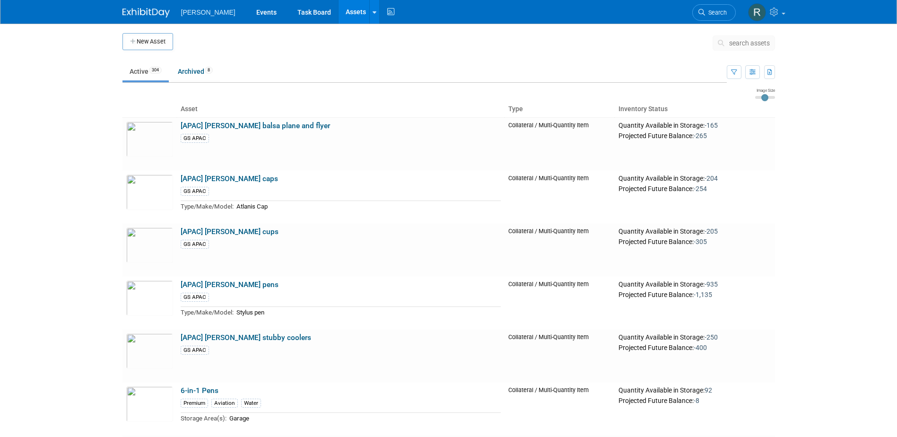
click at [731, 41] on span "search assets" at bounding box center [749, 43] width 41 height 8
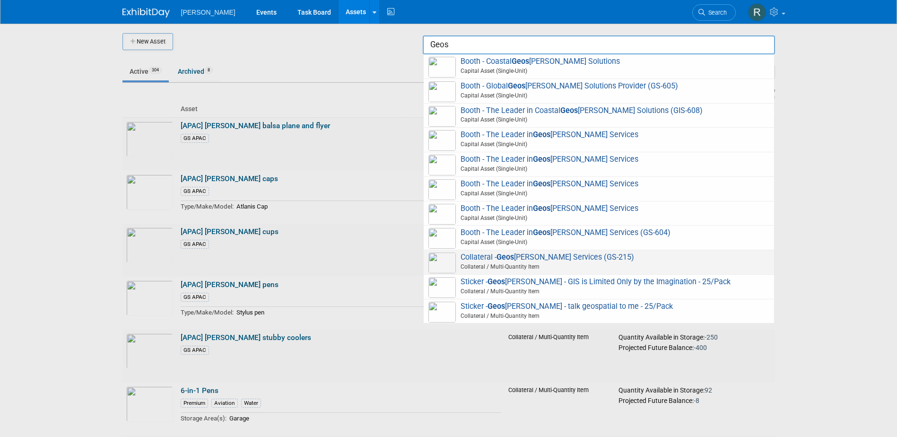
click at [552, 261] on span "Collateral - Geos patial Services (GS-215) Collateral / Multi-Quantity Item" at bounding box center [598, 261] width 341 height 19
type input "Collateral - Geospatial Services (GS-215)"
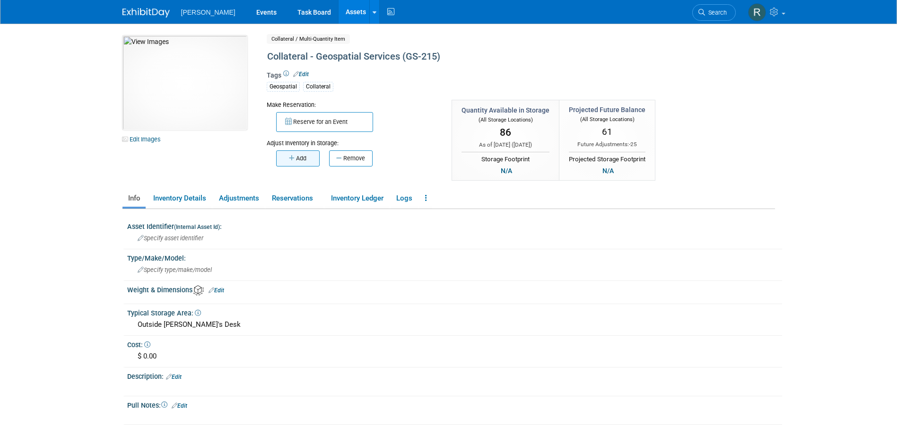
click at [299, 156] on button "Add" at bounding box center [297, 158] width 43 height 16
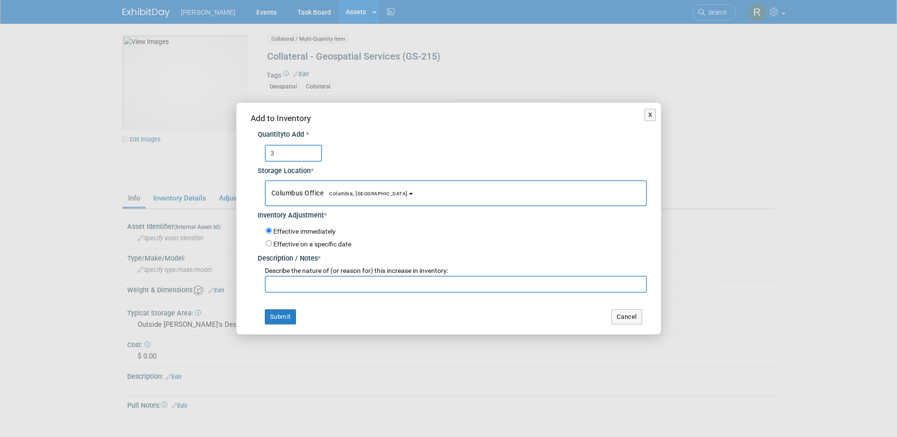
type input "3"
click at [316, 188] on button "Columbus Office Columbia, SC" at bounding box center [456, 193] width 382 height 26
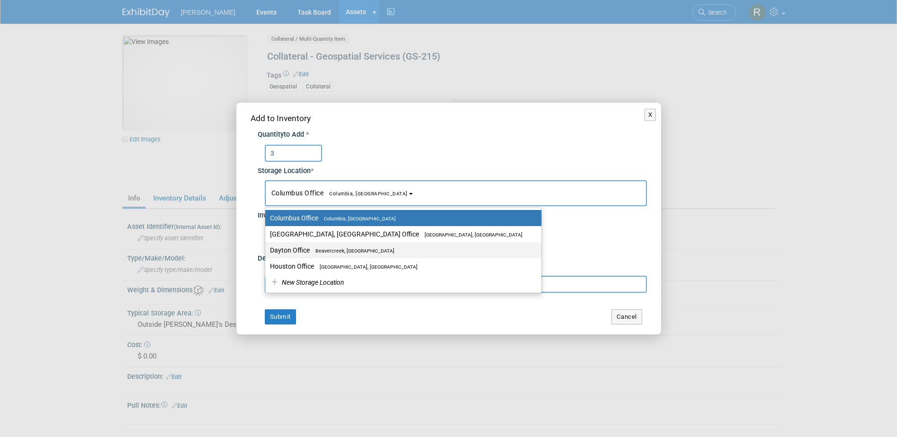
click at [313, 252] on span "Beavercreek, [GEOGRAPHIC_DATA]" at bounding box center [352, 251] width 85 height 6
click at [267, 252] on input "Dayton Office Beavercreek, OH" at bounding box center [263, 250] width 6 height 6
select select "11223930"
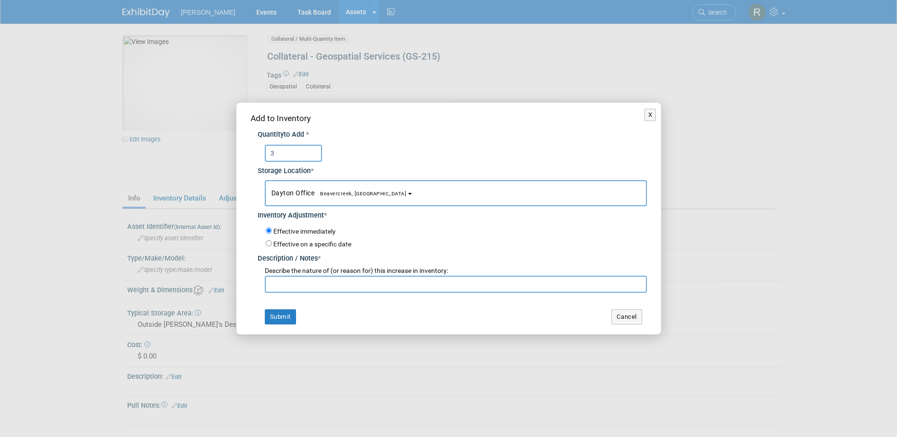
click at [321, 290] on input "text" at bounding box center [456, 284] width 382 height 17
paste input "Return from Oceans in Action"
type input "Return from Oceans in Action"
drag, startPoint x: 287, startPoint y: 316, endPoint x: 293, endPoint y: 315, distance: 5.8
click at [290, 316] on button "Submit" at bounding box center [280, 316] width 31 height 15
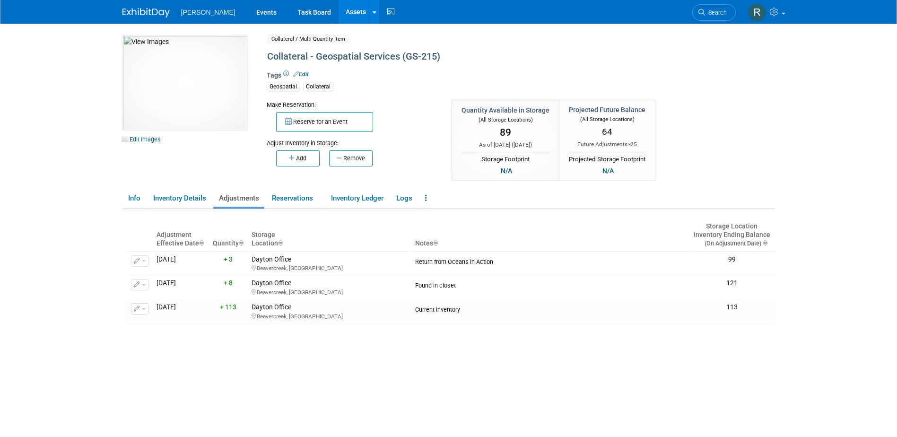
click at [339, 12] on link "Assets" at bounding box center [356, 12] width 35 height 24
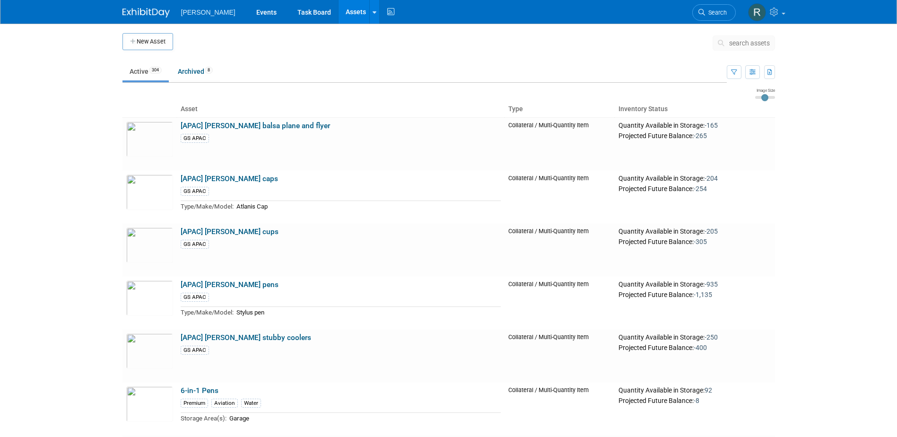
click at [732, 44] on span "search assets" at bounding box center [749, 43] width 41 height 8
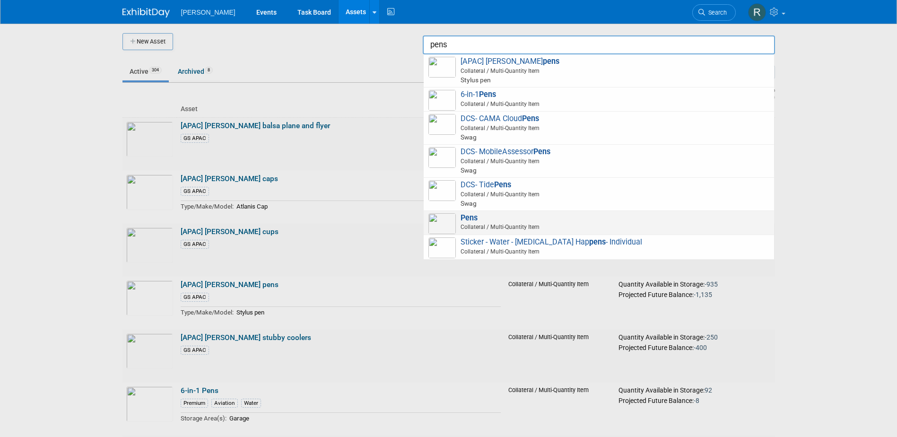
click at [495, 224] on span "Collateral / Multi-Quantity Item" at bounding box center [600, 227] width 338 height 9
type input "Pens"
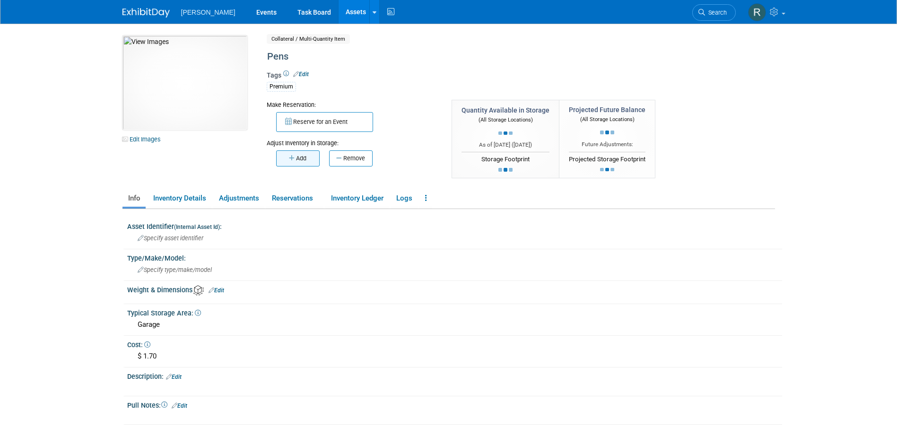
click at [313, 163] on button "Add" at bounding box center [297, 158] width 43 height 16
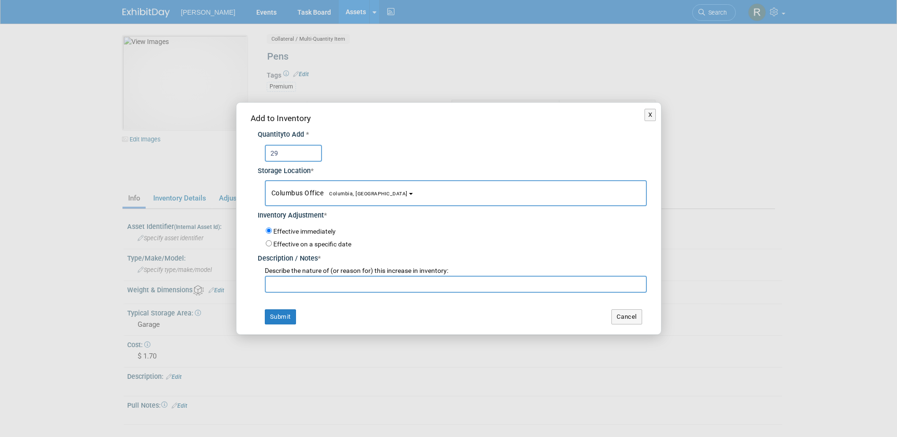
type input "29"
click at [313, 197] on button "Columbus Office [GEOGRAPHIC_DATA], [GEOGRAPHIC_DATA]" at bounding box center [456, 193] width 382 height 26
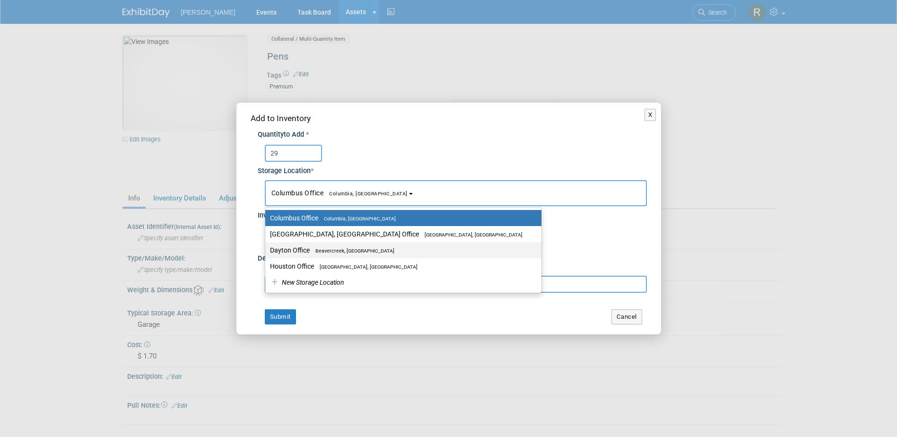
click at [313, 252] on span "Beavercreek, [GEOGRAPHIC_DATA]" at bounding box center [352, 251] width 85 height 6
click at [267, 252] on input "Dayton Office Beavercreek, OH" at bounding box center [263, 250] width 6 height 6
select select "11223930"
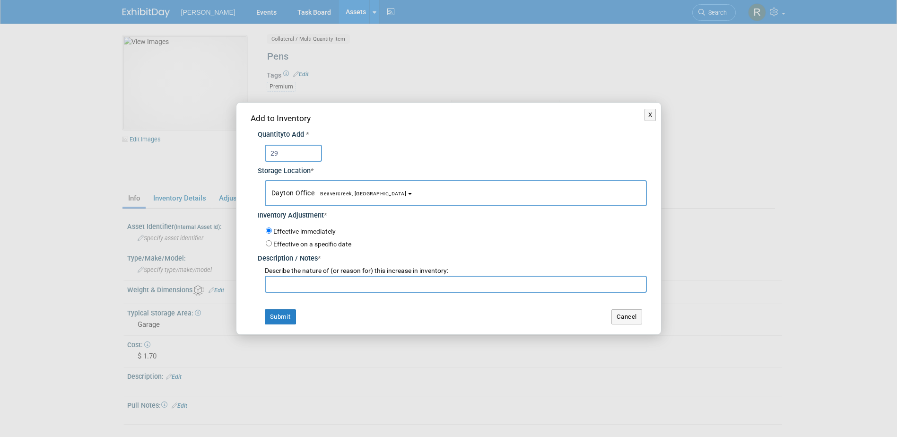
click at [321, 287] on input "text" at bounding box center [456, 284] width 382 height 17
paste input "Return from Oceans in Action"
type input "Return from Oceans in Action"
click at [276, 319] on button "Submit" at bounding box center [280, 316] width 31 height 15
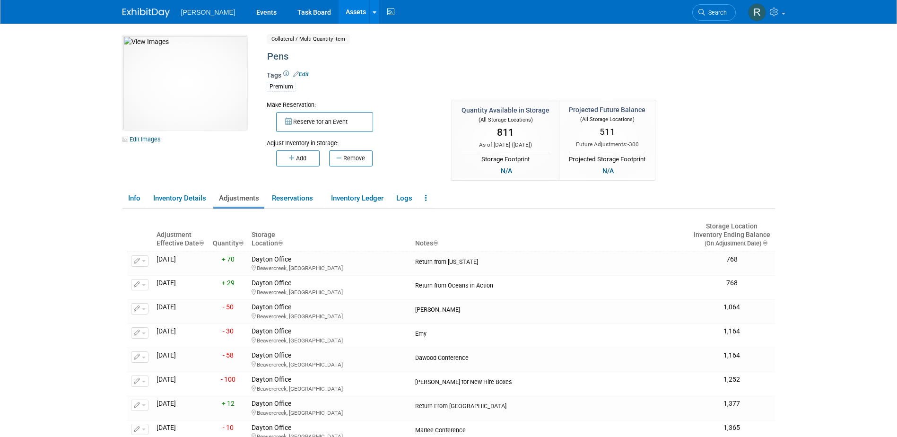
drag, startPoint x: 320, startPoint y: 12, endPoint x: 383, endPoint y: 18, distance: 63.7
click at [339, 12] on link "Assets" at bounding box center [356, 12] width 35 height 24
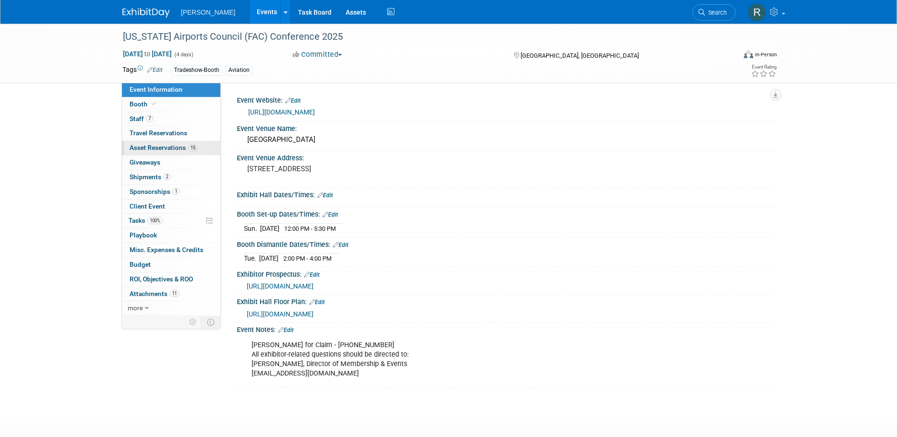
click at [156, 146] on span "Asset Reservations 15" at bounding box center [164, 148] width 68 height 8
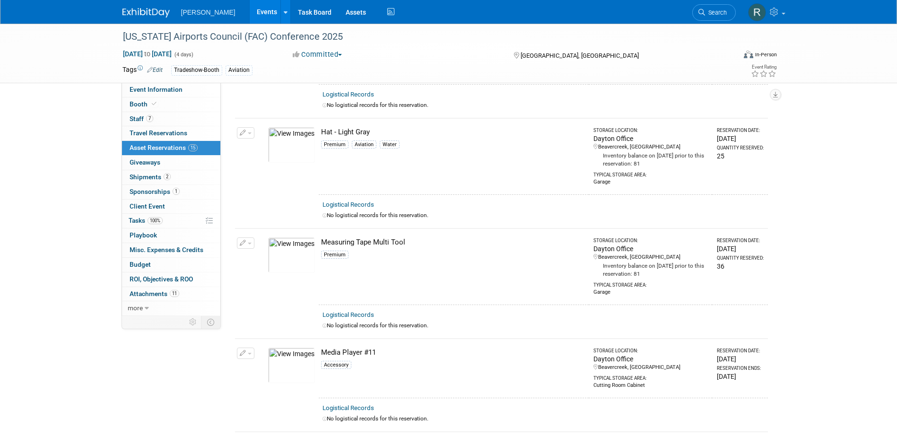
scroll to position [756, 0]
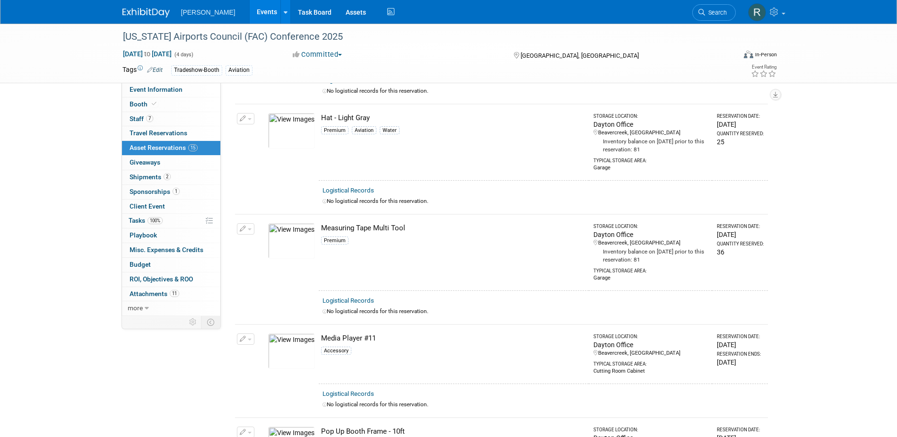
click at [351, 297] on link "Logistical Records" at bounding box center [348, 300] width 52 height 7
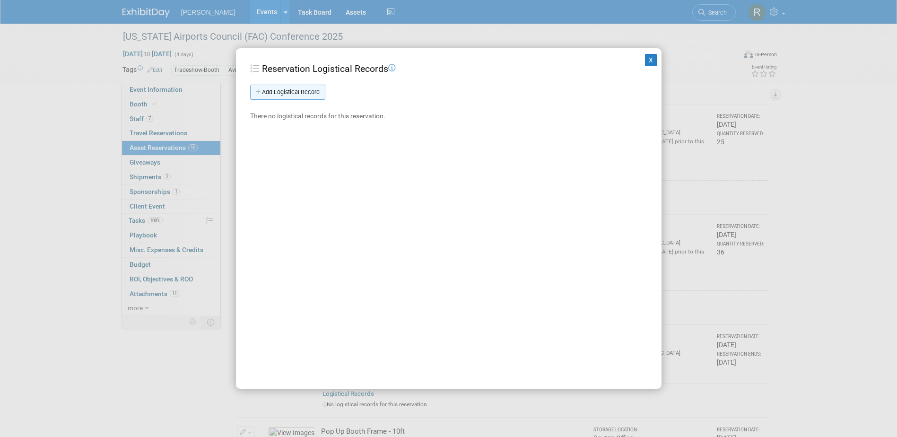
click at [277, 94] on link "Add Logistical Record" at bounding box center [287, 92] width 75 height 15
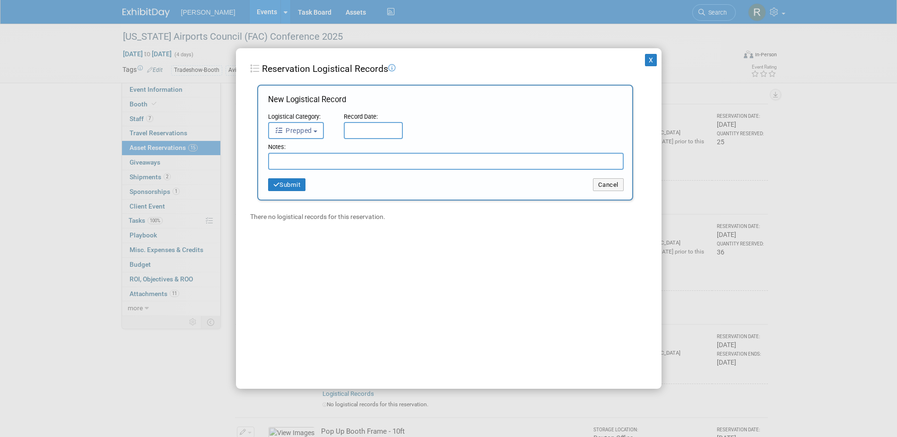
click at [311, 134] on span "Prepped" at bounding box center [293, 131] width 37 height 8
drag, startPoint x: 304, startPoint y: 192, endPoint x: 315, endPoint y: 178, distance: 18.2
click at [304, 190] on label "Received" at bounding box center [298, 189] width 51 height 15
click at [270, 190] on input "Received" at bounding box center [267, 189] width 6 height 6
select select "3"
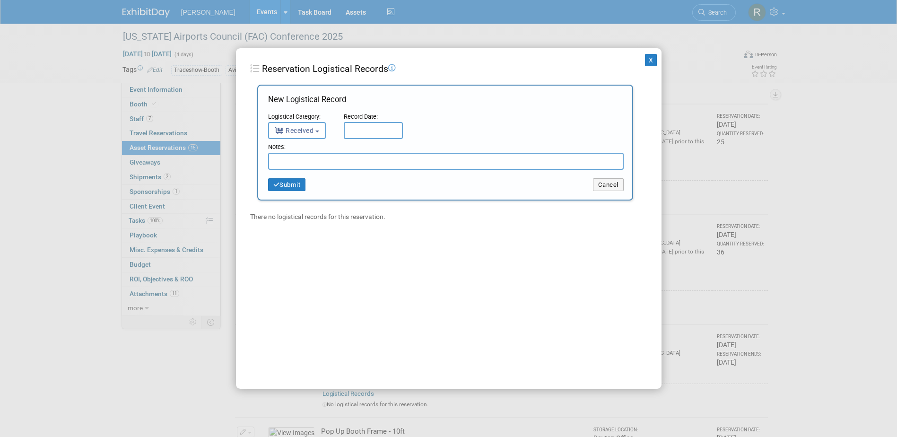
click at [358, 135] on input "text" at bounding box center [373, 130] width 59 height 17
drag, startPoint x: 394, startPoint y: 182, endPoint x: 387, endPoint y: 179, distance: 8.3
click at [393, 182] on span "2" at bounding box center [395, 180] width 18 height 18
type input "[DATE]"
click at [358, 161] on input "text" at bounding box center [446, 161] width 356 height 17
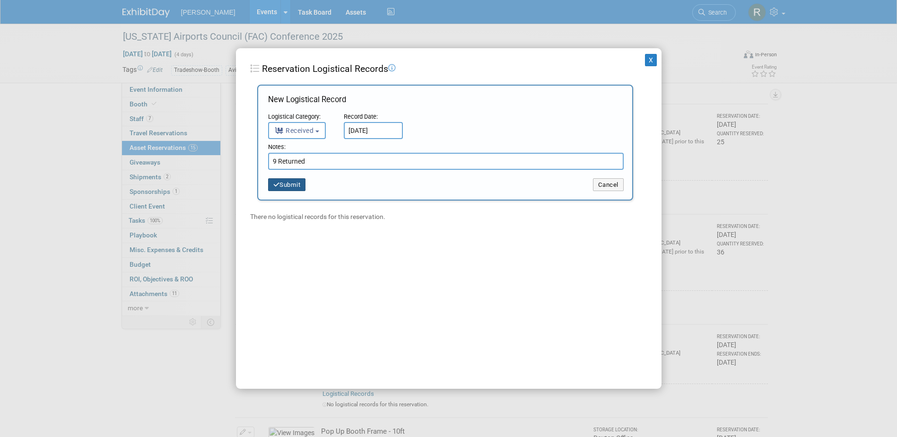
type input "9 Returned"
click at [294, 180] on button "Submit" at bounding box center [287, 184] width 38 height 13
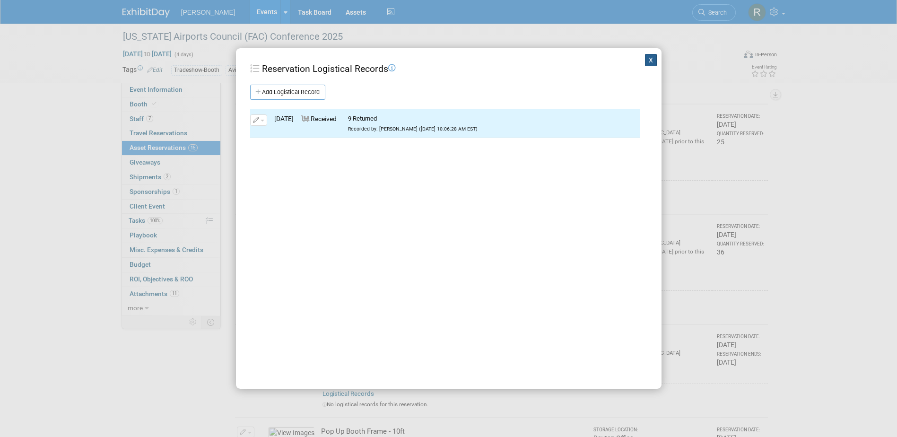
click at [645, 59] on button "X" at bounding box center [651, 60] width 12 height 12
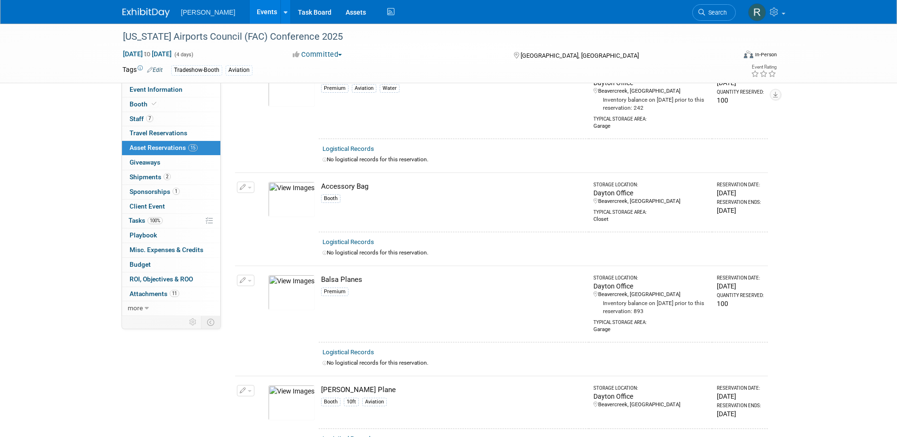
scroll to position [0, 0]
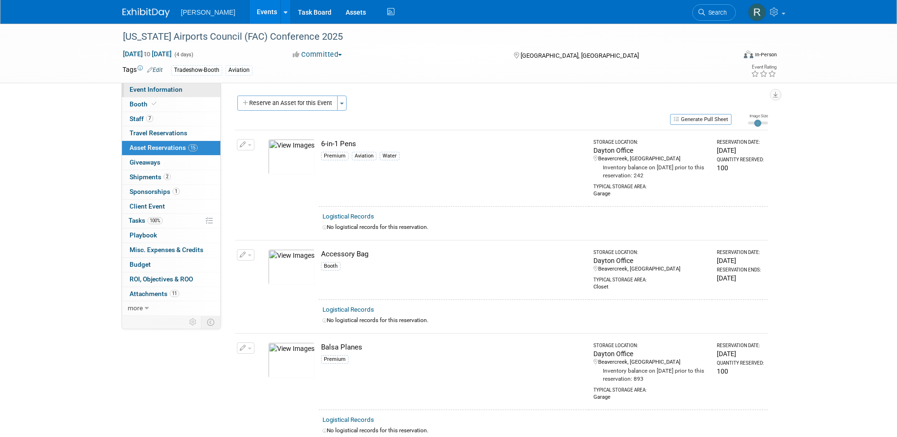
click at [167, 92] on span "Event Information" at bounding box center [156, 90] width 53 height 8
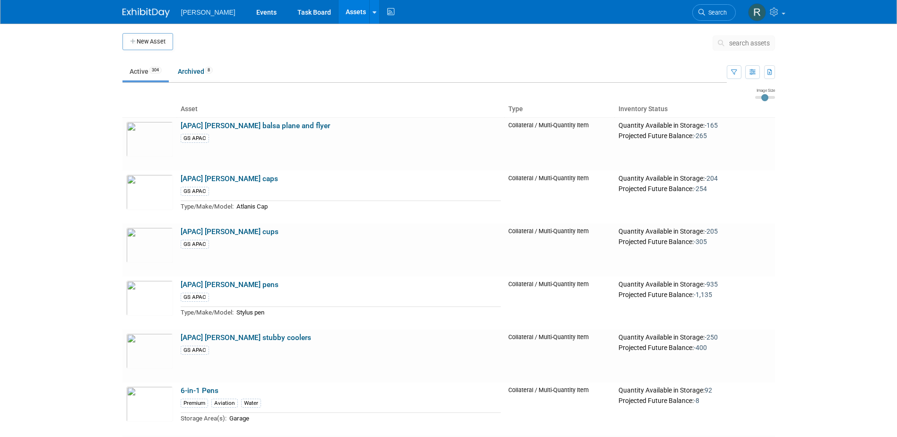
click at [730, 42] on span "search assets" at bounding box center [749, 43] width 41 height 8
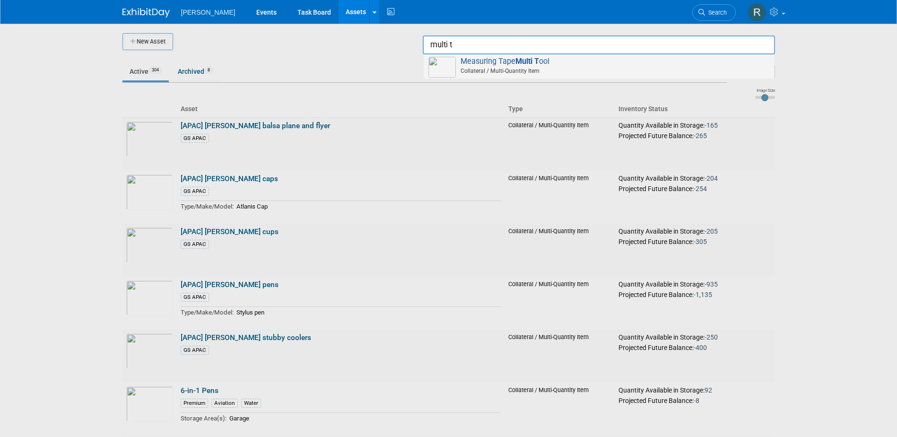
click at [517, 61] on strong "Multi T" at bounding box center [527, 61] width 24 height 9
type input "Measuring Tape Multi Tool"
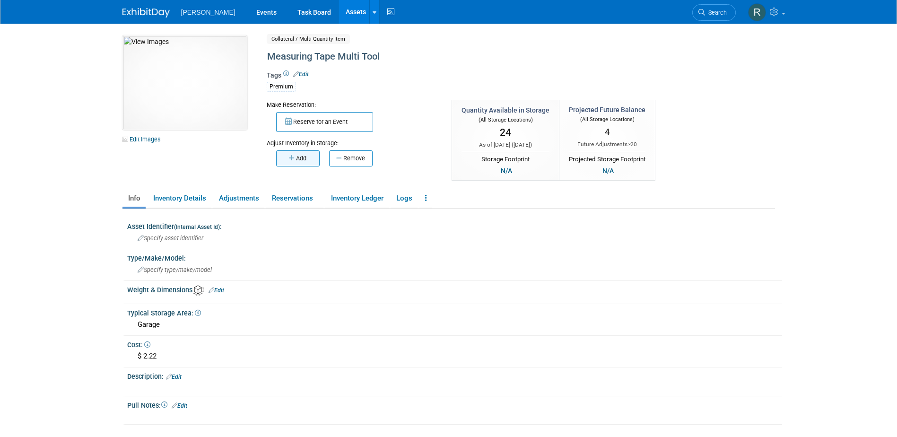
click at [301, 160] on button "Add" at bounding box center [297, 158] width 43 height 16
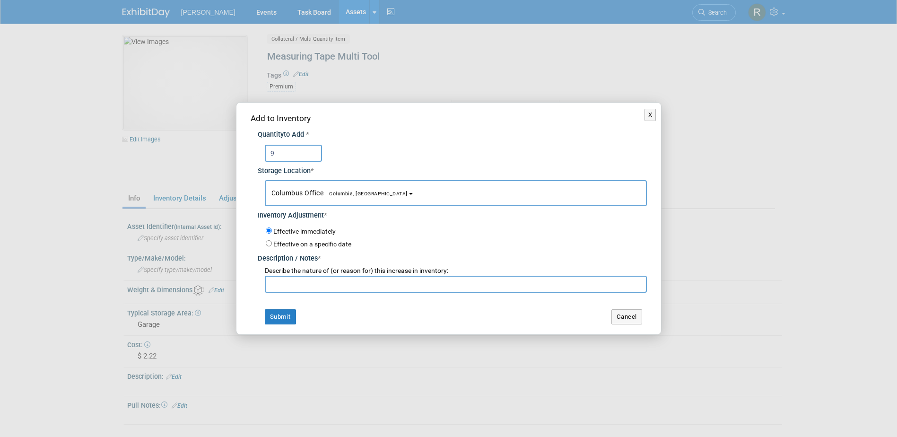
type input "9"
click at [302, 193] on span "Columbus Office [GEOGRAPHIC_DATA], [GEOGRAPHIC_DATA]" at bounding box center [339, 193] width 136 height 8
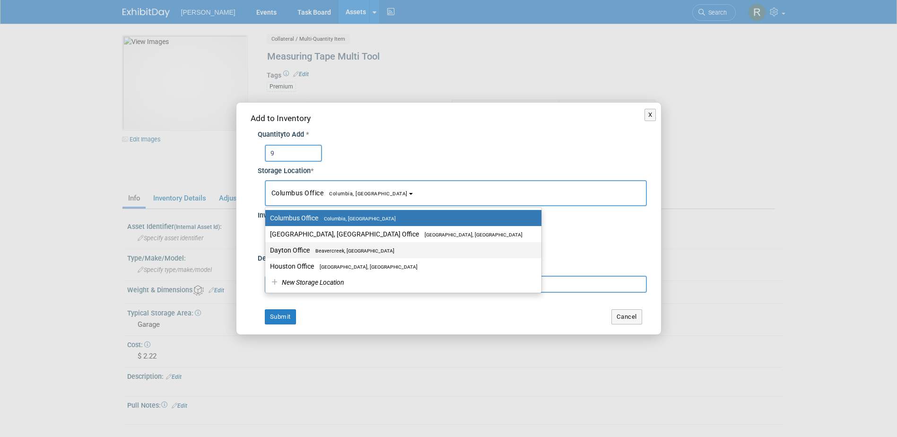
click at [309, 251] on label "Dayton Office [GEOGRAPHIC_DATA], [GEOGRAPHIC_DATA]" at bounding box center [401, 250] width 262 height 12
click at [267, 251] on input "Dayton Office [GEOGRAPHIC_DATA], [GEOGRAPHIC_DATA]" at bounding box center [263, 250] width 6 height 6
select select "11223930"
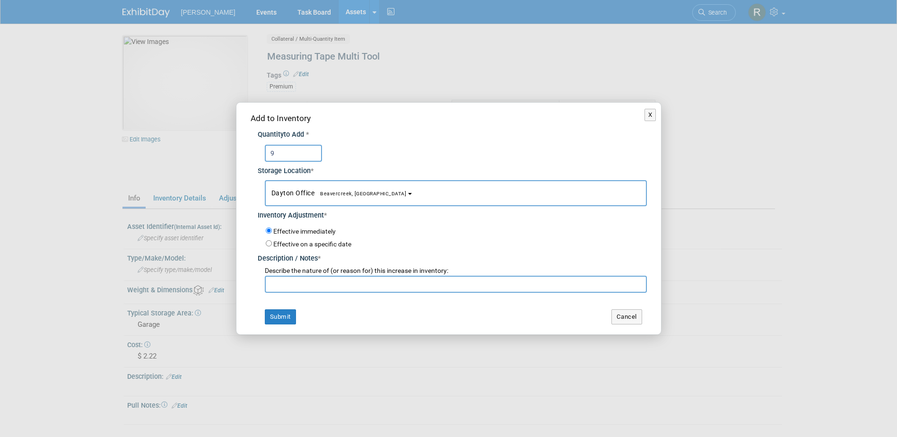
click at [308, 282] on input "text" at bounding box center [456, 284] width 382 height 17
type input "Return from FAC"
click at [284, 319] on button "Submit" at bounding box center [280, 316] width 31 height 15
